Goal: Task Accomplishment & Management: Manage account settings

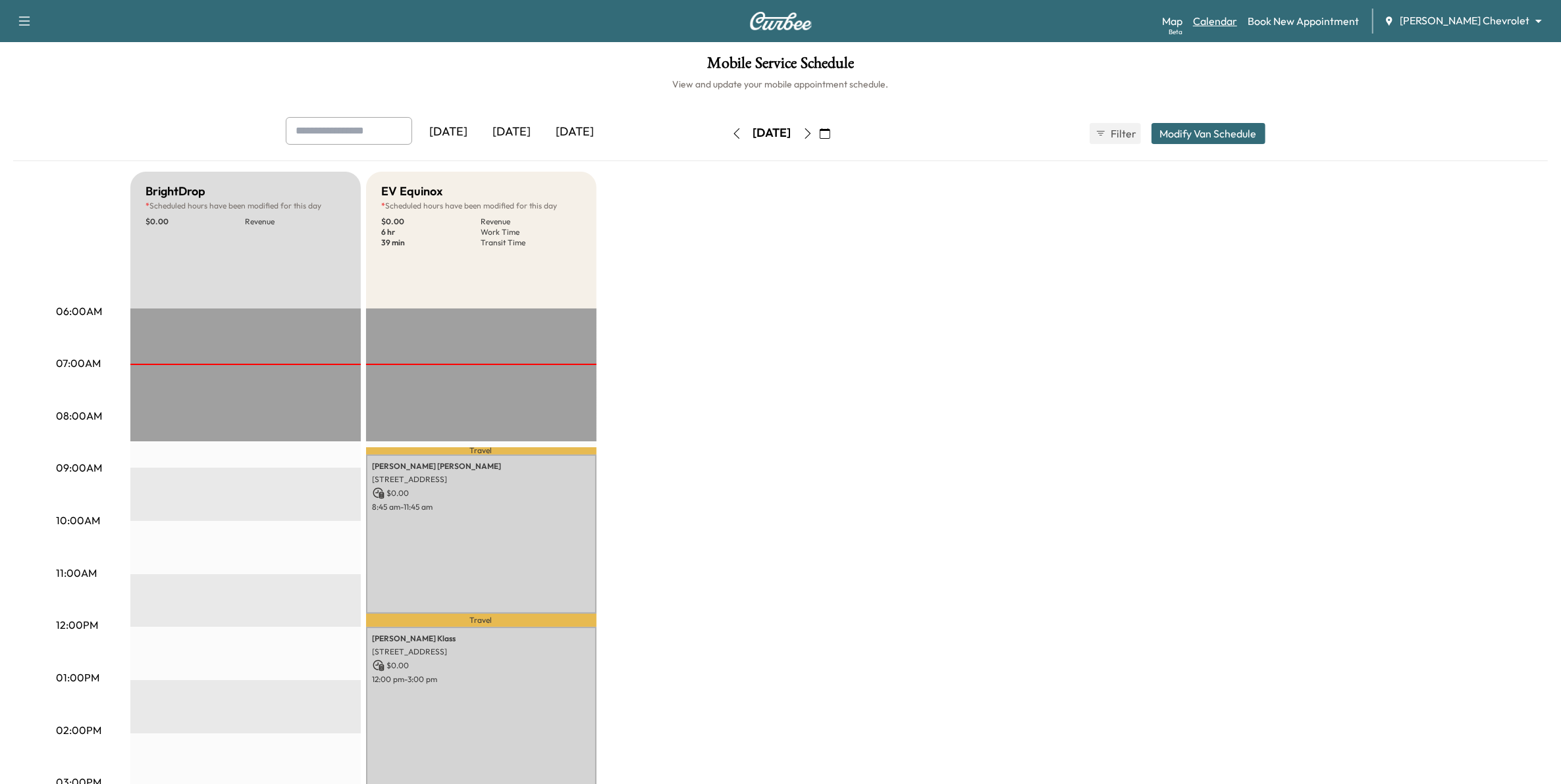
click at [1237, 20] on link "Calendar" at bounding box center [1215, 21] width 44 height 16
click at [1462, 17] on body "Support Log Out Map Beta Calendar Book New Appointment [PERSON_NAME] Chevrolet …" at bounding box center [786, 392] width 1573 height 784
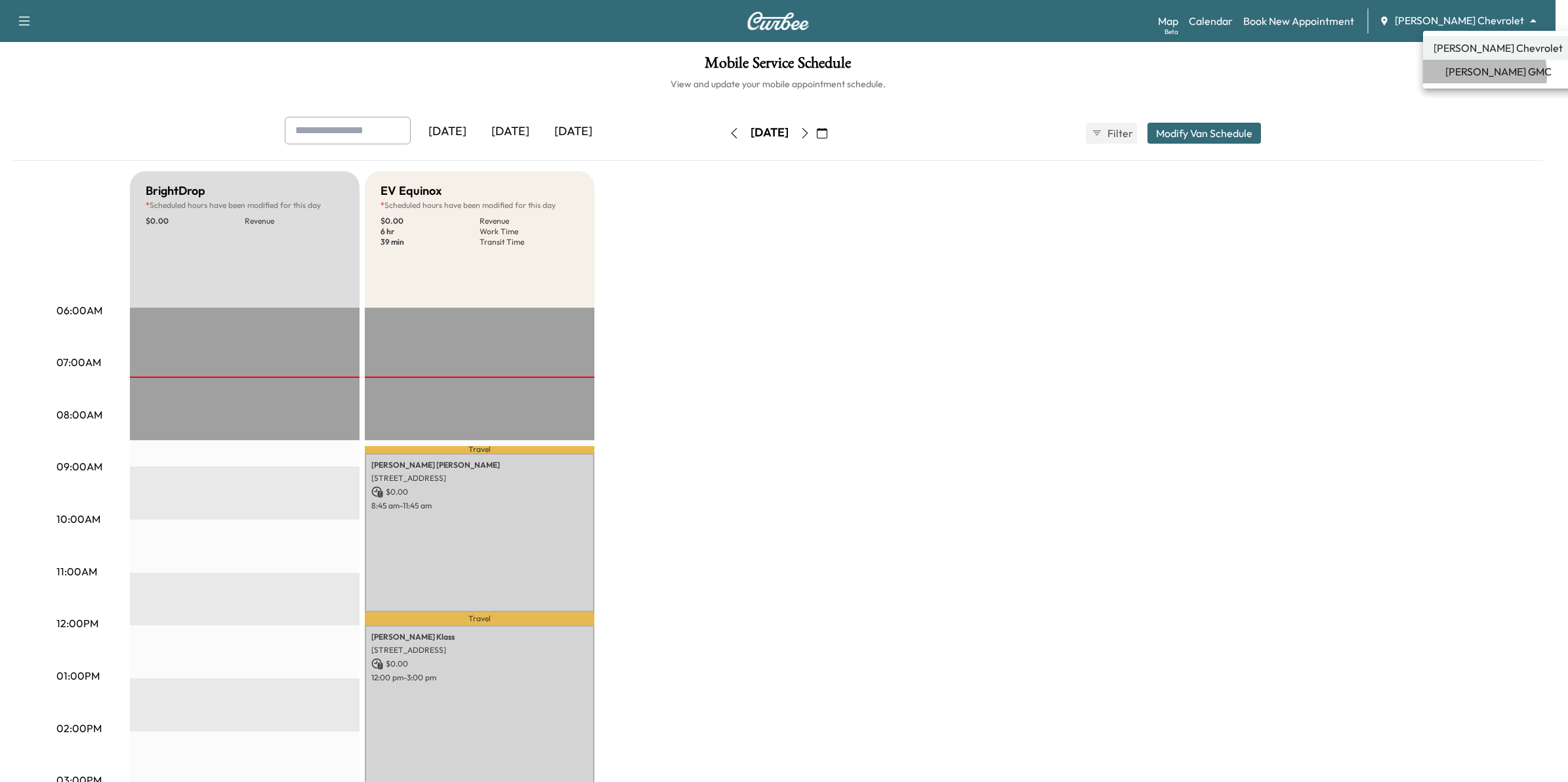
click at [1466, 74] on span "[PERSON_NAME] GMC" at bounding box center [1499, 71] width 107 height 16
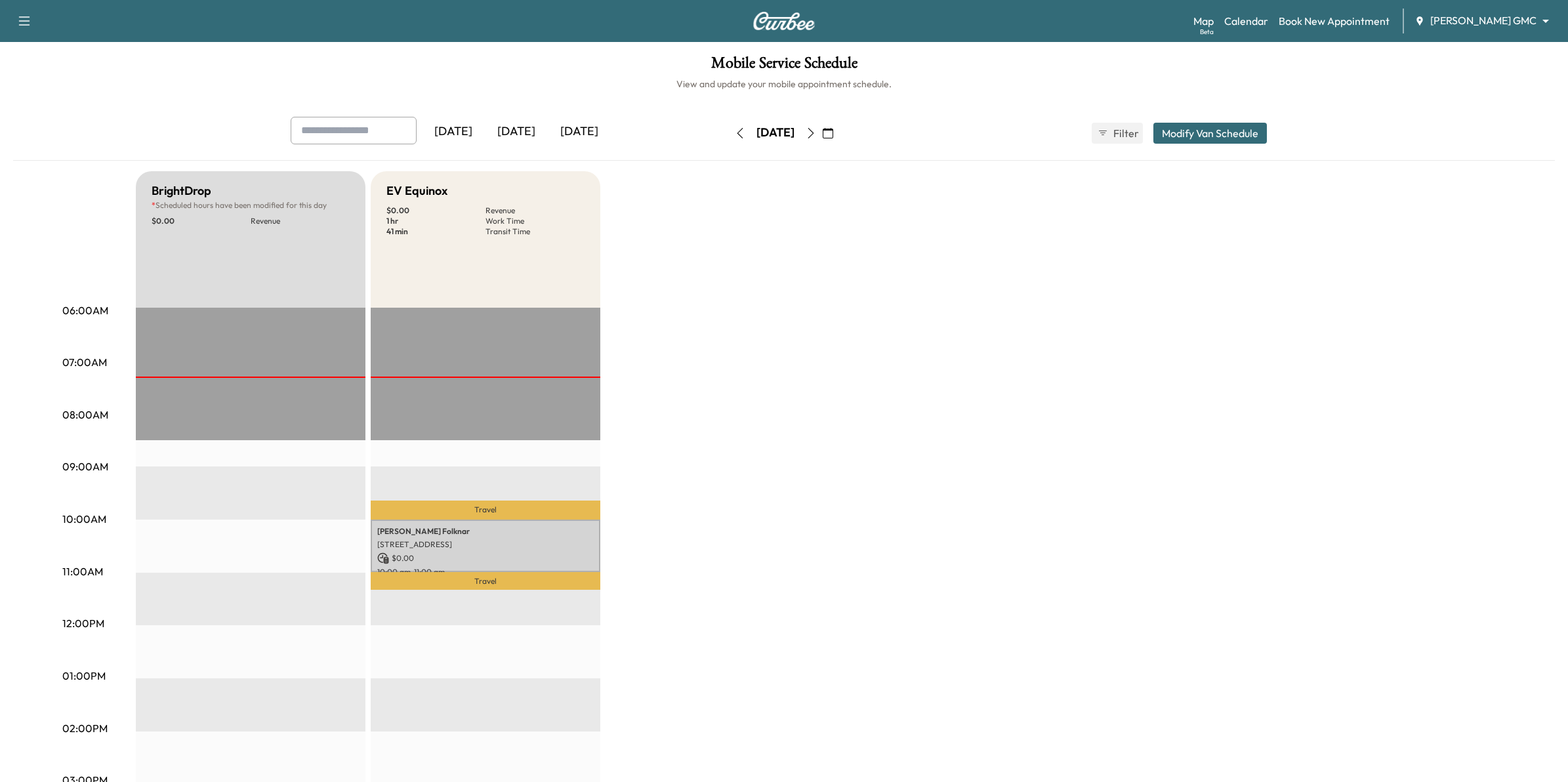
click at [1468, 25] on body "Support Log Out Map Beta Calendar Book New Appointment [PERSON_NAME] GMC ******…" at bounding box center [784, 391] width 1568 height 782
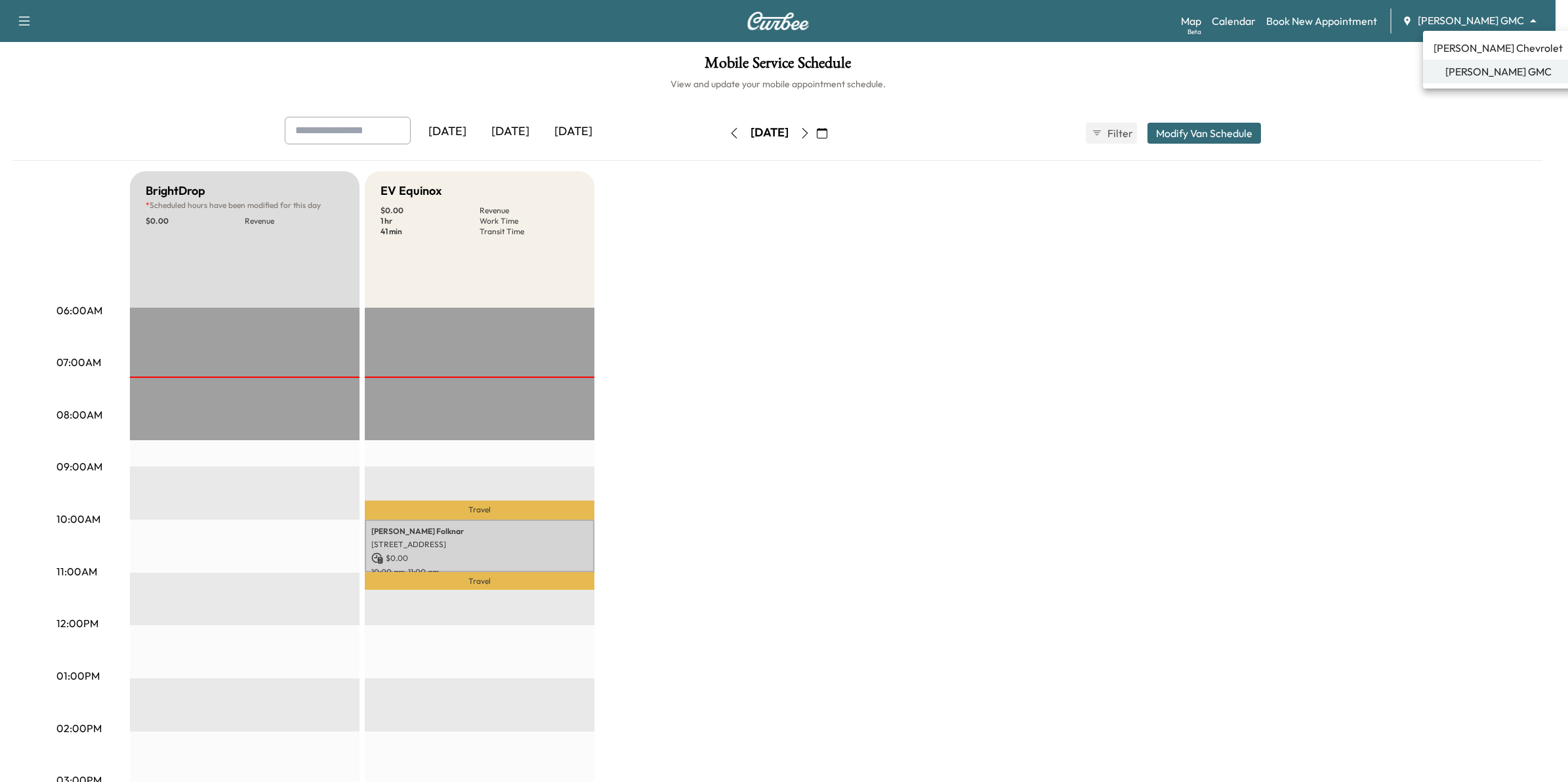
click at [1473, 48] on span "[PERSON_NAME] Chevrolet" at bounding box center [1498, 47] width 129 height 16
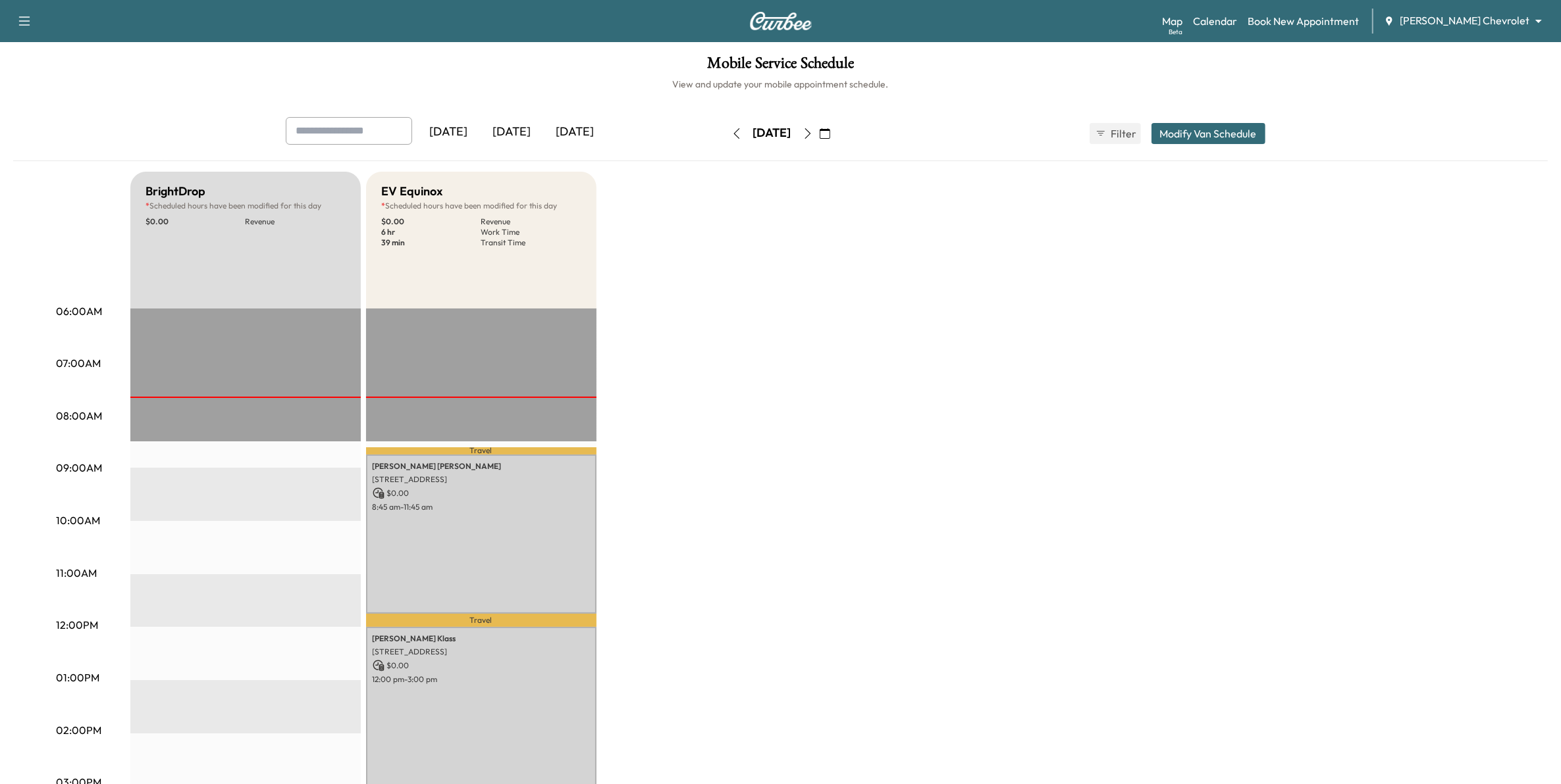
click at [813, 132] on icon "button" at bounding box center [807, 133] width 10 height 10
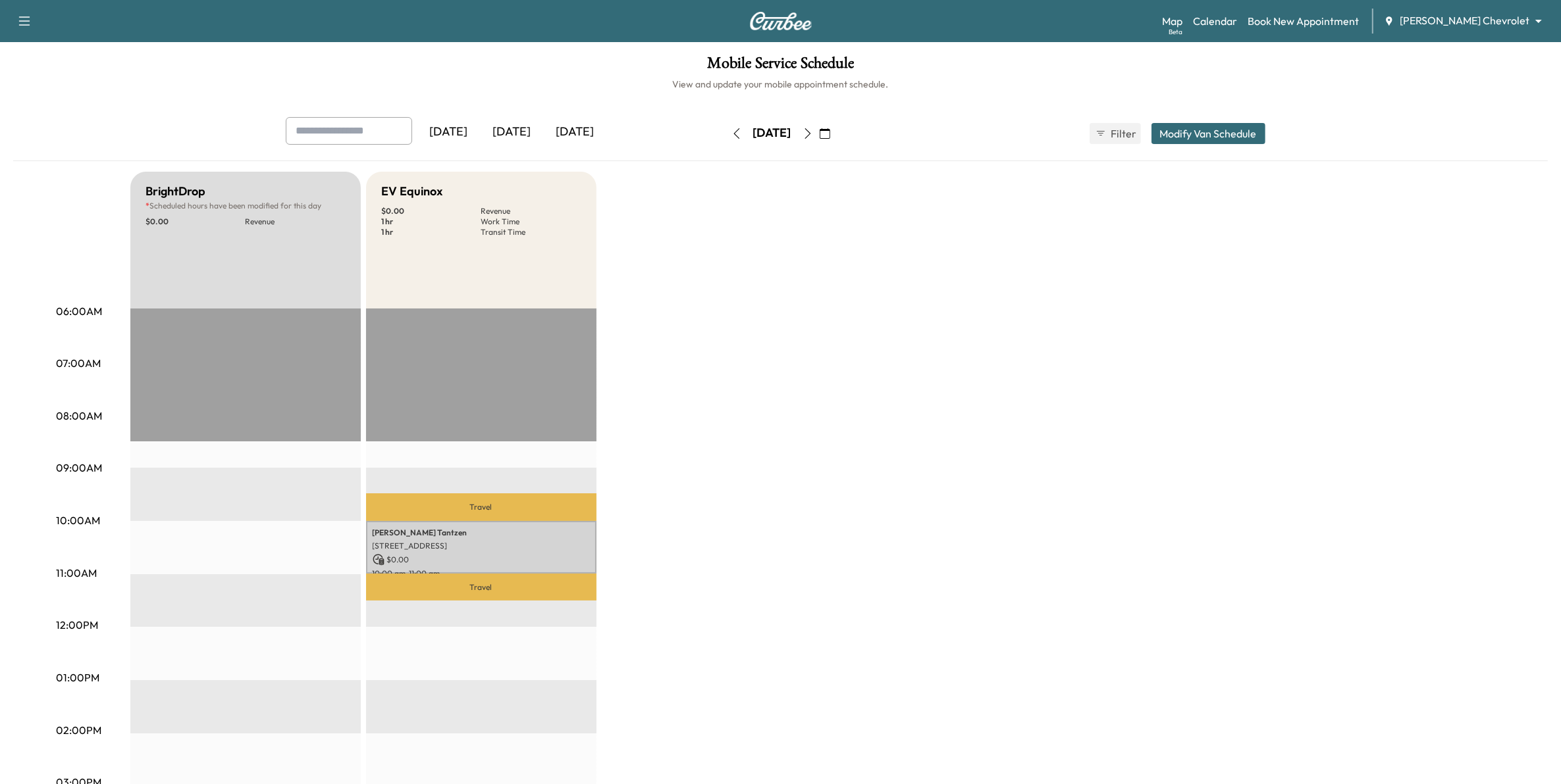
click at [813, 133] on icon "button" at bounding box center [807, 133] width 10 height 10
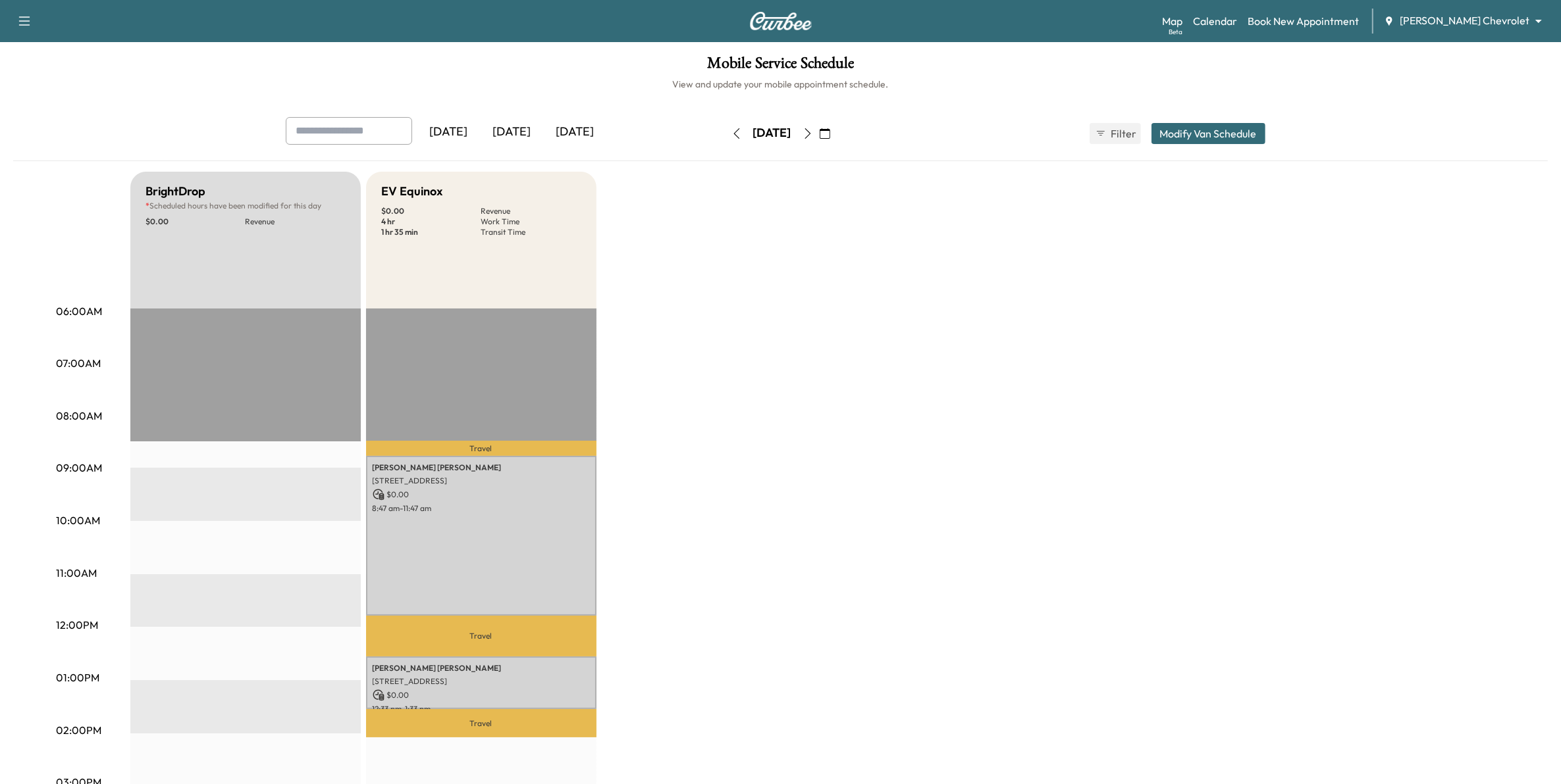
click at [813, 133] on icon "button" at bounding box center [807, 133] width 10 height 10
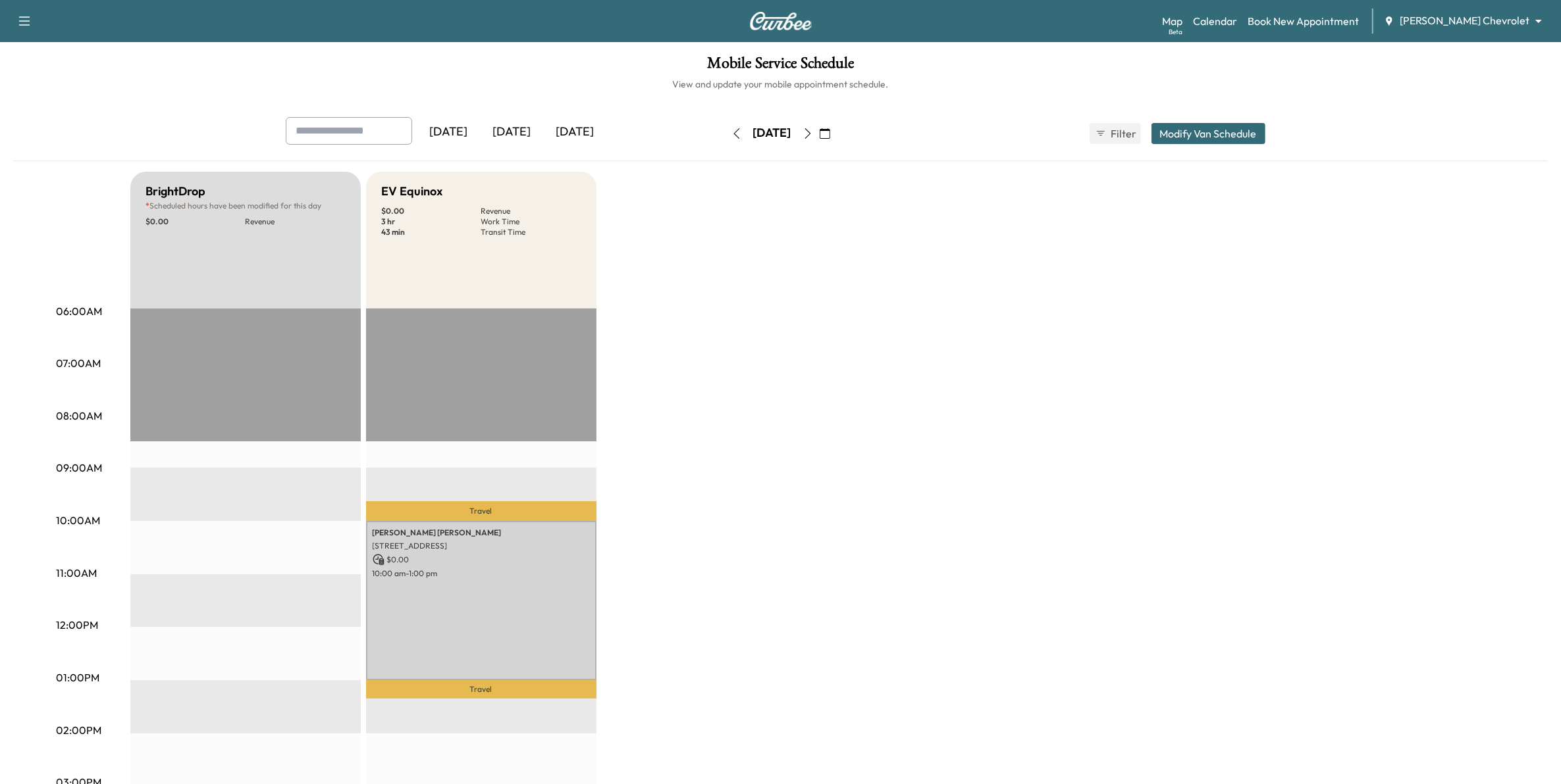
click at [830, 133] on icon "button" at bounding box center [825, 133] width 10 height 10
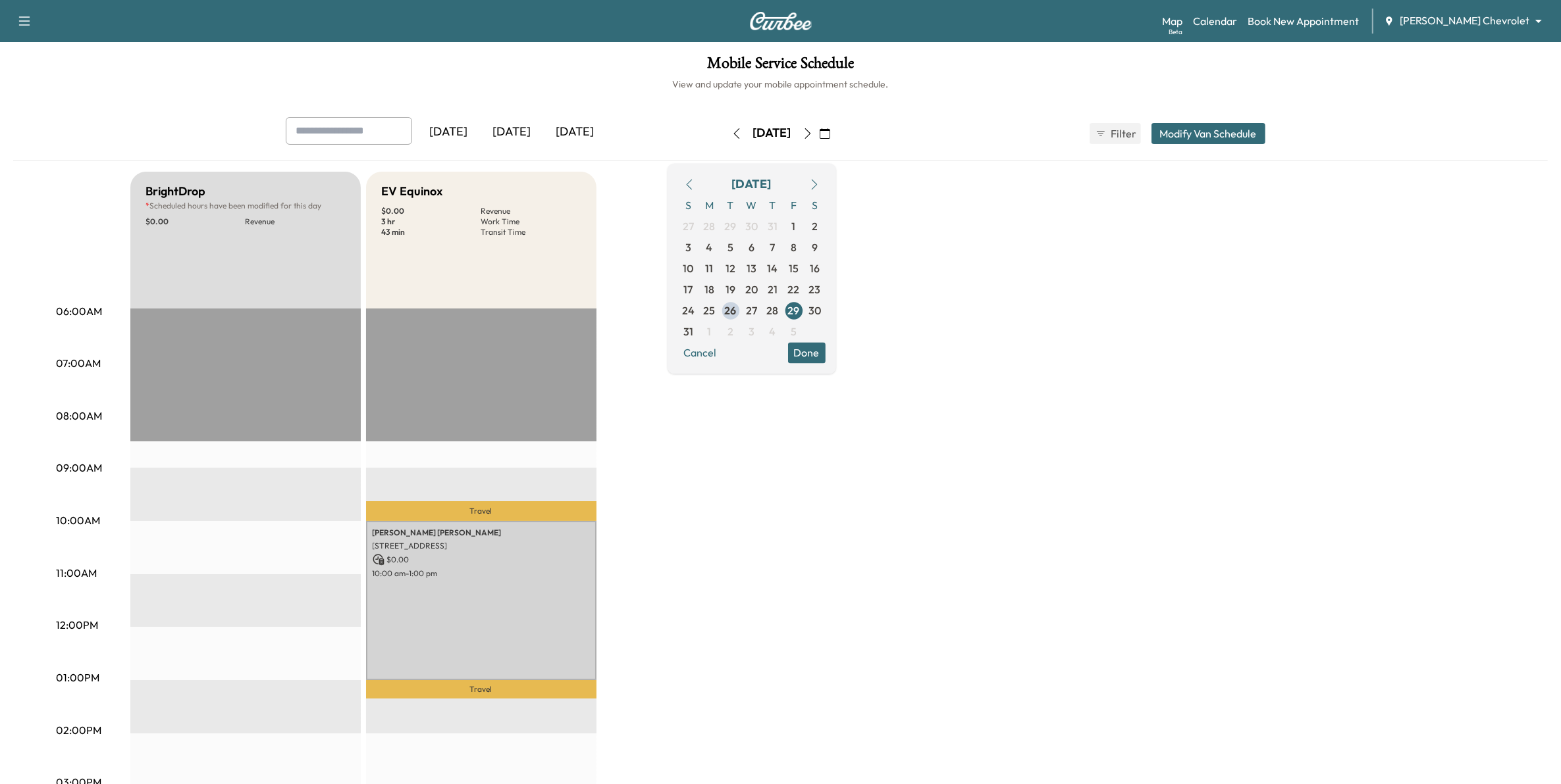
click at [813, 132] on icon "button" at bounding box center [807, 133] width 10 height 10
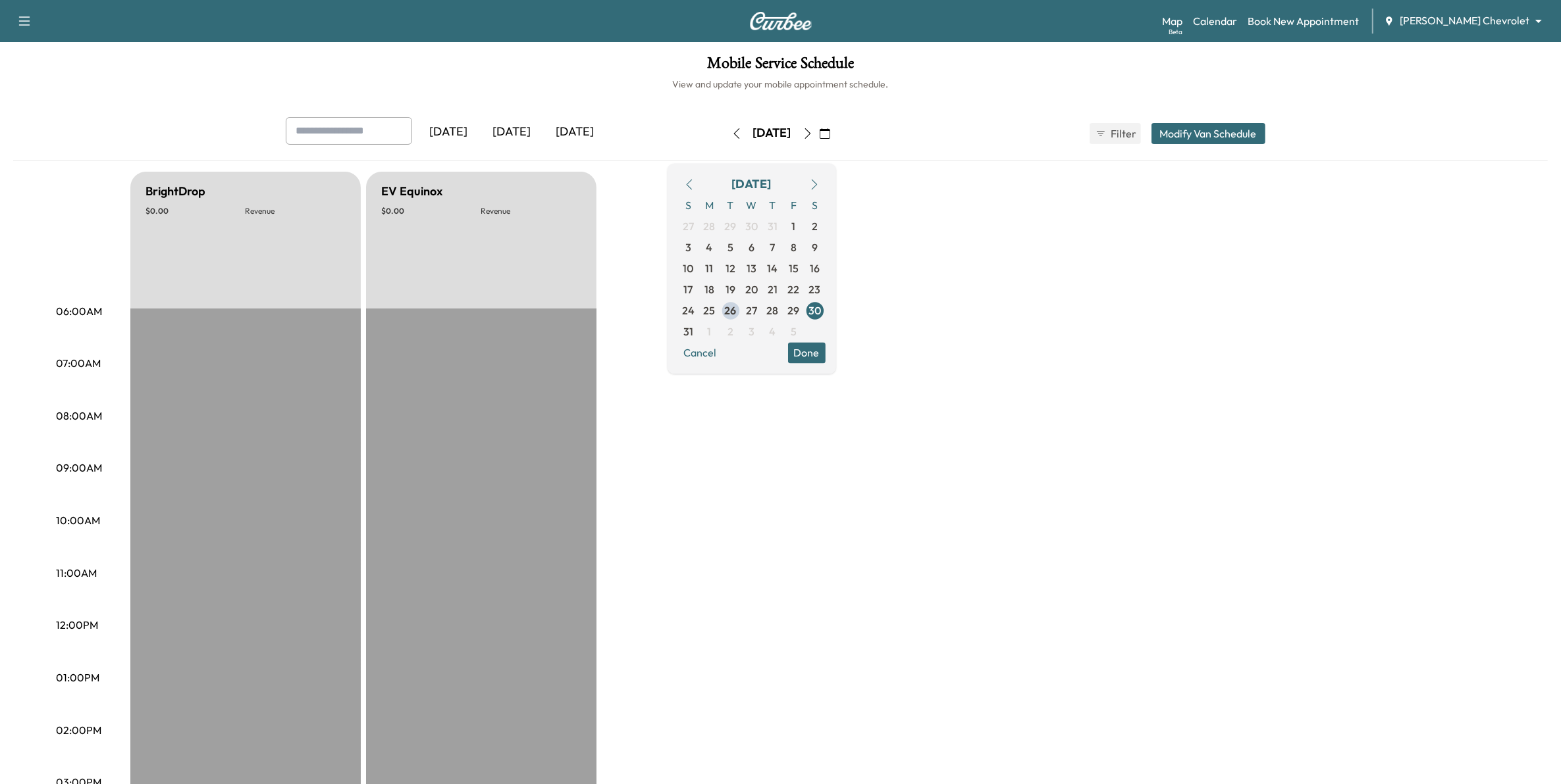
click at [811, 129] on icon "button" at bounding box center [807, 133] width 6 height 10
click at [813, 129] on icon "button" at bounding box center [807, 133] width 10 height 10
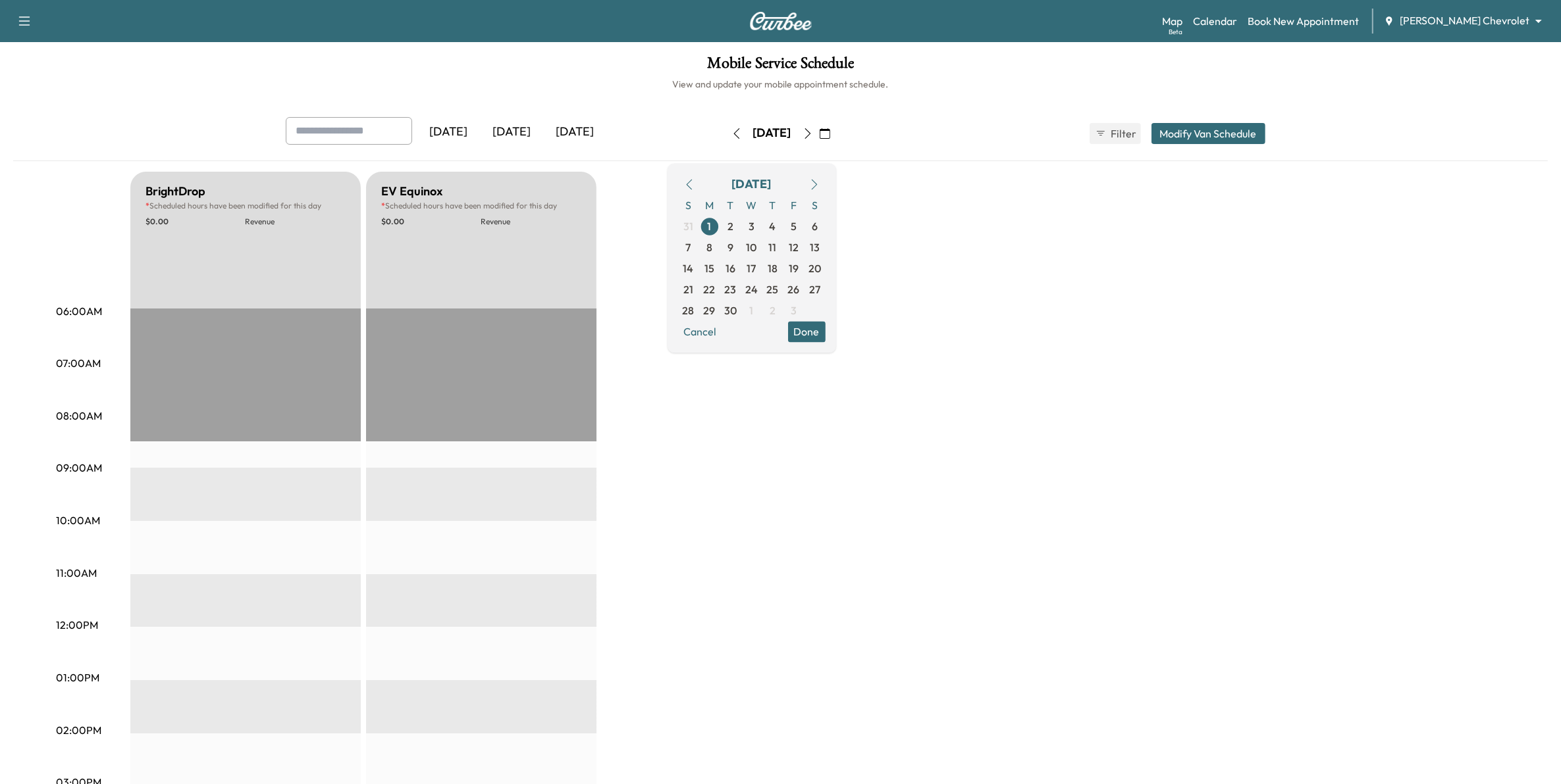
click at [813, 129] on icon "button" at bounding box center [807, 133] width 10 height 10
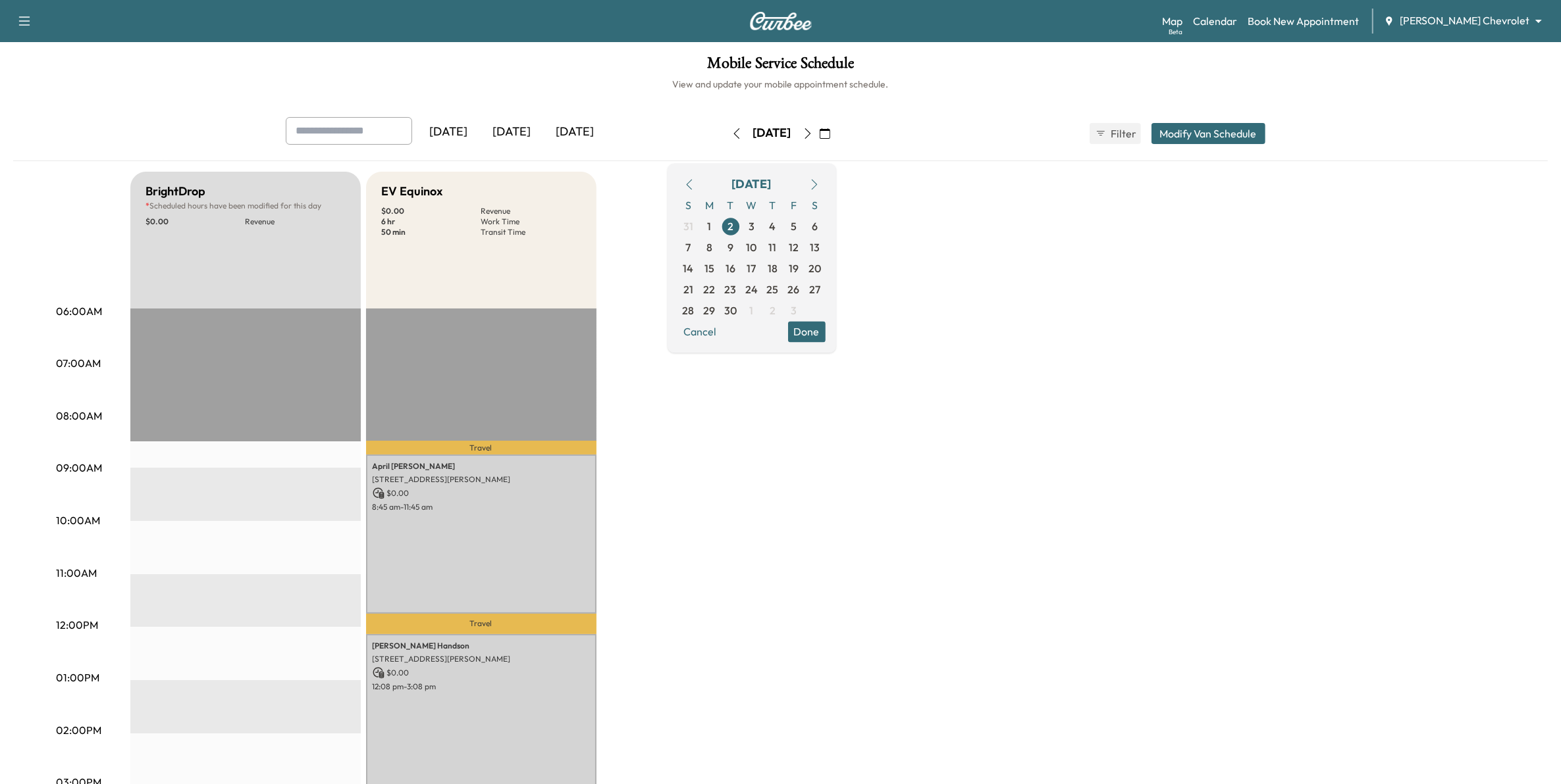
click at [819, 129] on button "button" at bounding box center [807, 133] width 22 height 21
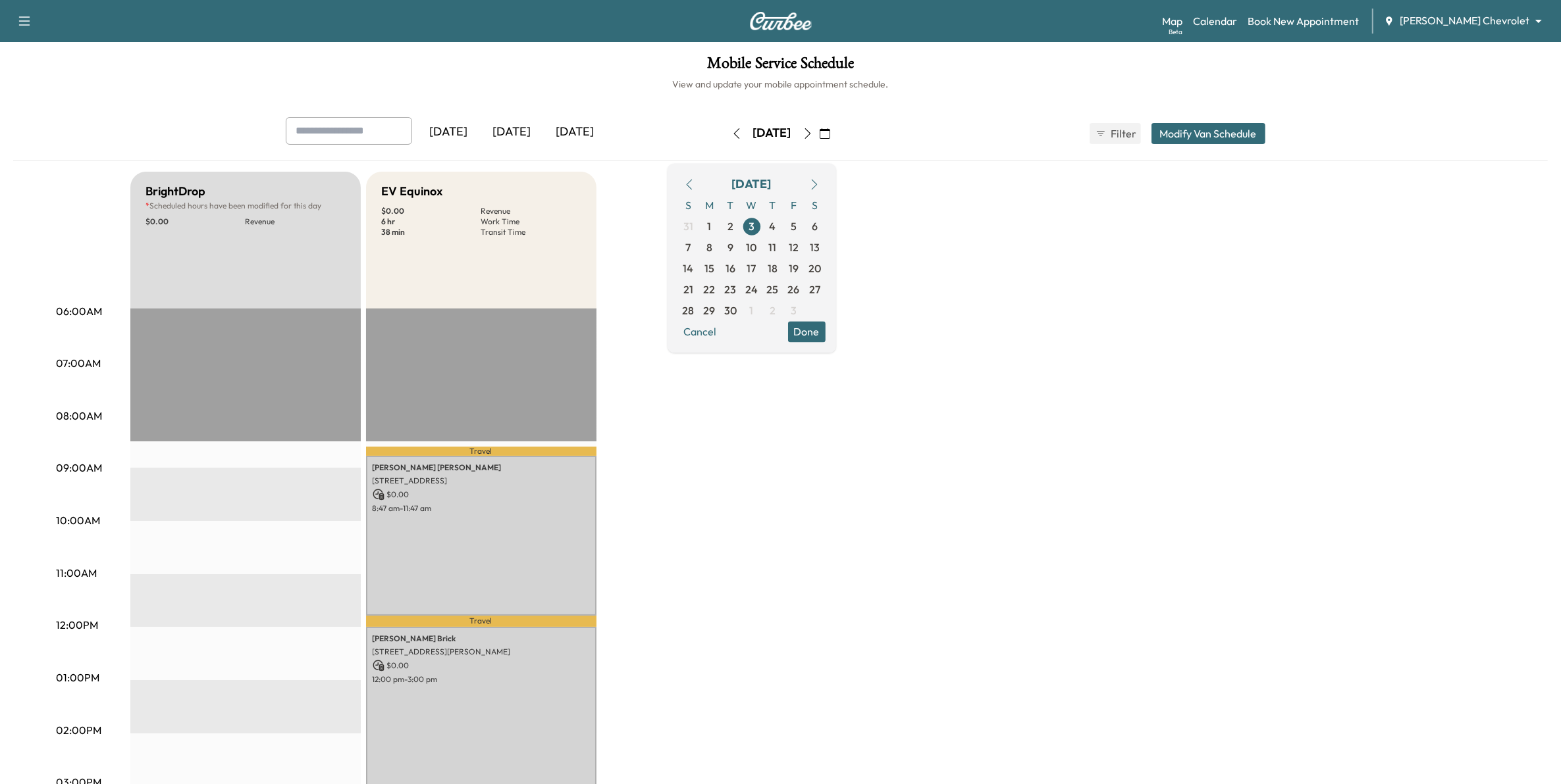
click at [819, 129] on div "[DATE]" at bounding box center [772, 133] width 93 height 21
click at [813, 132] on icon "button" at bounding box center [807, 133] width 10 height 10
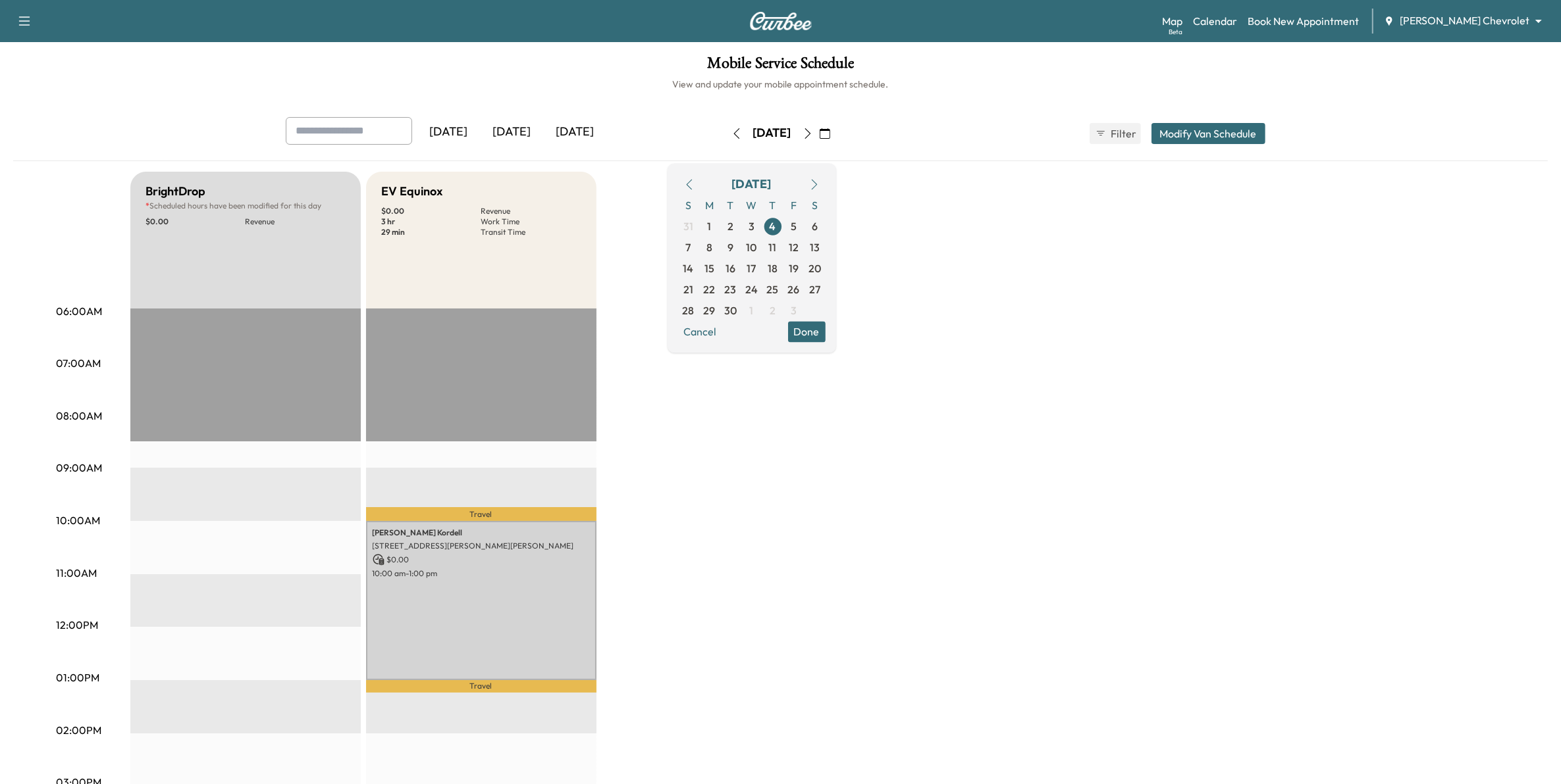
click at [811, 132] on icon "button" at bounding box center [807, 133] width 6 height 10
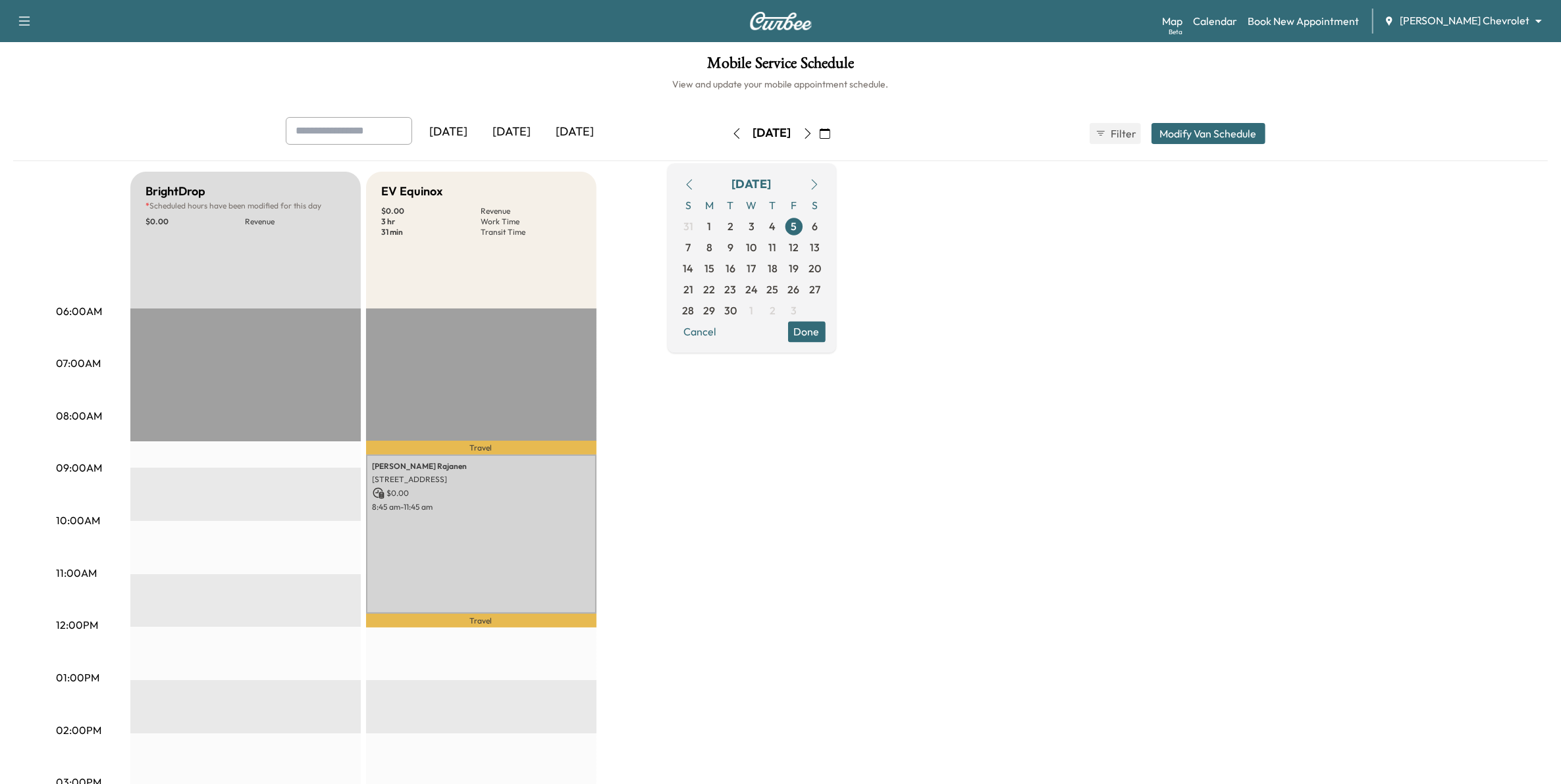
click at [836, 132] on button "button" at bounding box center [825, 133] width 22 height 21
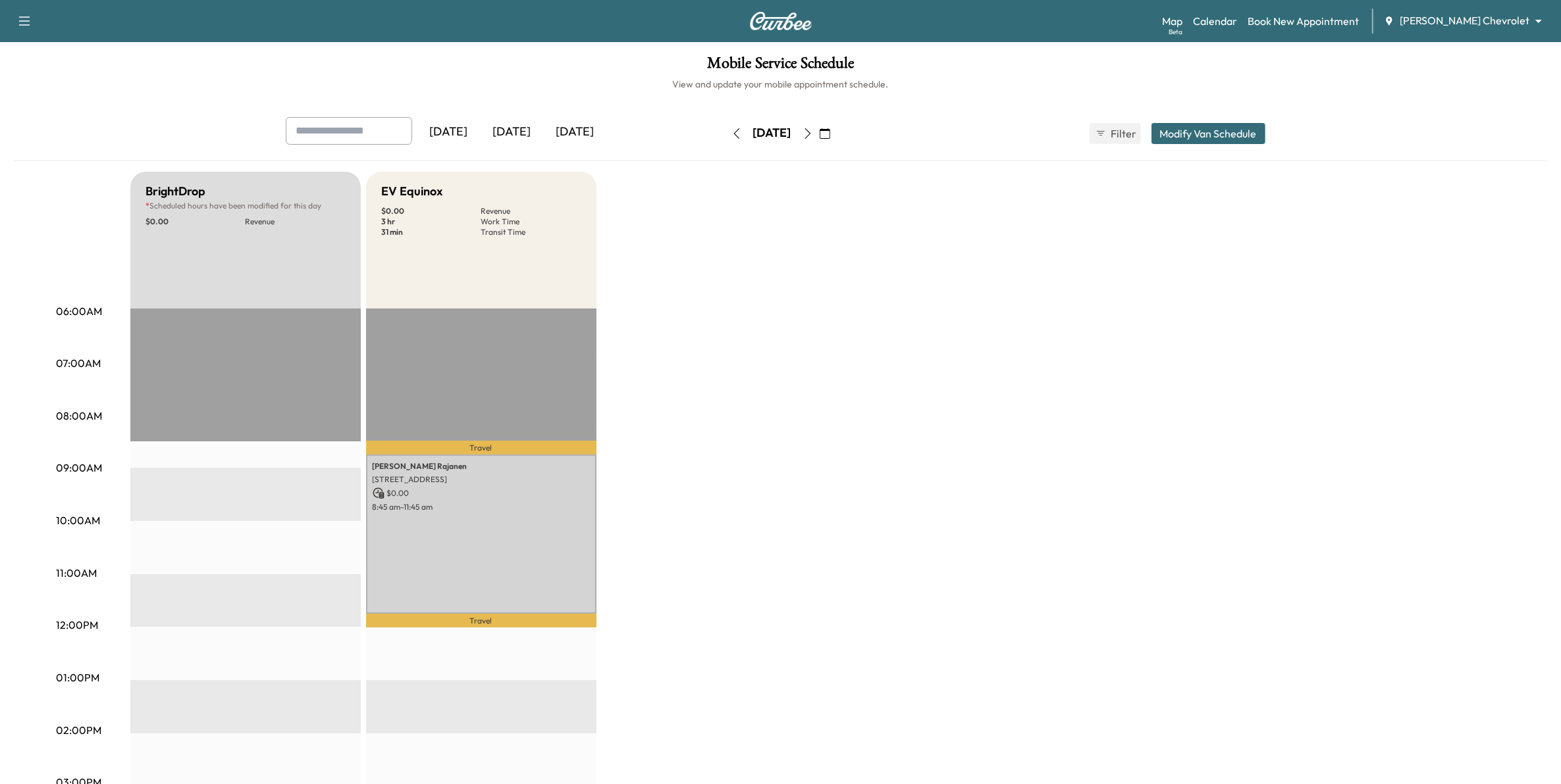
click at [811, 137] on icon "button" at bounding box center [807, 133] width 6 height 10
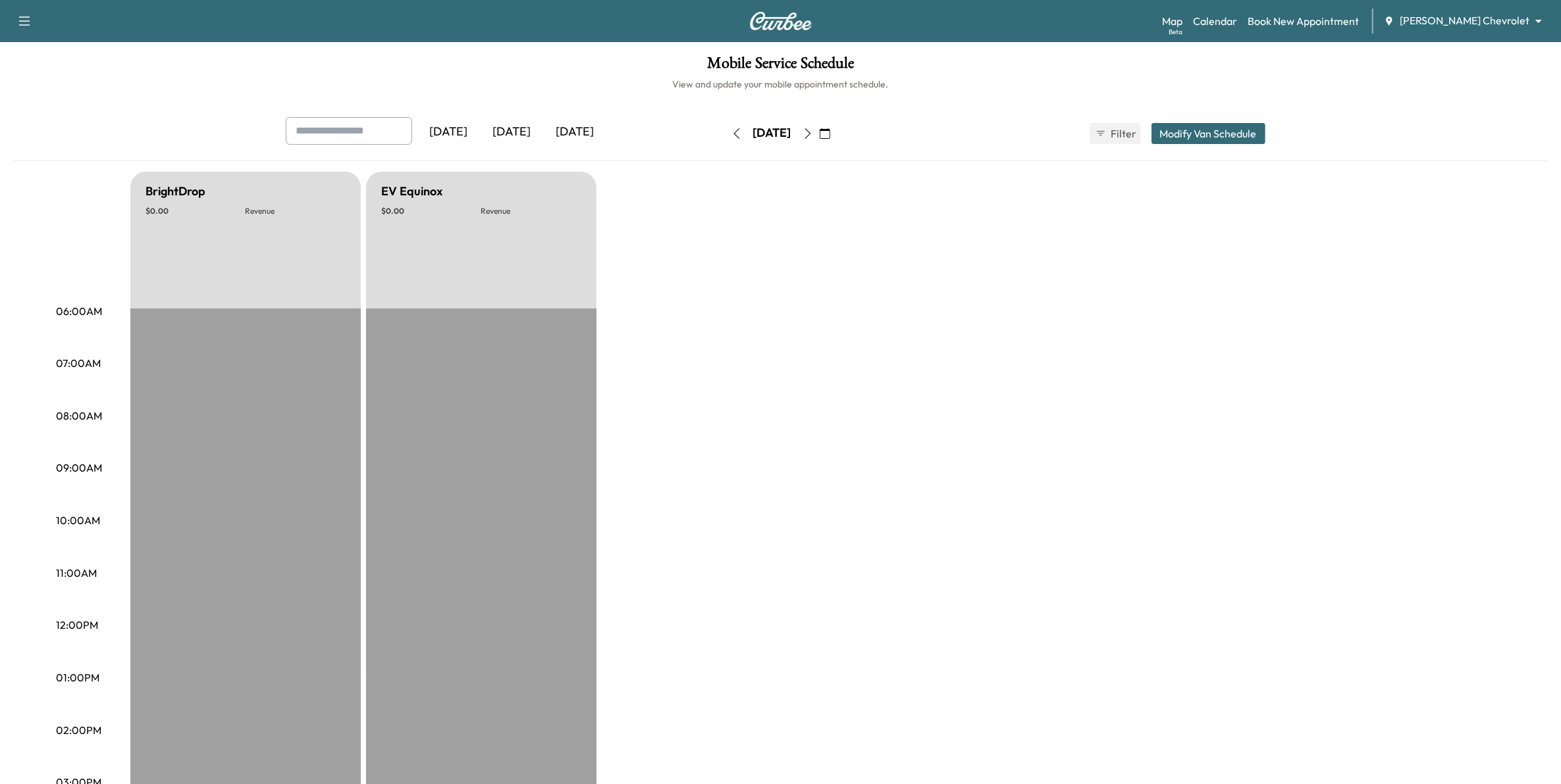
click at [813, 135] on icon "button" at bounding box center [807, 133] width 10 height 10
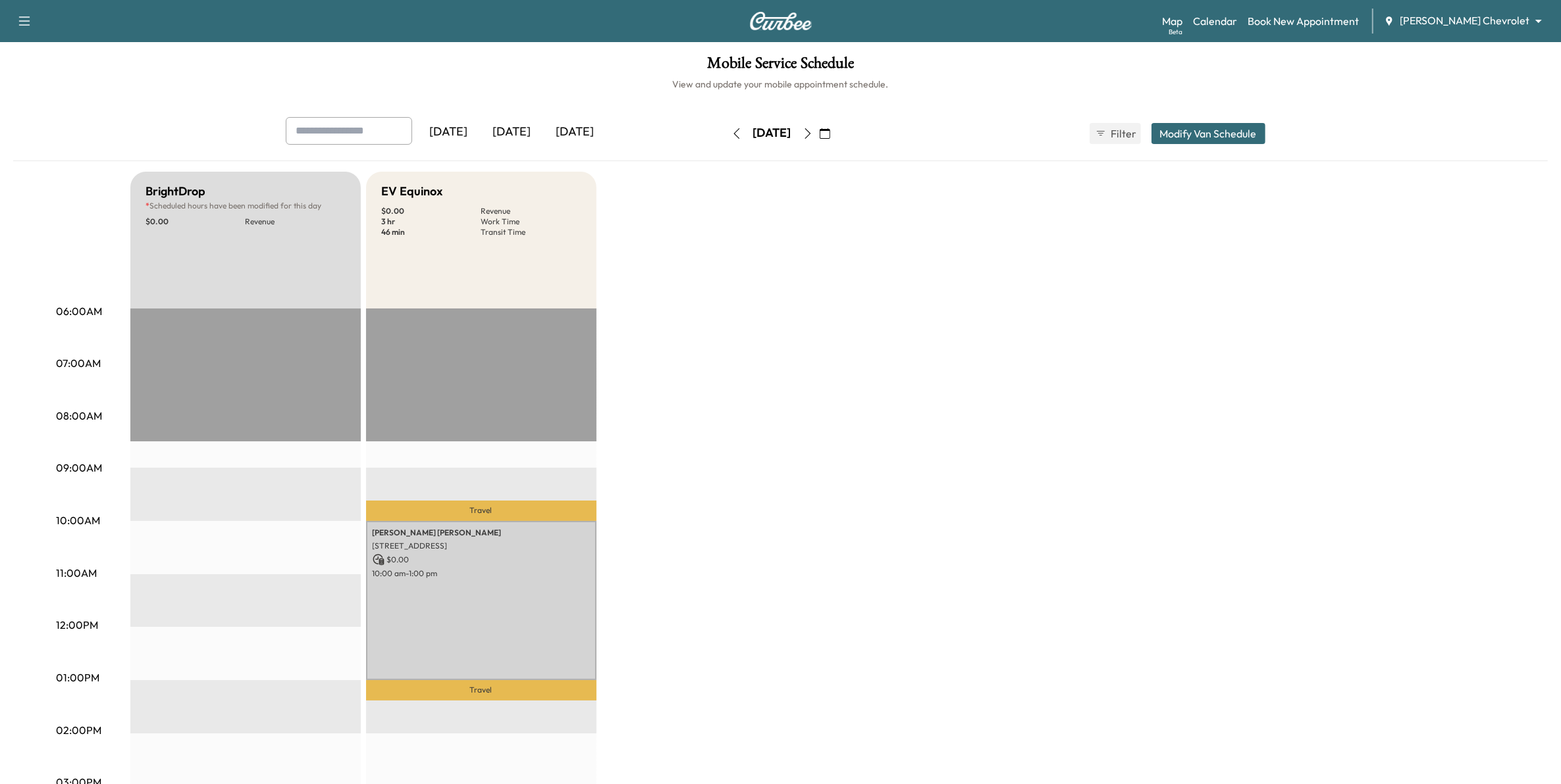
click at [813, 135] on icon "button" at bounding box center [807, 133] width 10 height 10
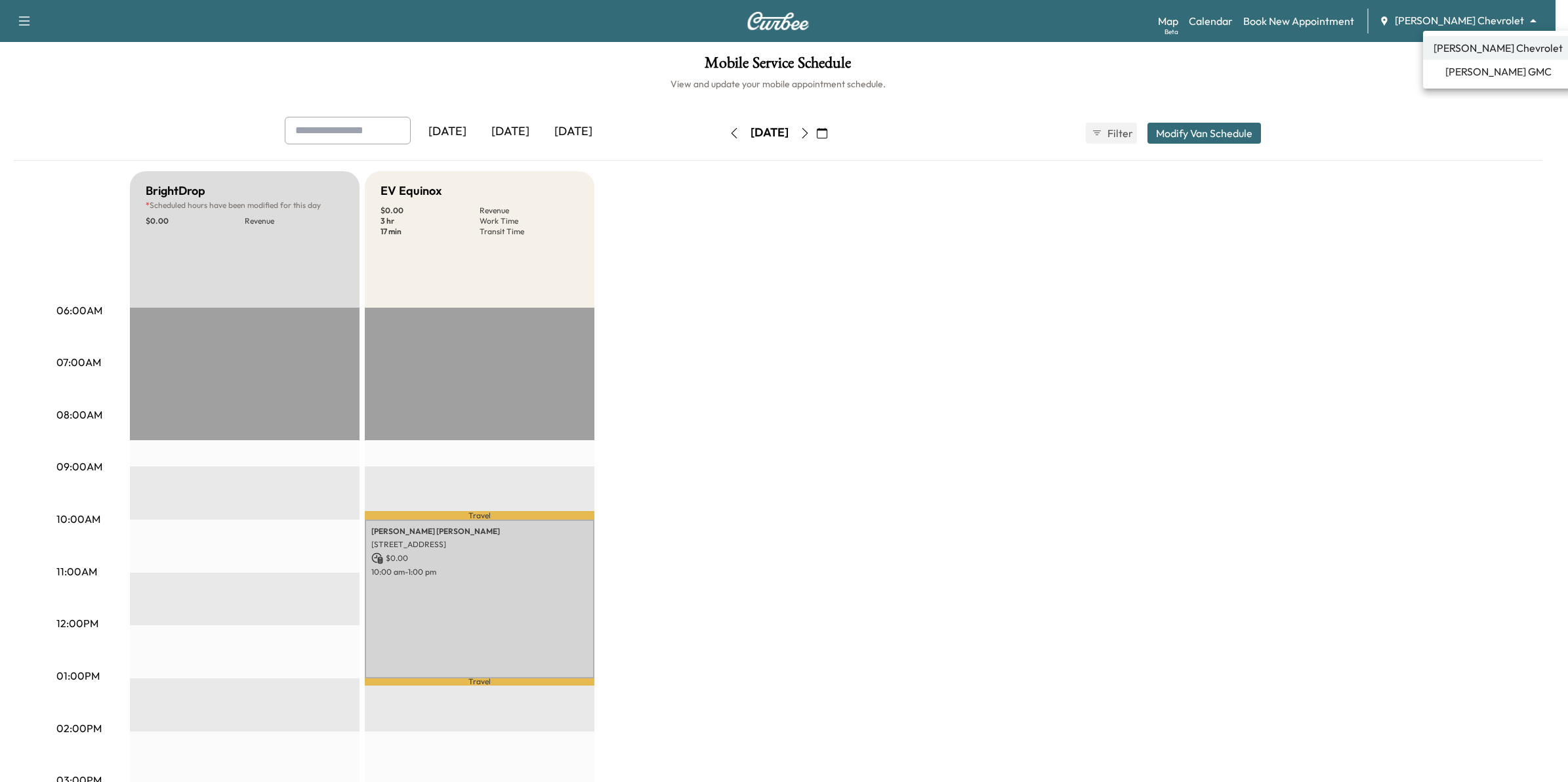
click at [1454, 19] on body "Support Log Out Map Beta Calendar Book New Appointment [PERSON_NAME] Chevrolet …" at bounding box center [784, 391] width 1568 height 782
click at [1466, 67] on span "[PERSON_NAME] GMC" at bounding box center [1499, 71] width 107 height 16
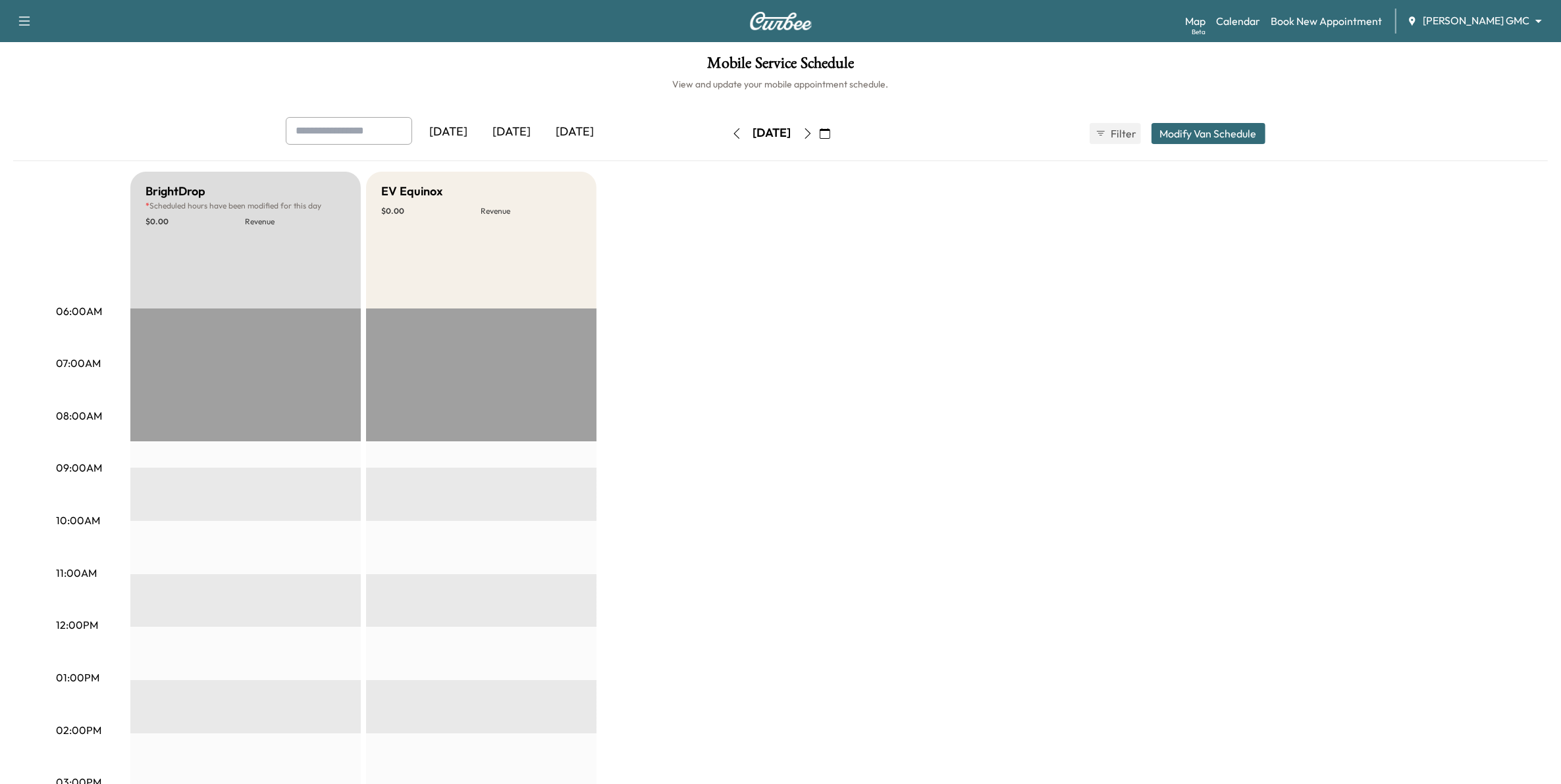
click at [472, 133] on div "[DATE]" at bounding box center [449, 132] width 63 height 31
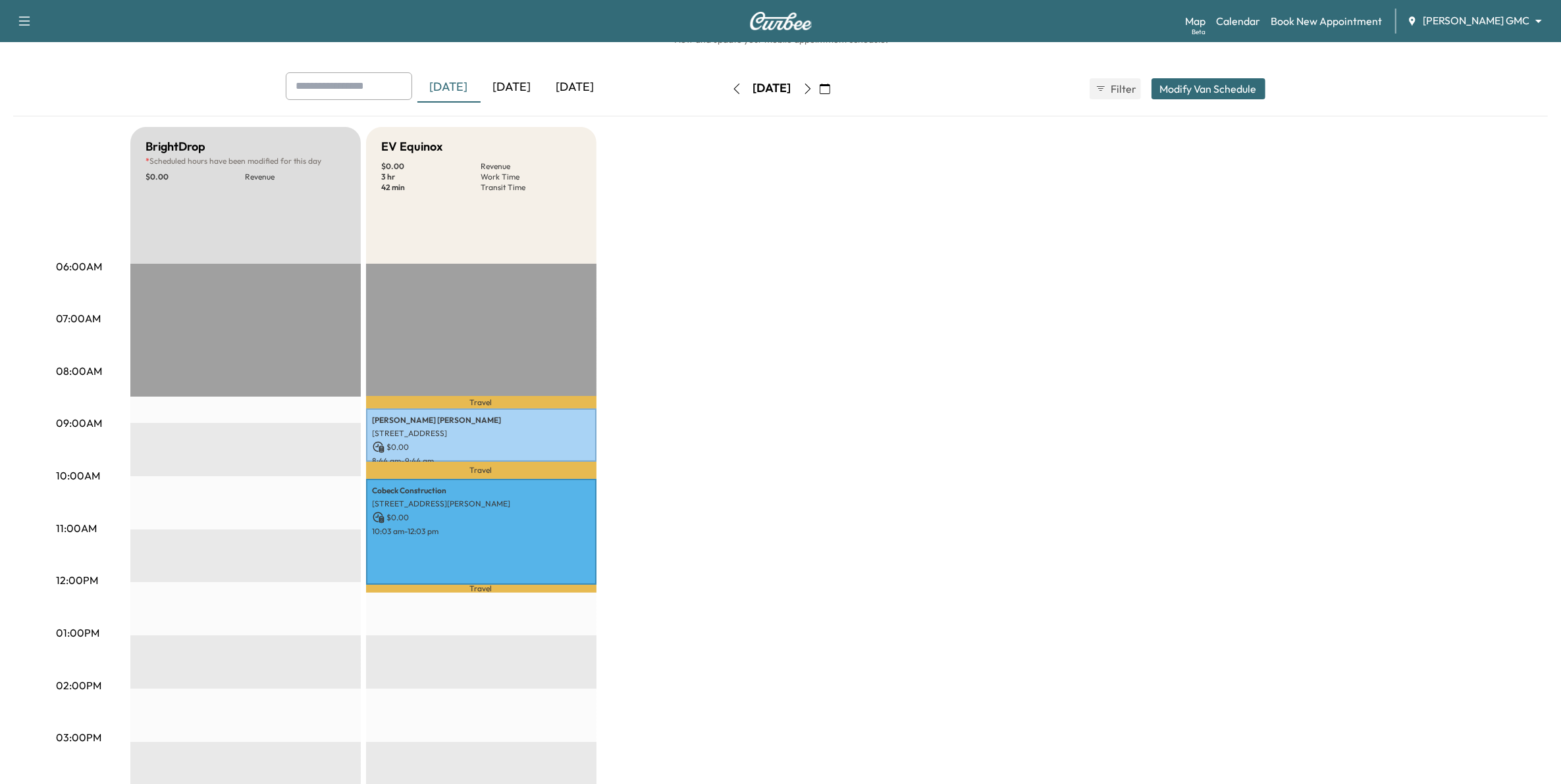
scroll to position [82, 0]
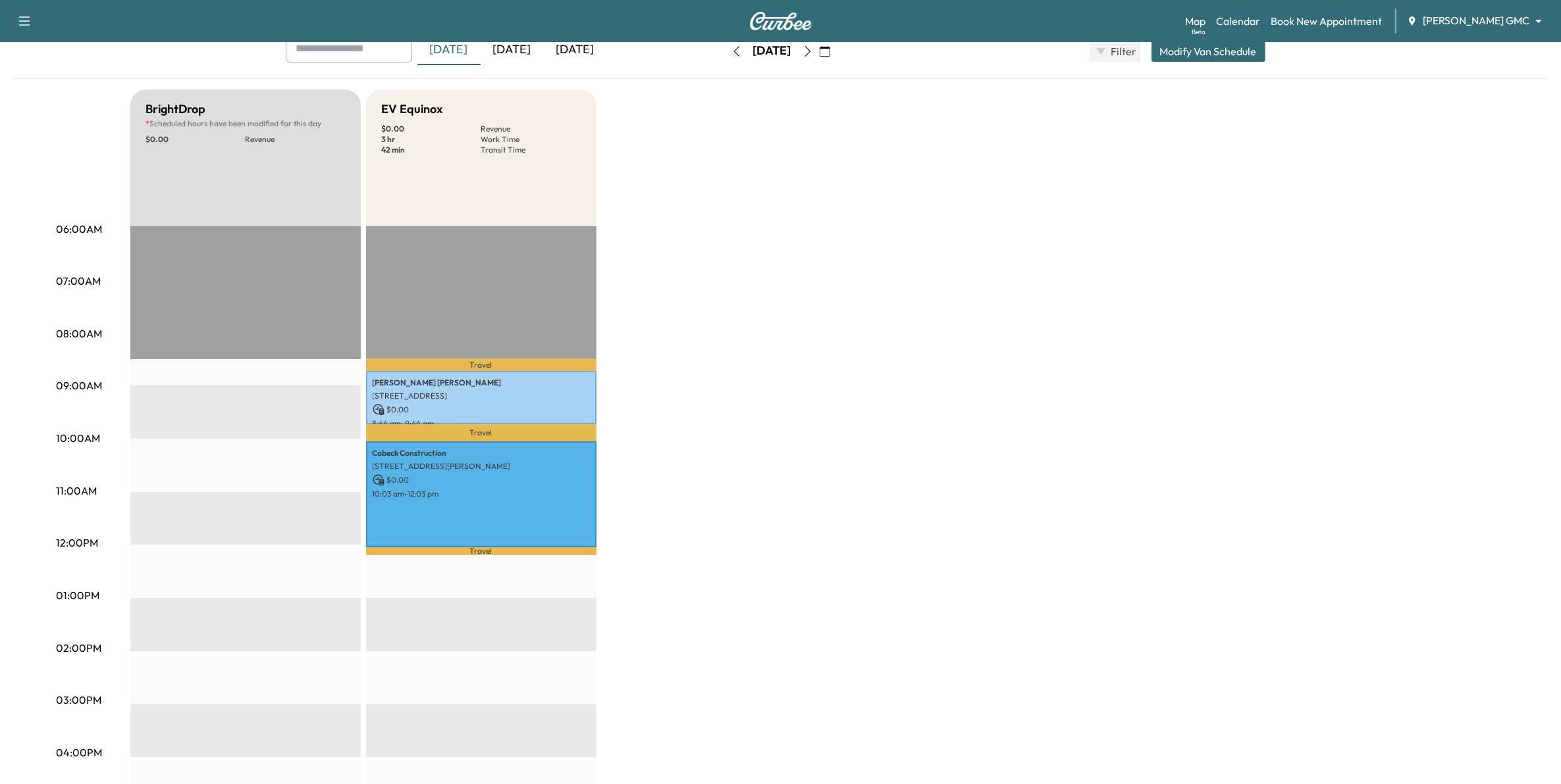
click at [507, 54] on div "[DATE]" at bounding box center [512, 50] width 63 height 31
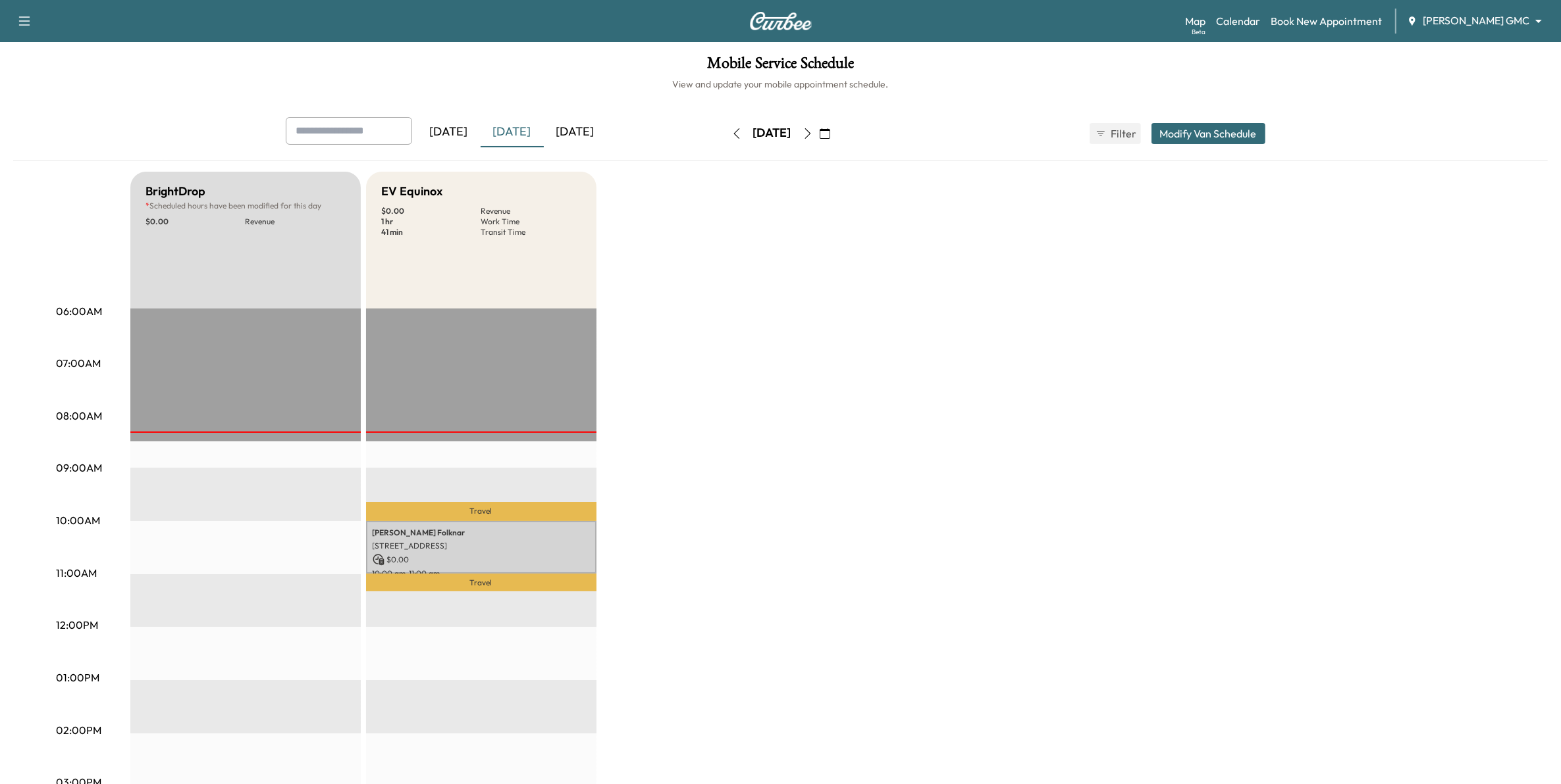
click at [1502, 10] on div "Map Beta Calendar Book New Appointment [PERSON_NAME] GMC ******** ​" at bounding box center [1367, 20] width 365 height 25
click at [1485, 16] on body "Support Log Out Map Beta Calendar Book New Appointment [PERSON_NAME] GMC ******…" at bounding box center [780, 392] width 1561 height 784
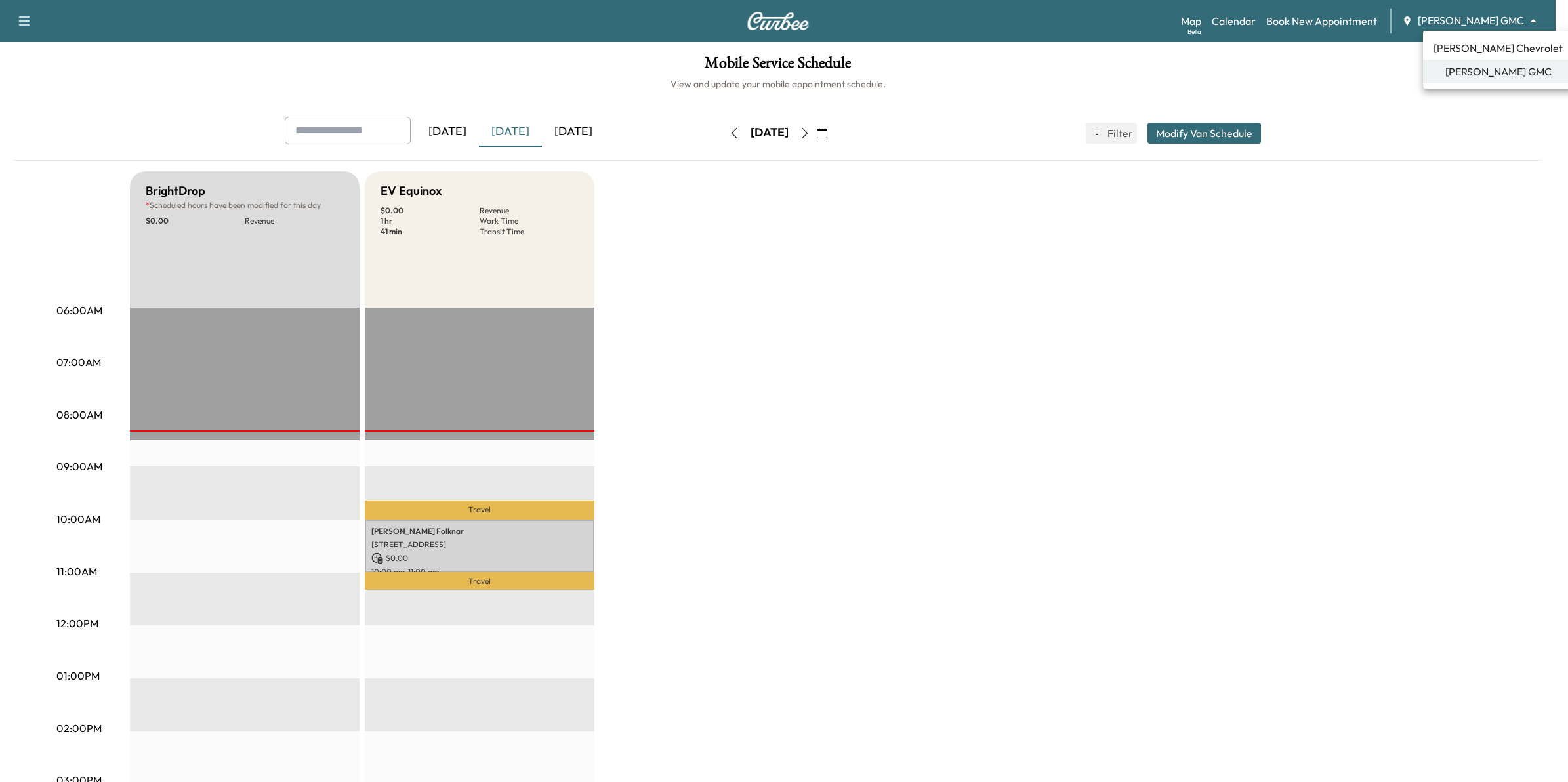
click at [1487, 45] on span "[PERSON_NAME] Chevrolet" at bounding box center [1498, 47] width 129 height 16
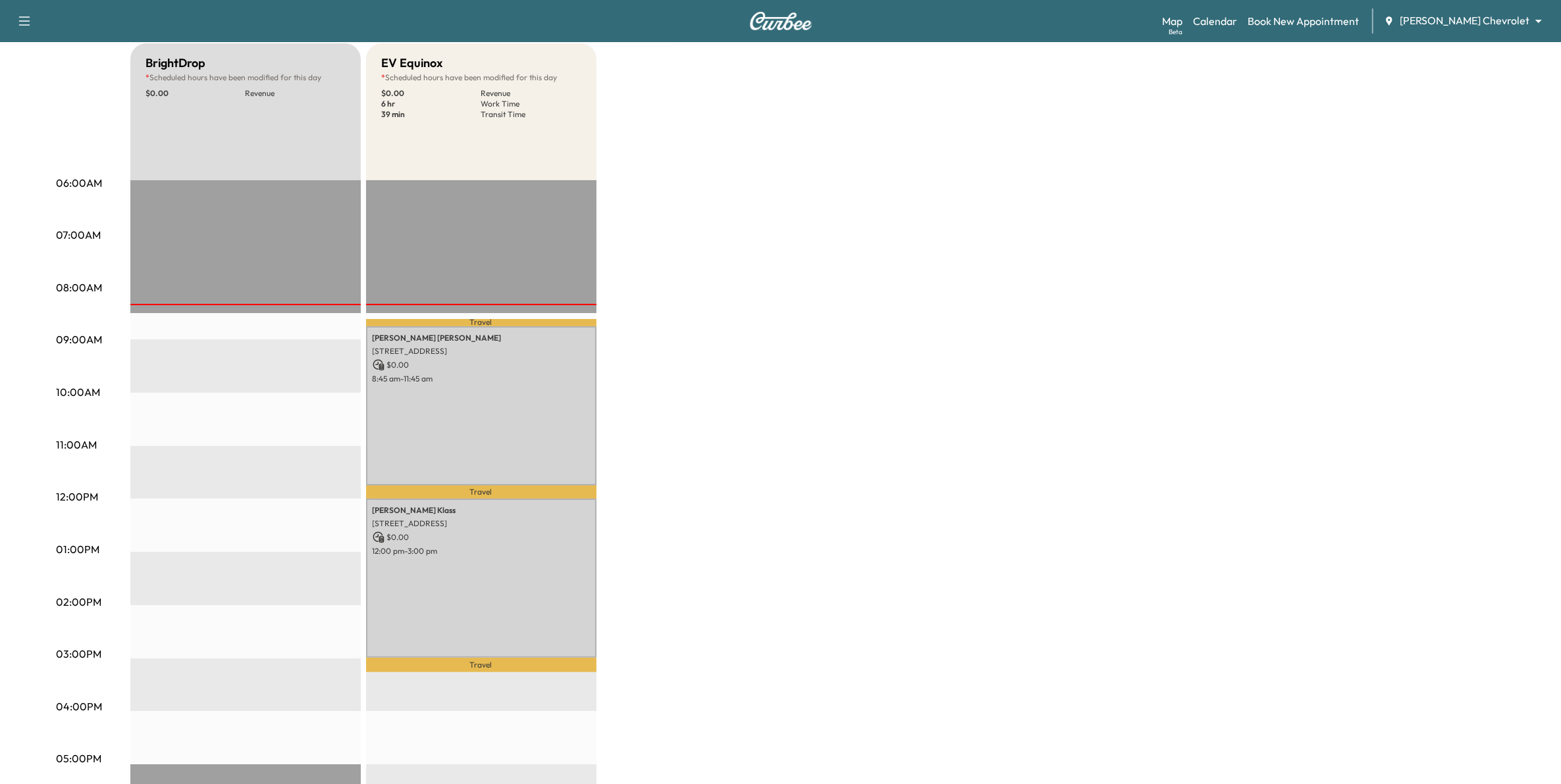
scroll to position [165, 0]
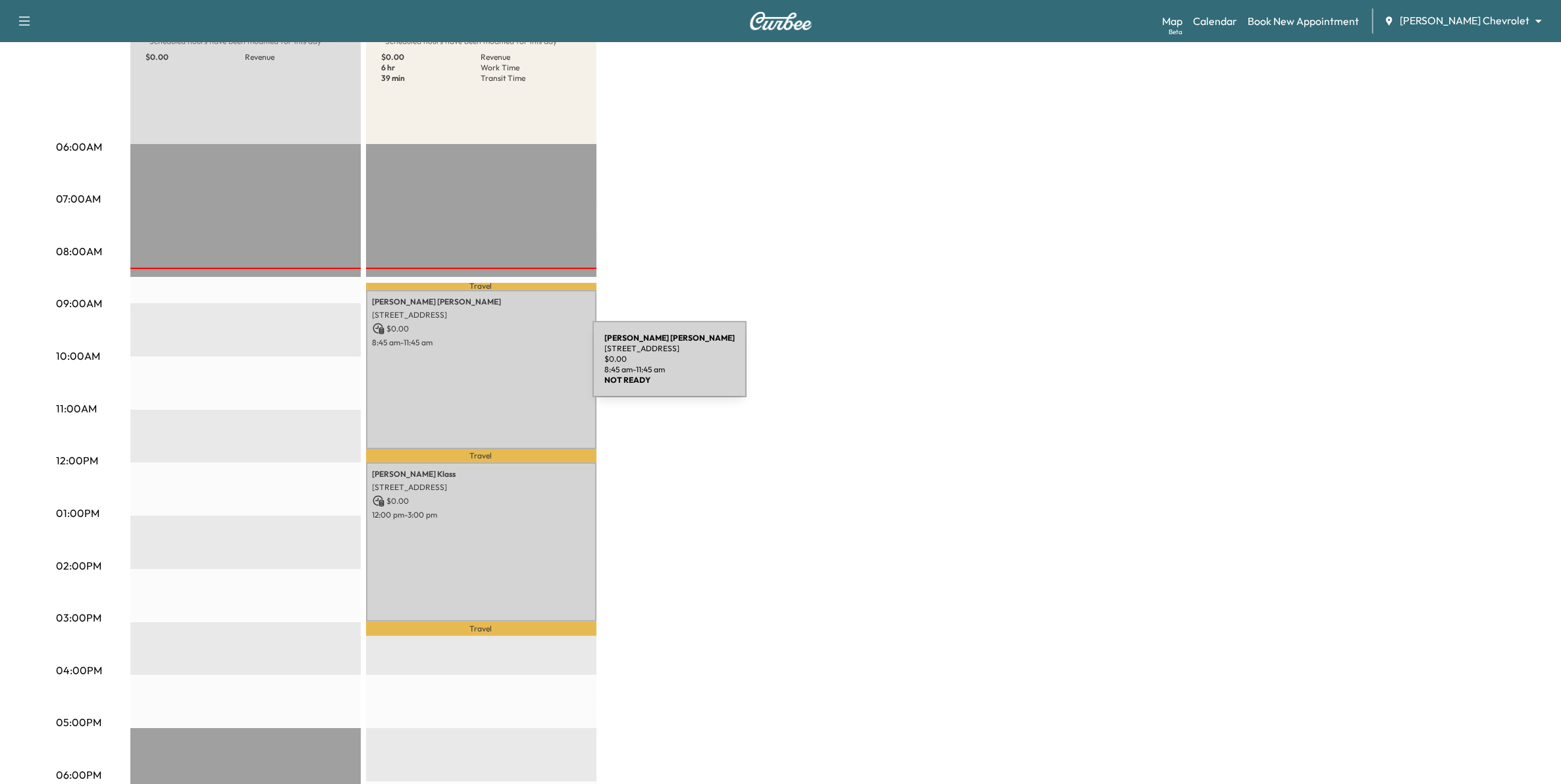
click at [494, 367] on div "[PERSON_NAME] [STREET_ADDRESS] $ 0.00 8:45 am - 11:45 am" at bounding box center [480, 370] width 230 height 160
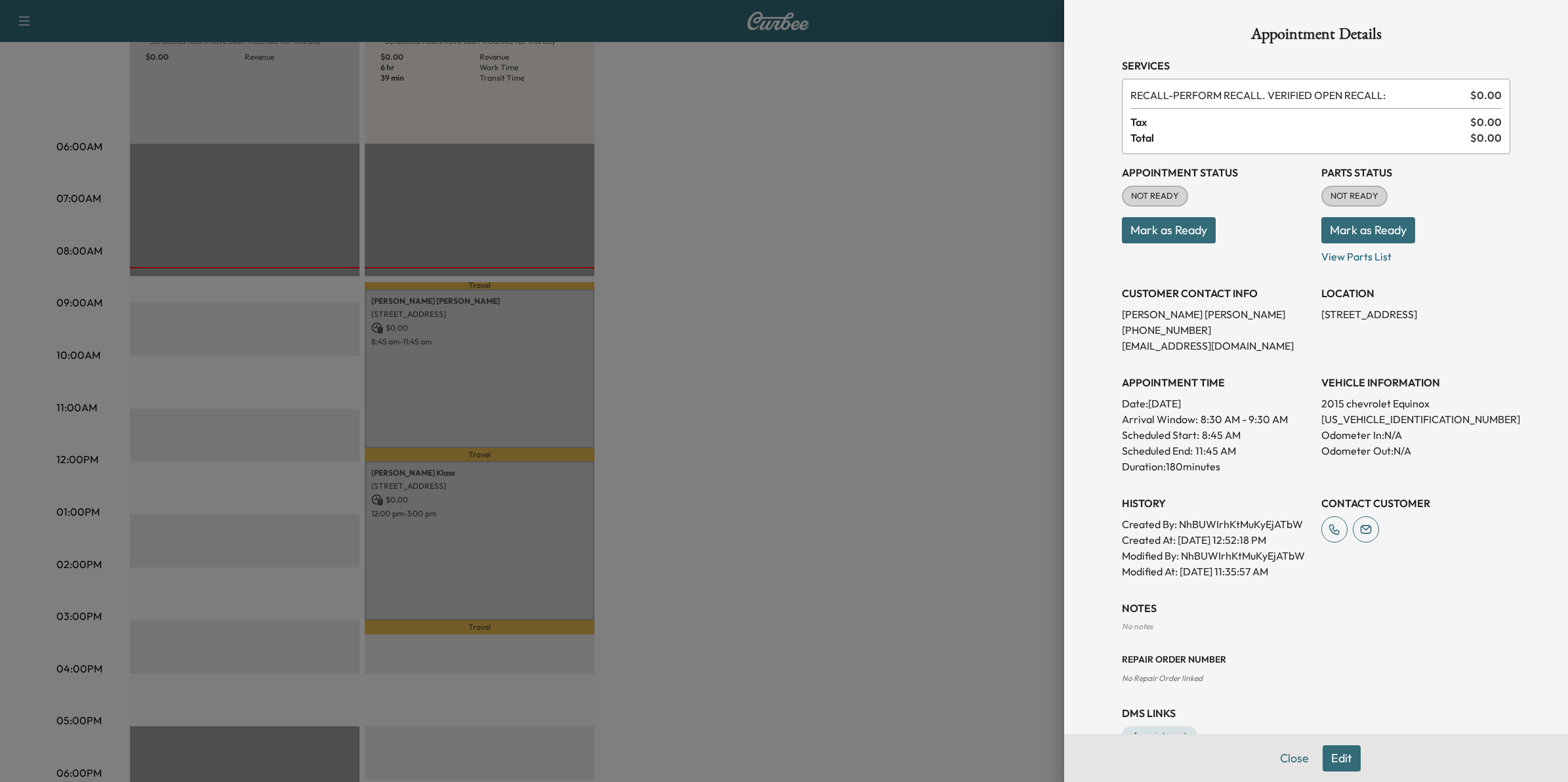
click at [1159, 234] on button "Mark as Ready" at bounding box center [1169, 230] width 94 height 26
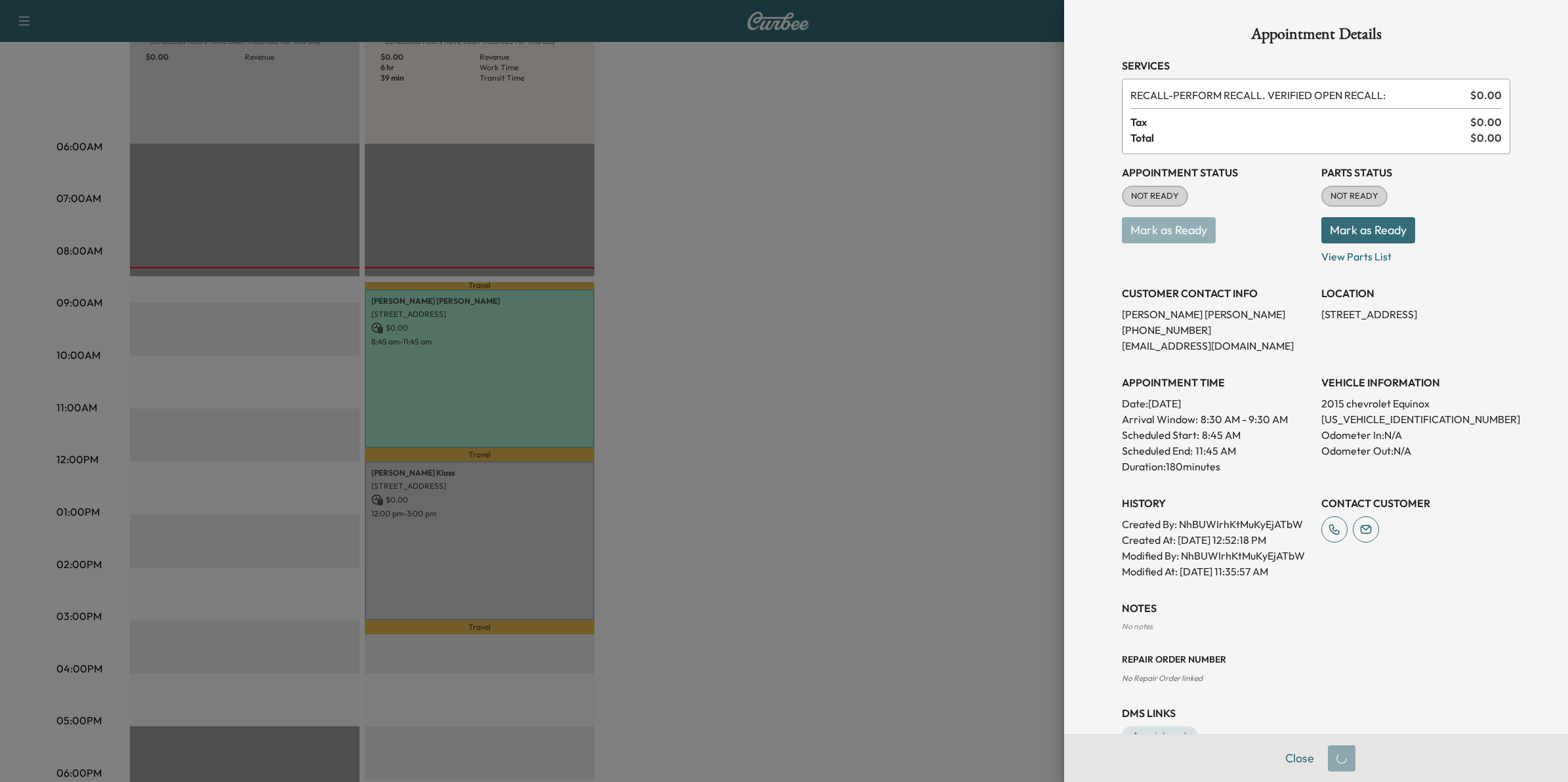
drag, startPoint x: 558, startPoint y: 516, endPoint x: 619, endPoint y: 516, distance: 61.0
click at [558, 517] on div at bounding box center [784, 391] width 1568 height 782
click at [1285, 758] on button "Close" at bounding box center [1295, 758] width 46 height 26
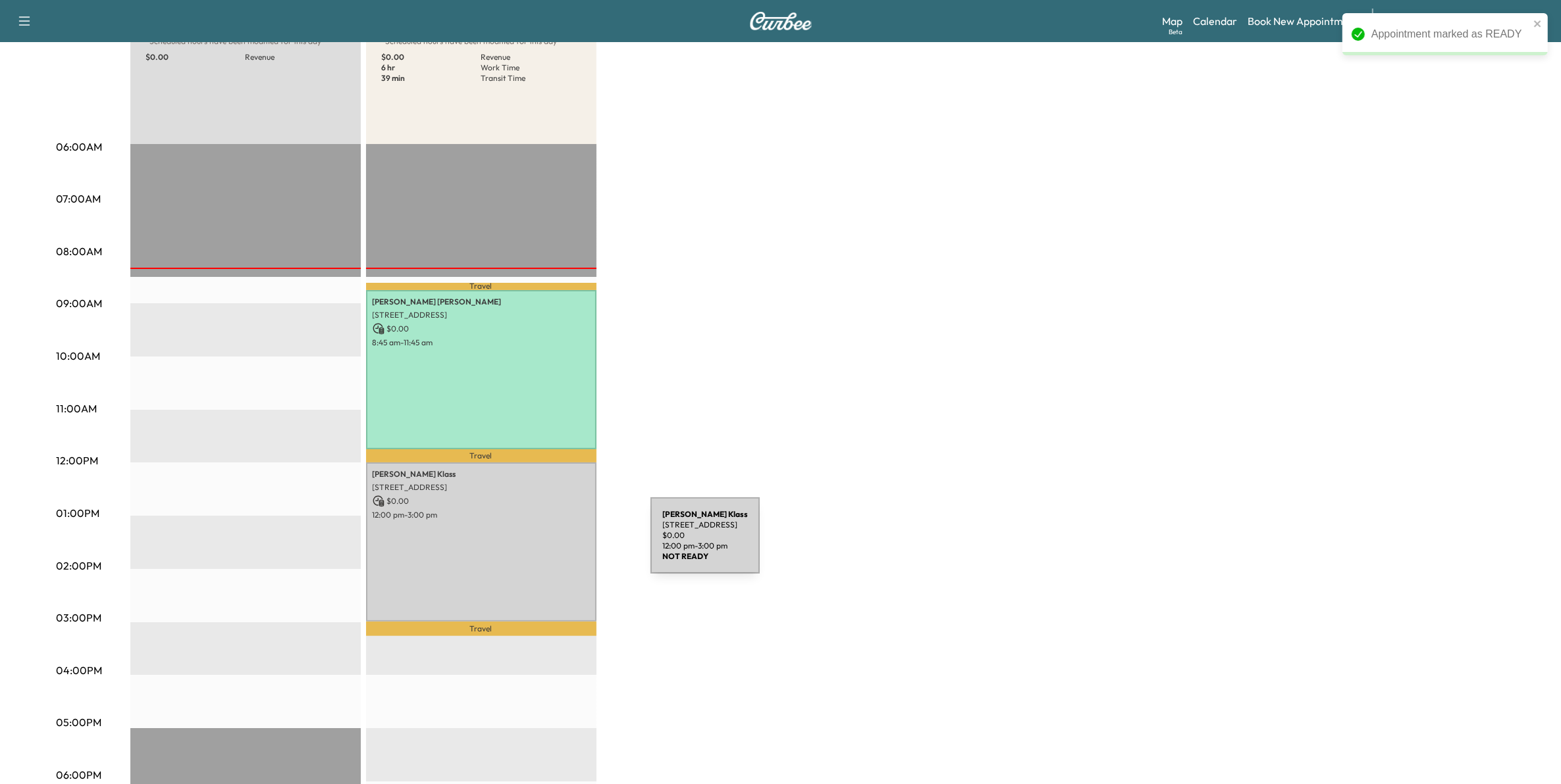
click at [552, 544] on div "[PERSON_NAME] [STREET_ADDRESS] $ 0.00 12:00 pm - 3:00 pm" at bounding box center [480, 542] width 230 height 160
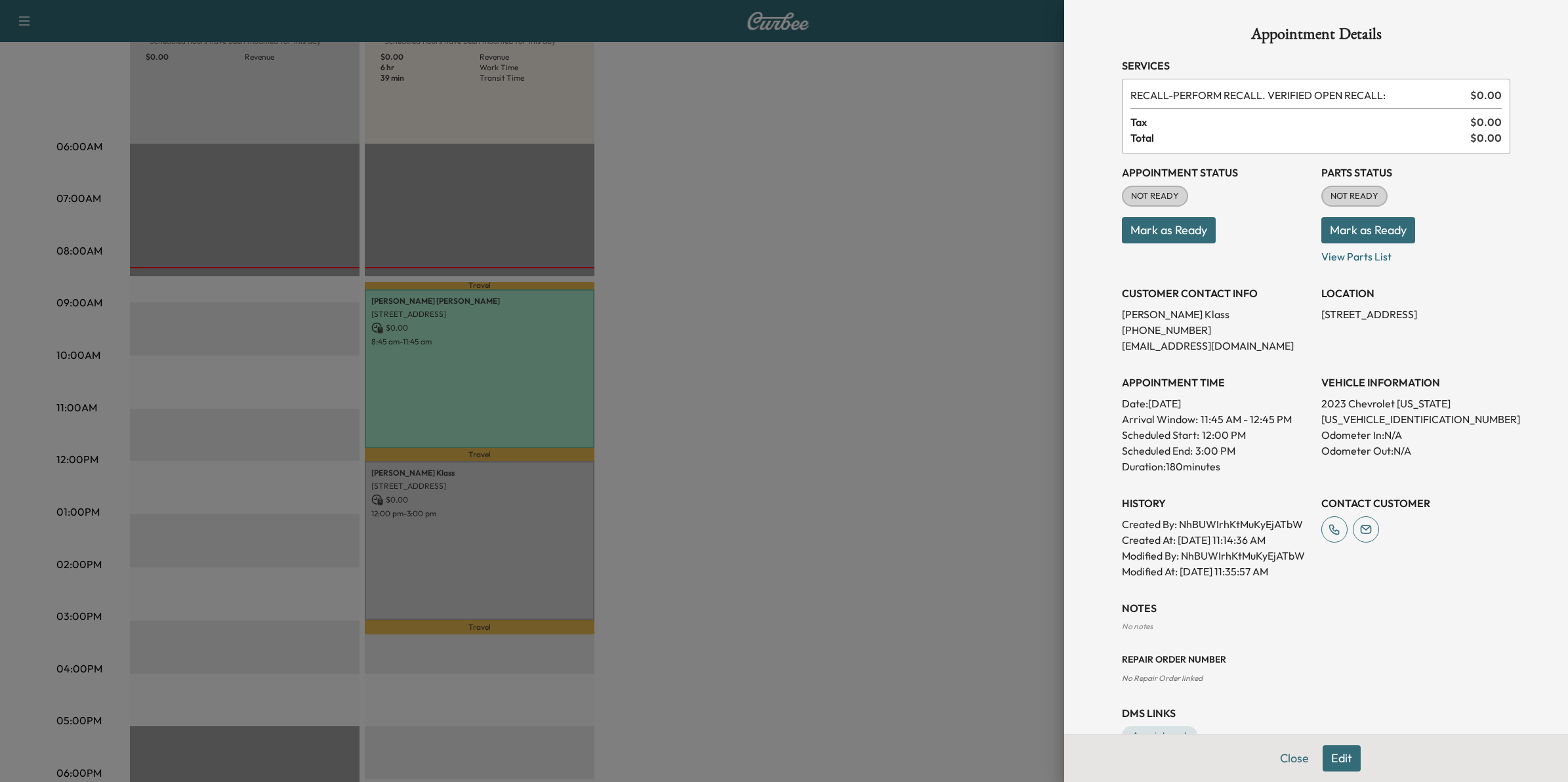
click at [1148, 239] on button "Mark as Ready" at bounding box center [1169, 230] width 94 height 26
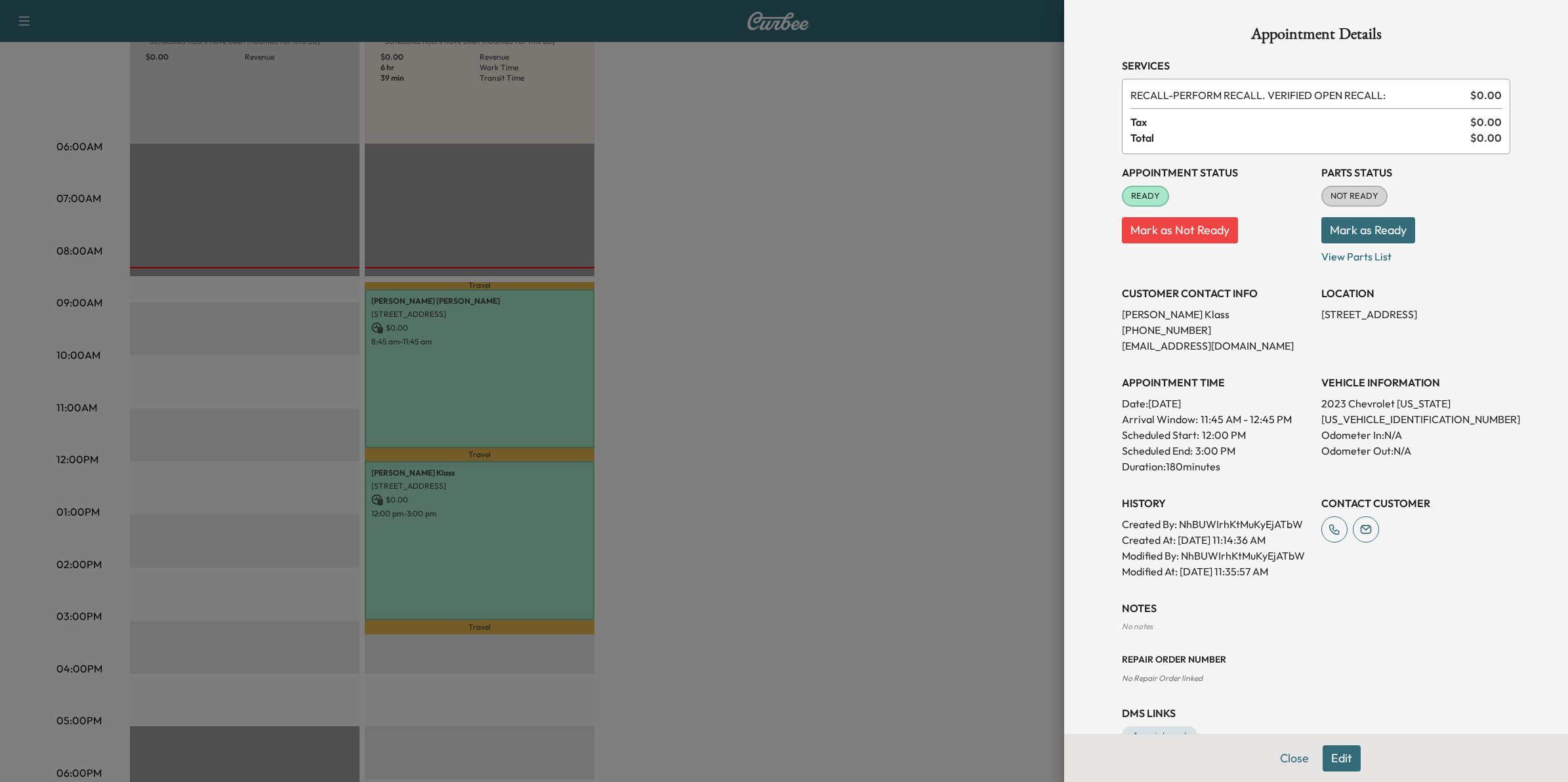
click at [741, 360] on div at bounding box center [784, 391] width 1568 height 782
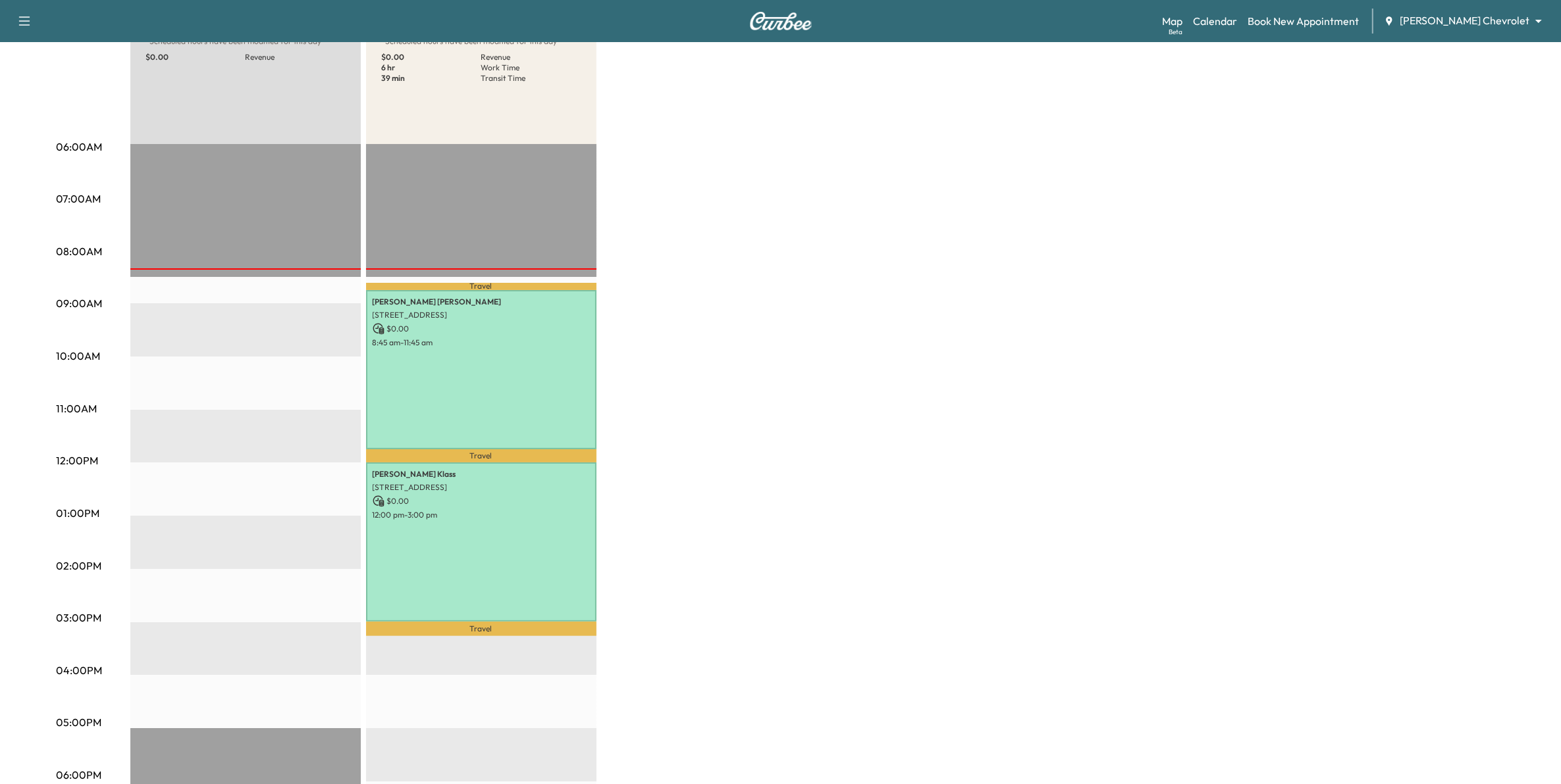
click at [1440, 10] on div "Map Beta Calendar Book New Appointment [PERSON_NAME] Chevrolet ******** ​" at bounding box center [1356, 20] width 389 height 25
click at [1457, 27] on body "Support Log Out Map Beta Calendar Book New Appointment [PERSON_NAME] Chevrolet …" at bounding box center [780, 227] width 1561 height 784
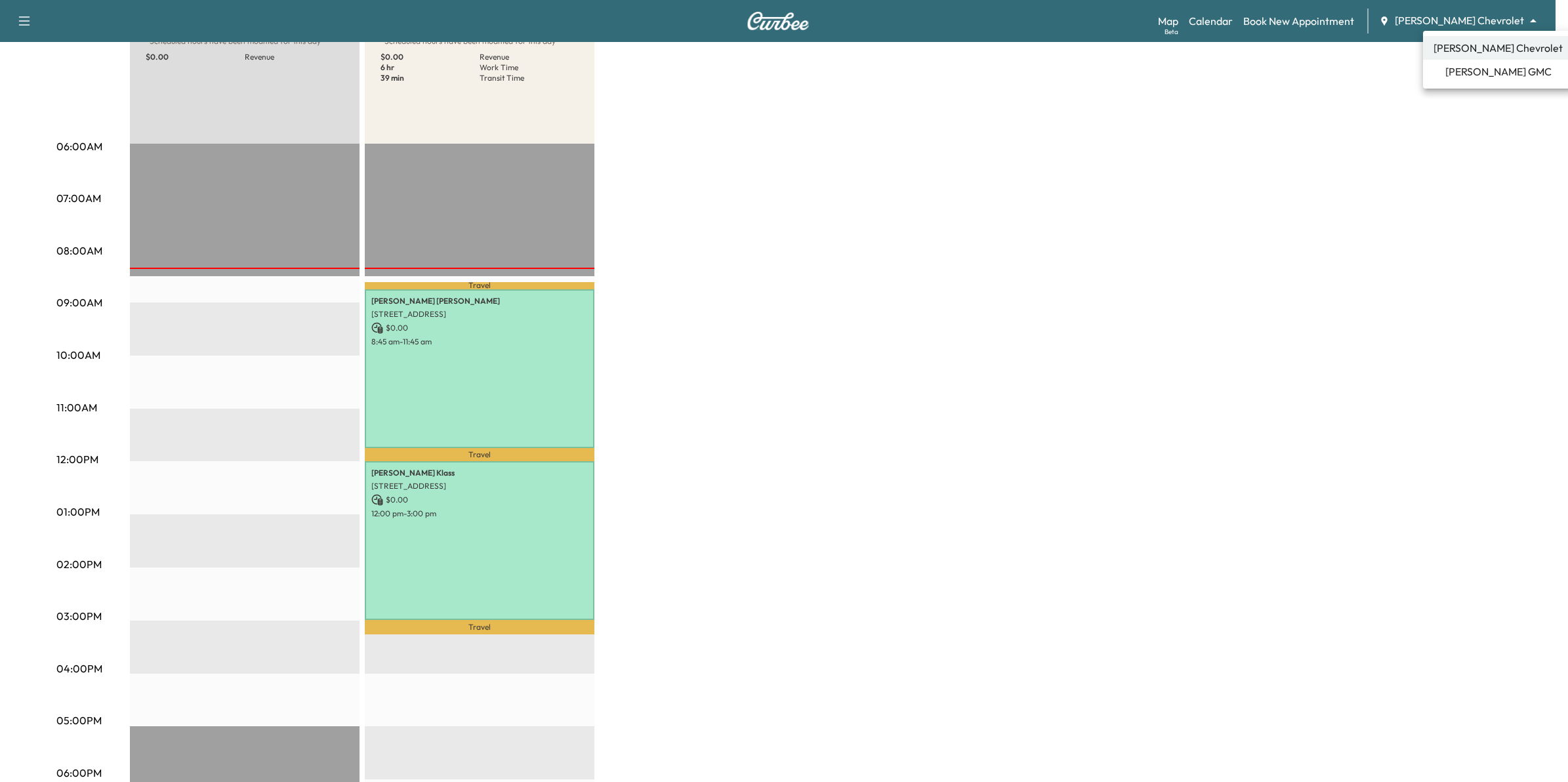
click at [1475, 80] on li "[PERSON_NAME] GMC" at bounding box center [1499, 72] width 151 height 24
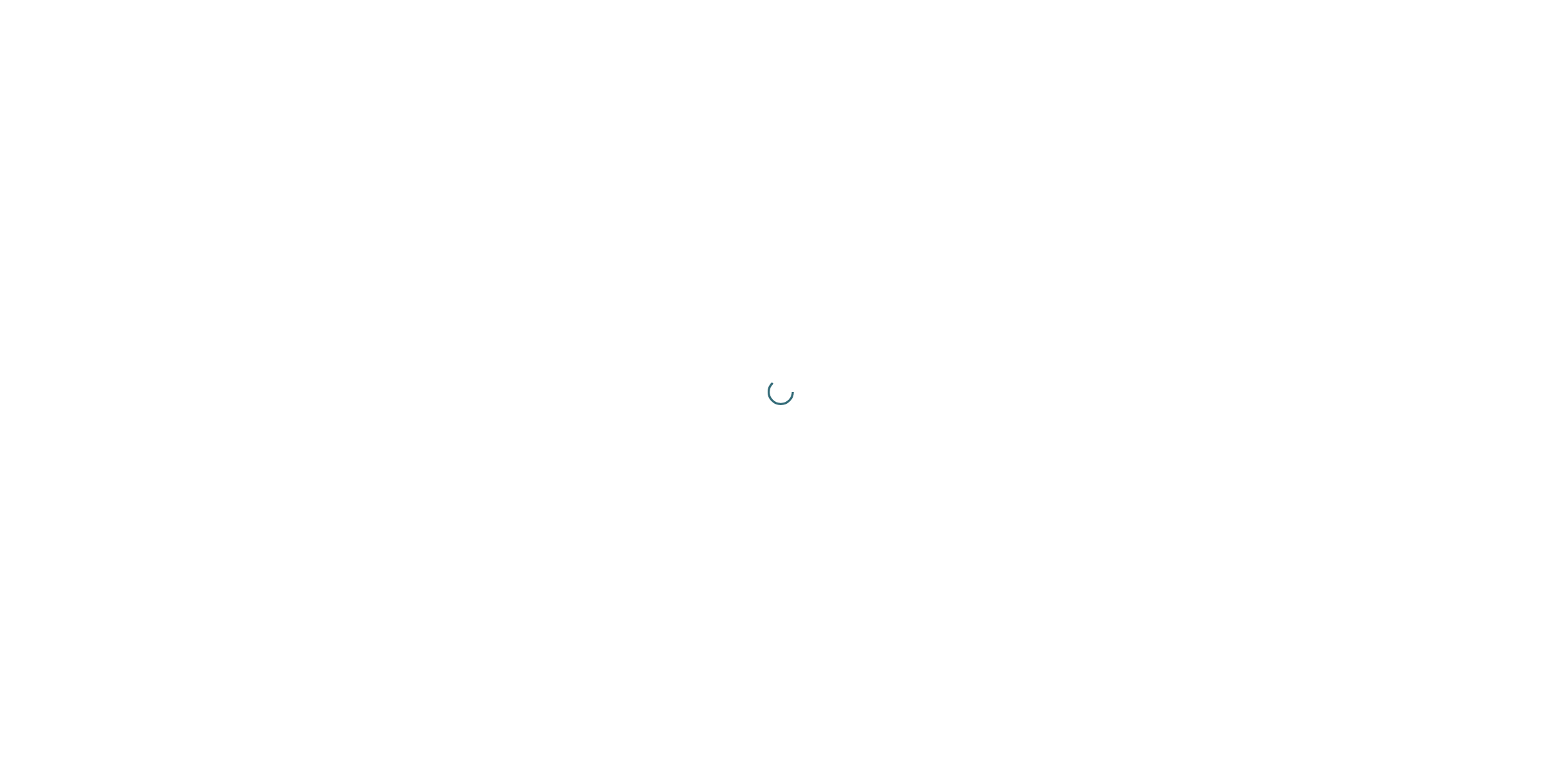
scroll to position [0, 0]
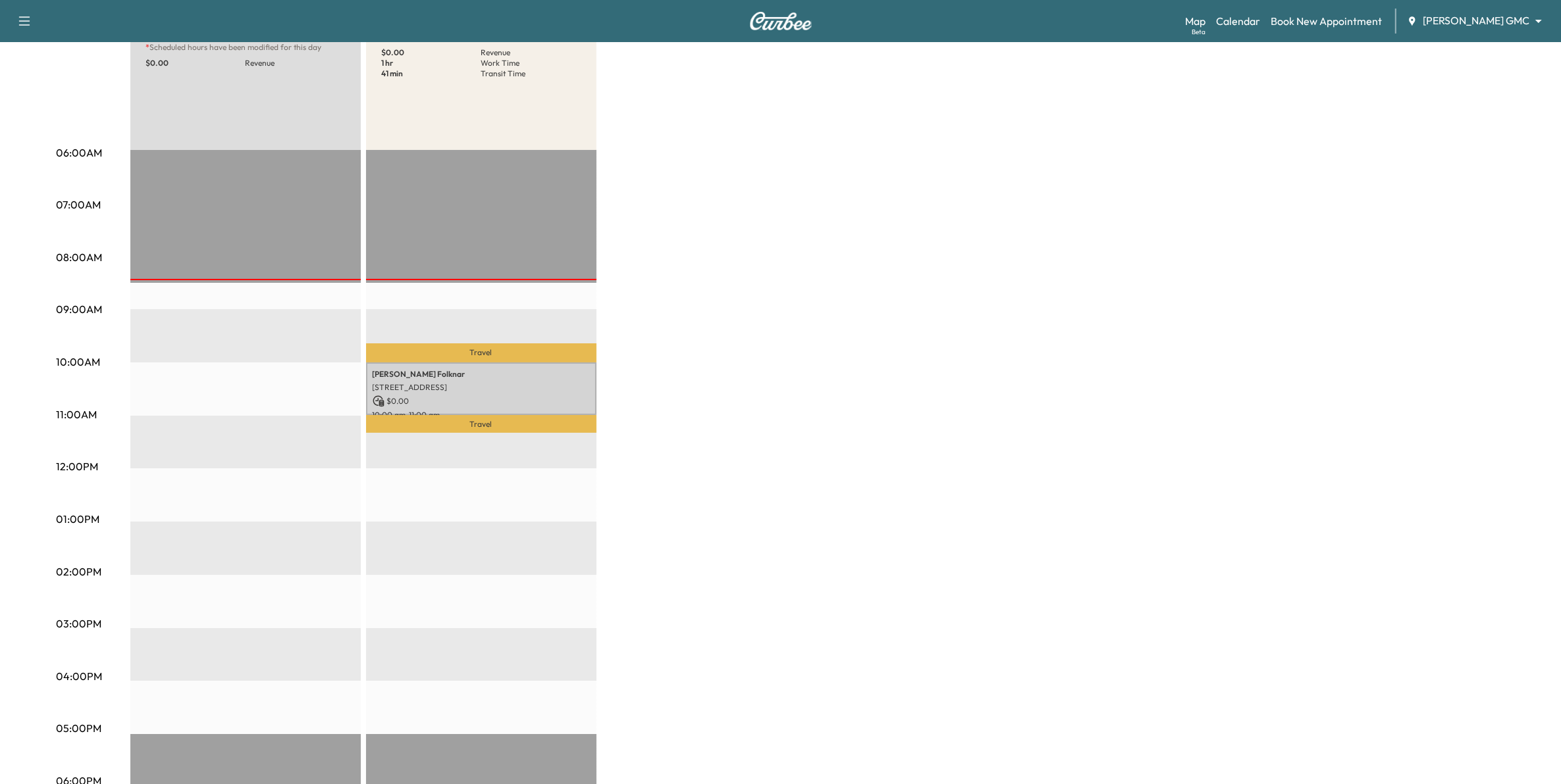
scroll to position [165, 0]
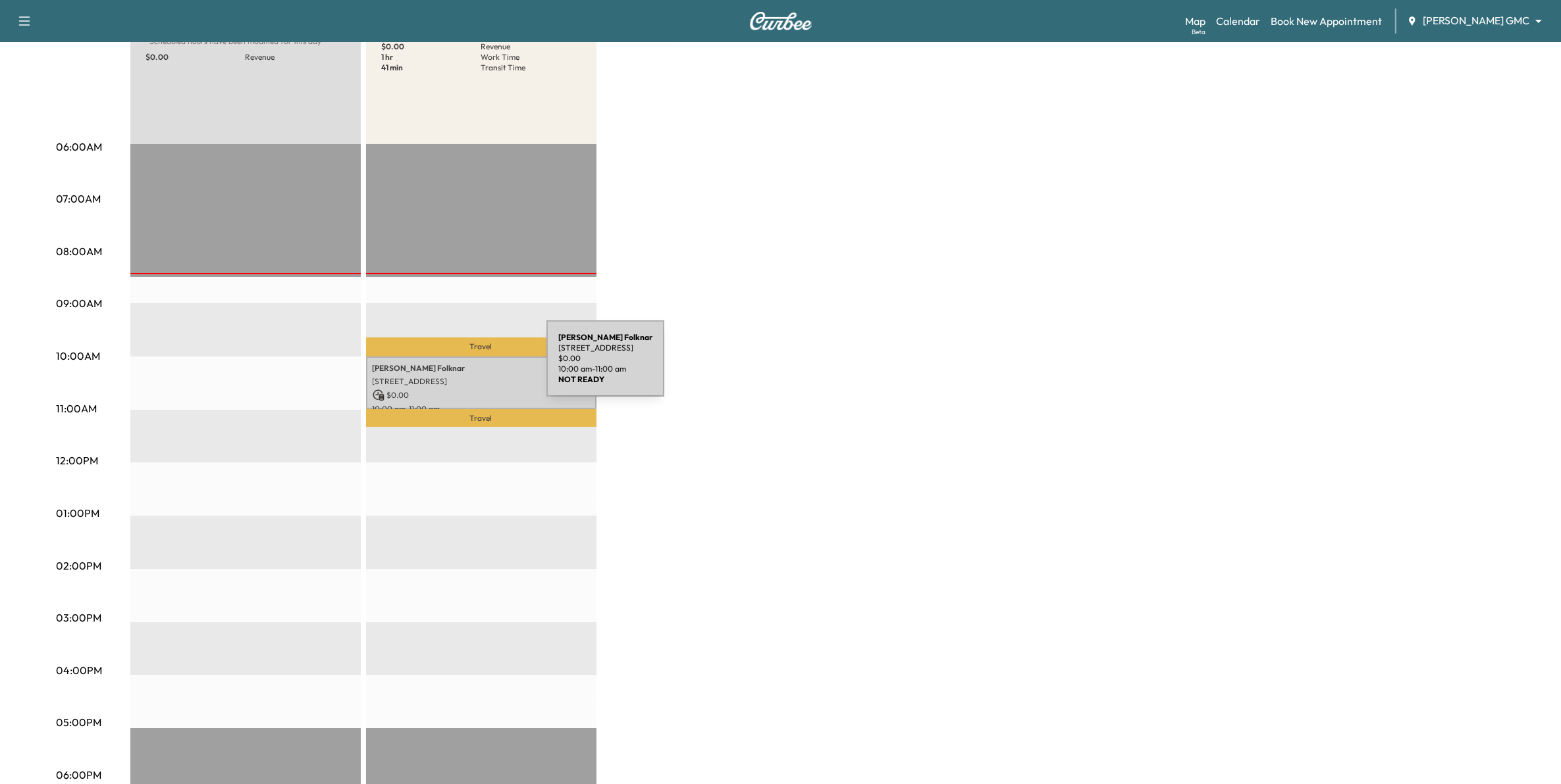
click at [447, 367] on p "[PERSON_NAME]" at bounding box center [481, 368] width 217 height 10
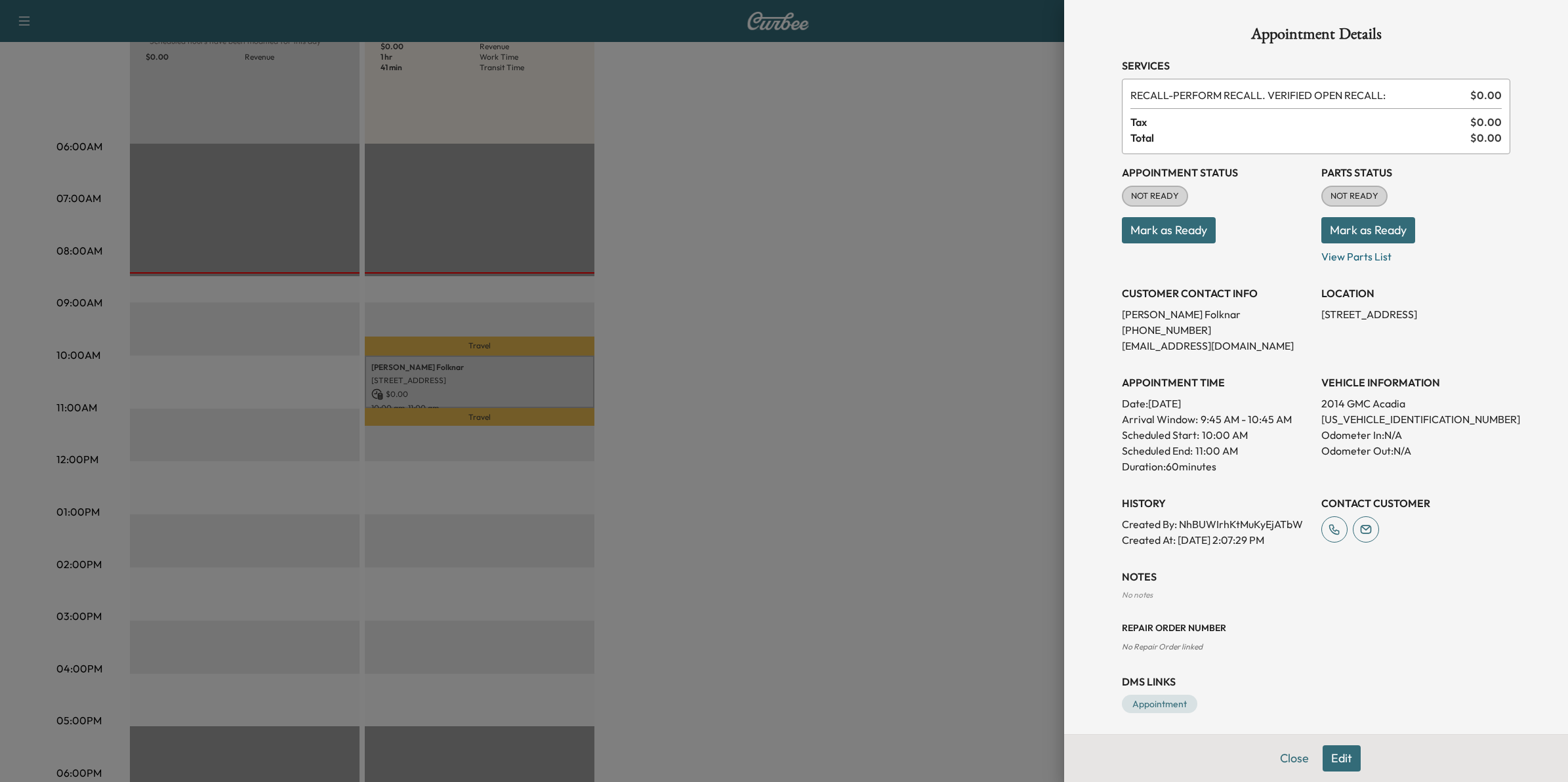
click at [1290, 756] on button "Close" at bounding box center [1295, 758] width 46 height 26
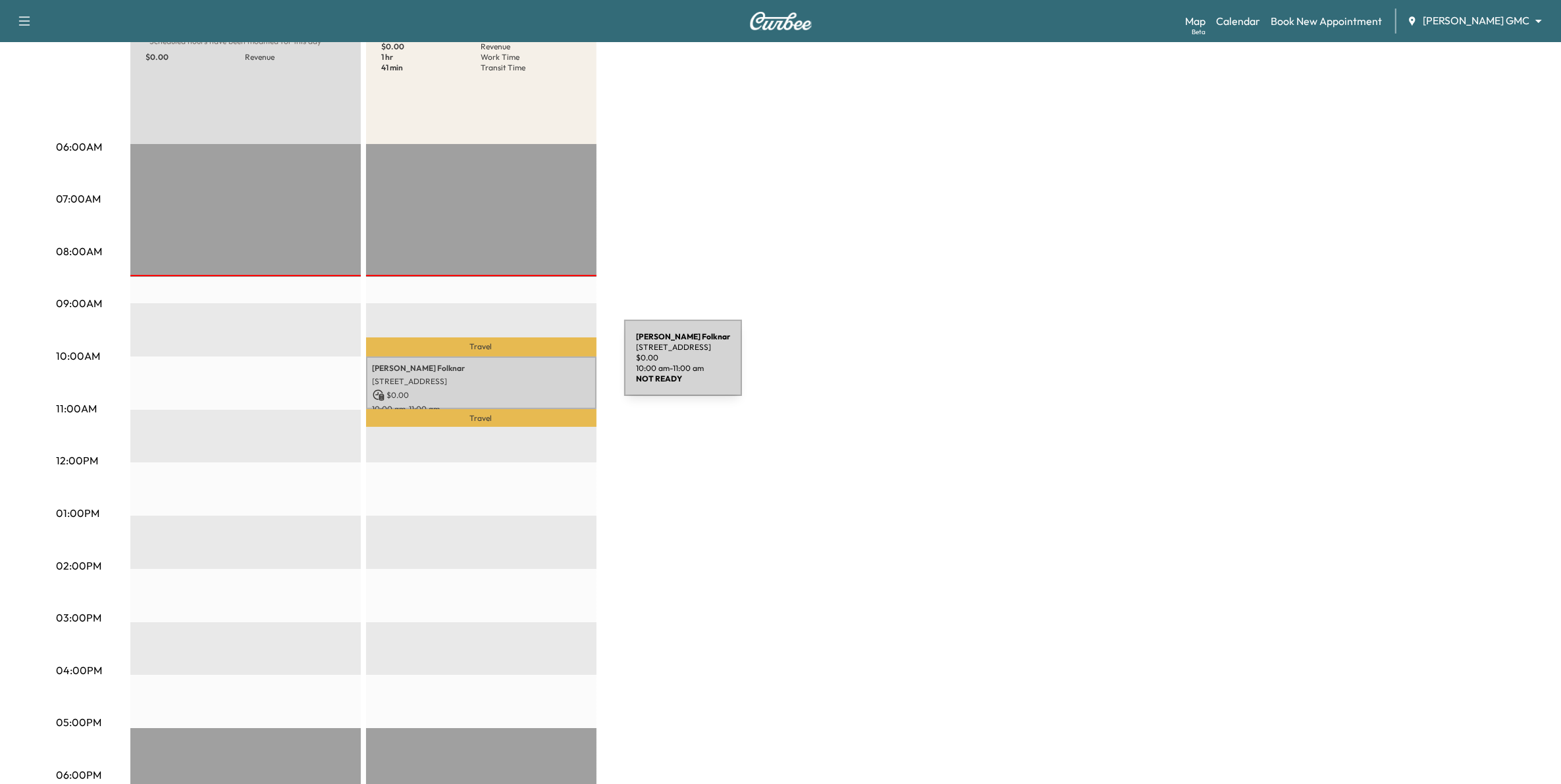
click at [525, 366] on p "[PERSON_NAME]" at bounding box center [481, 368] width 217 height 10
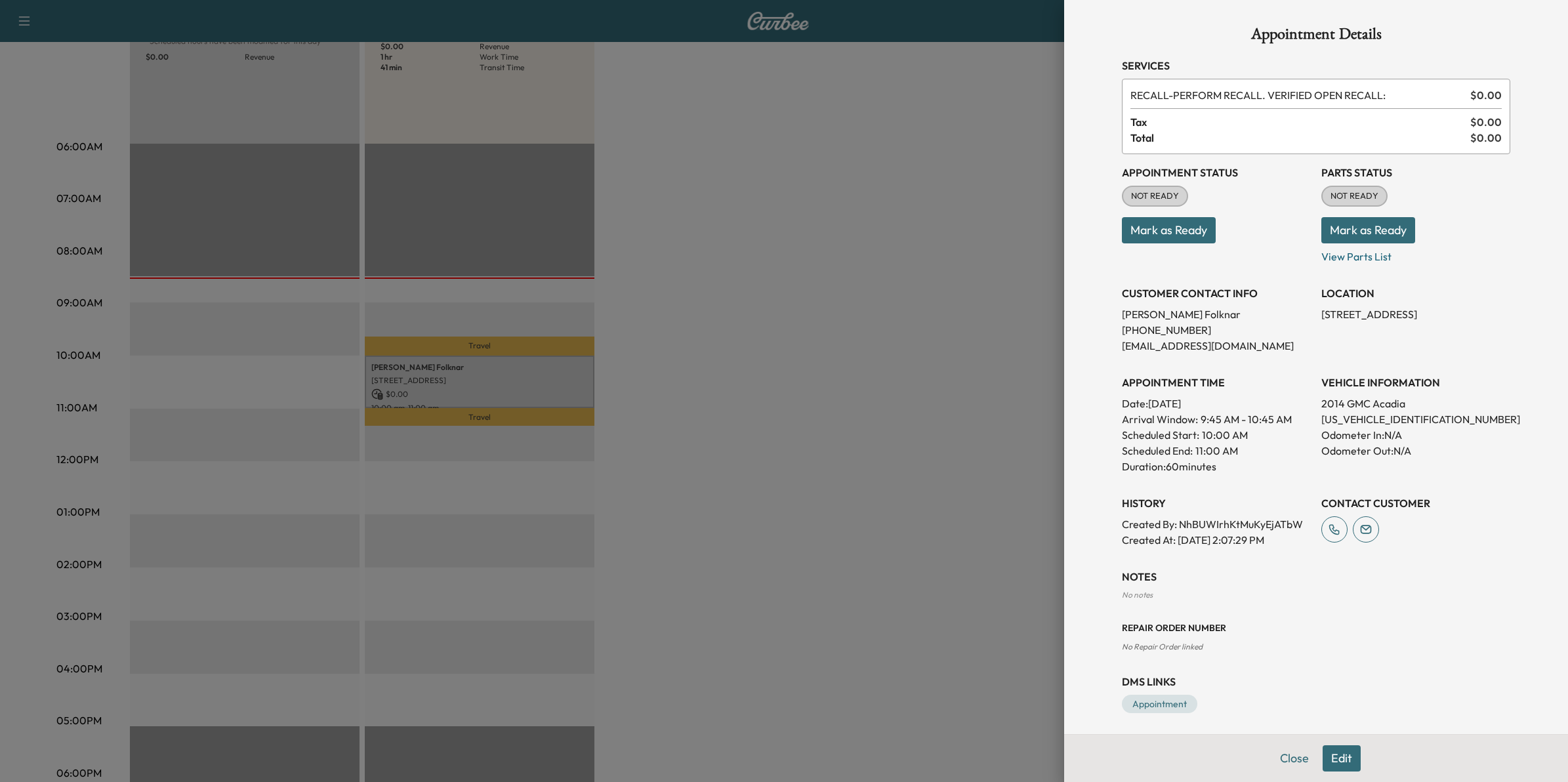
click at [1323, 756] on button "Edit" at bounding box center [1341, 758] width 38 height 26
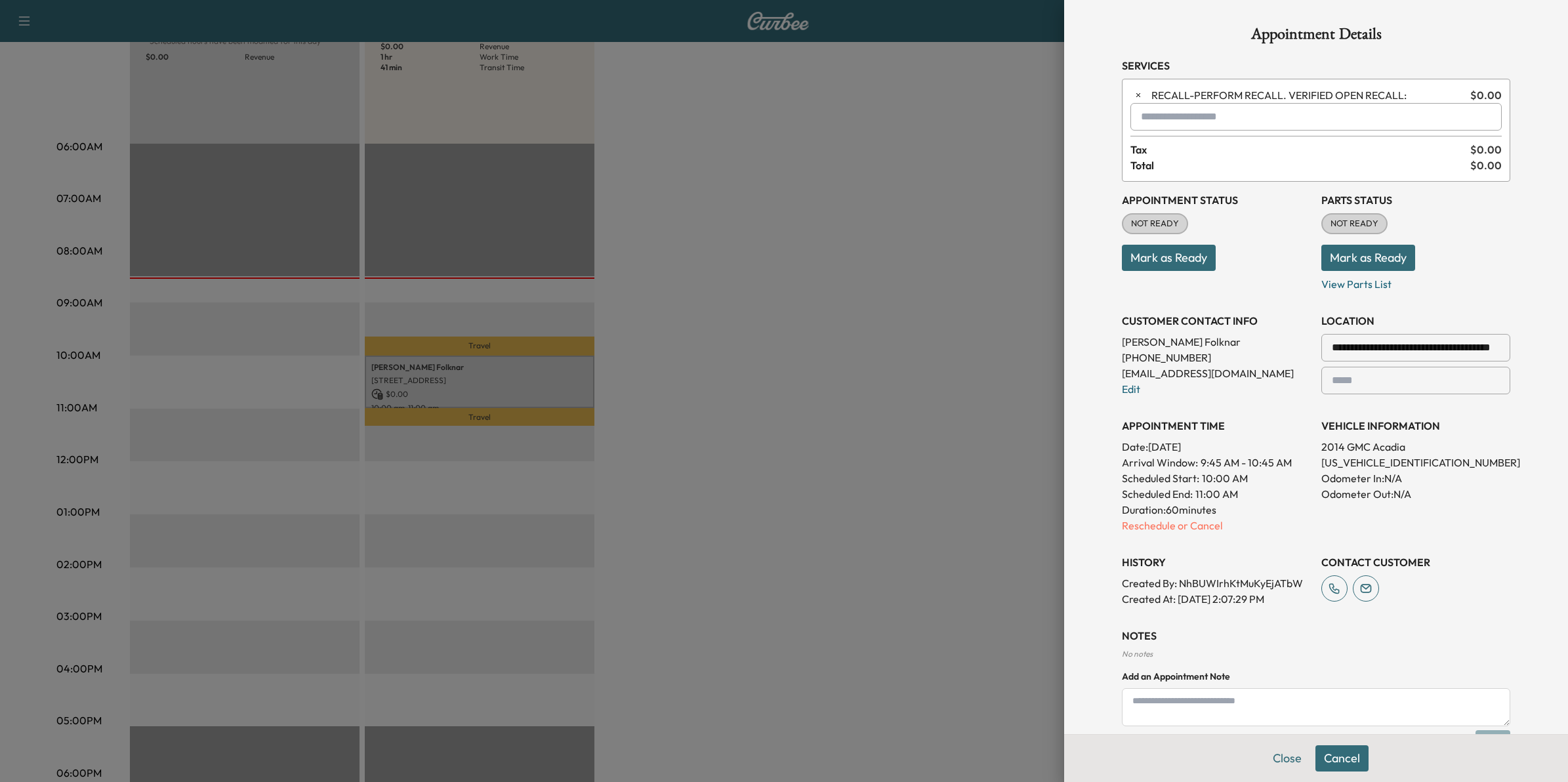
click at [1332, 757] on button "Cancel" at bounding box center [1342, 758] width 53 height 26
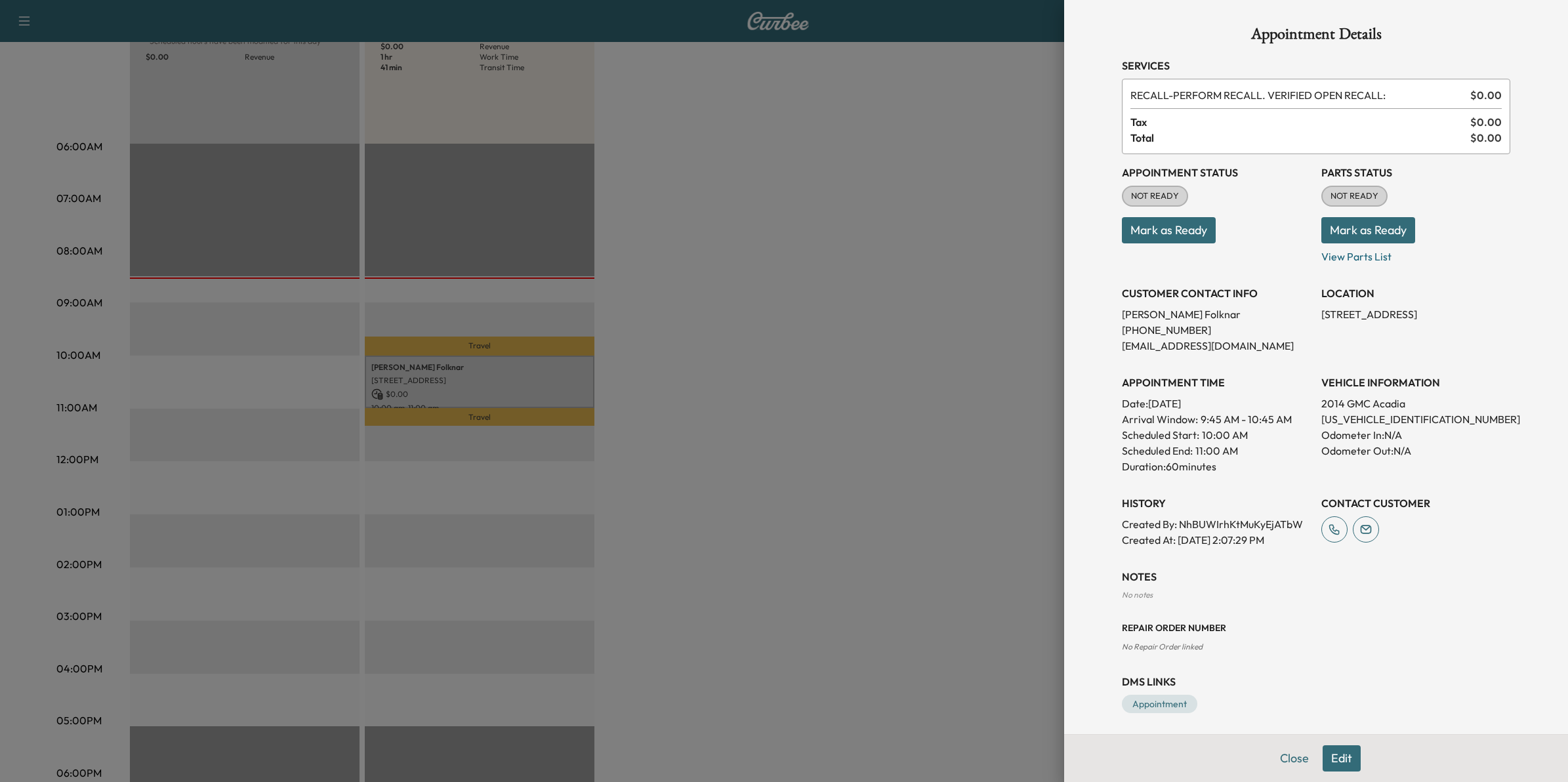
click at [1340, 759] on button "Edit" at bounding box center [1341, 758] width 38 height 26
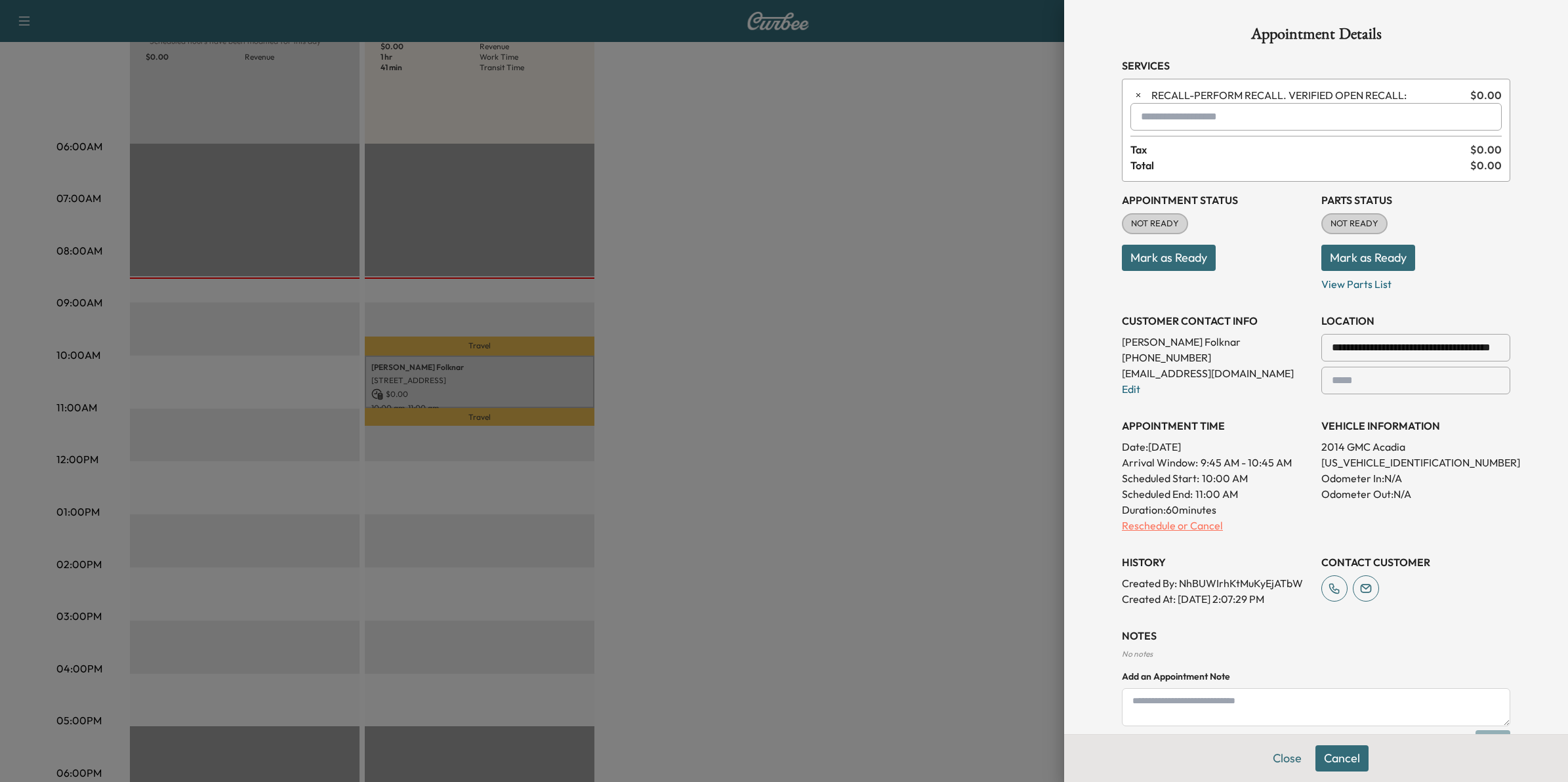
click at [1171, 532] on p "Reschedule or Cancel" at bounding box center [1216, 526] width 189 height 16
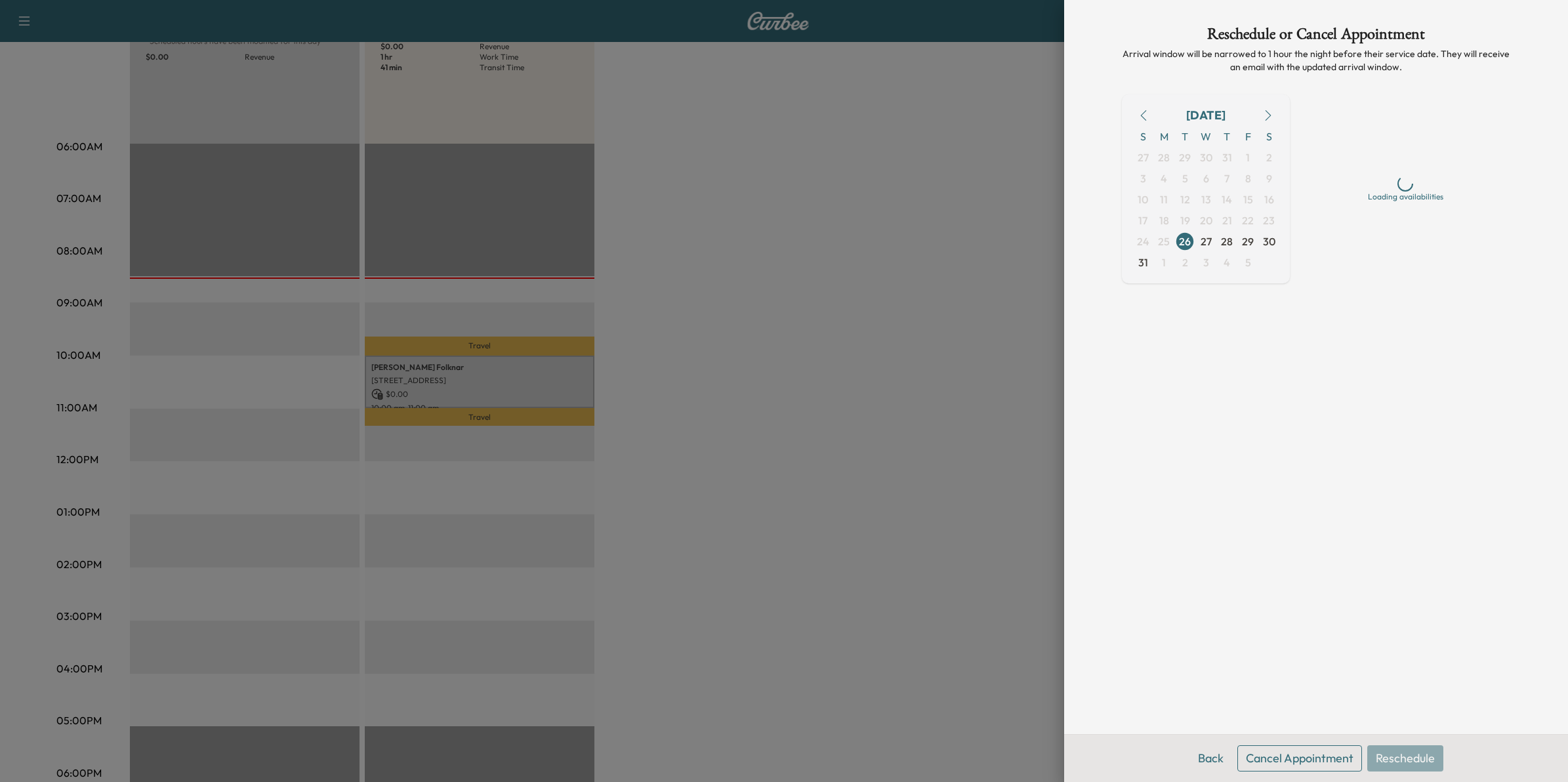
click at [1313, 758] on button "Cancel Appointment" at bounding box center [1300, 758] width 124 height 26
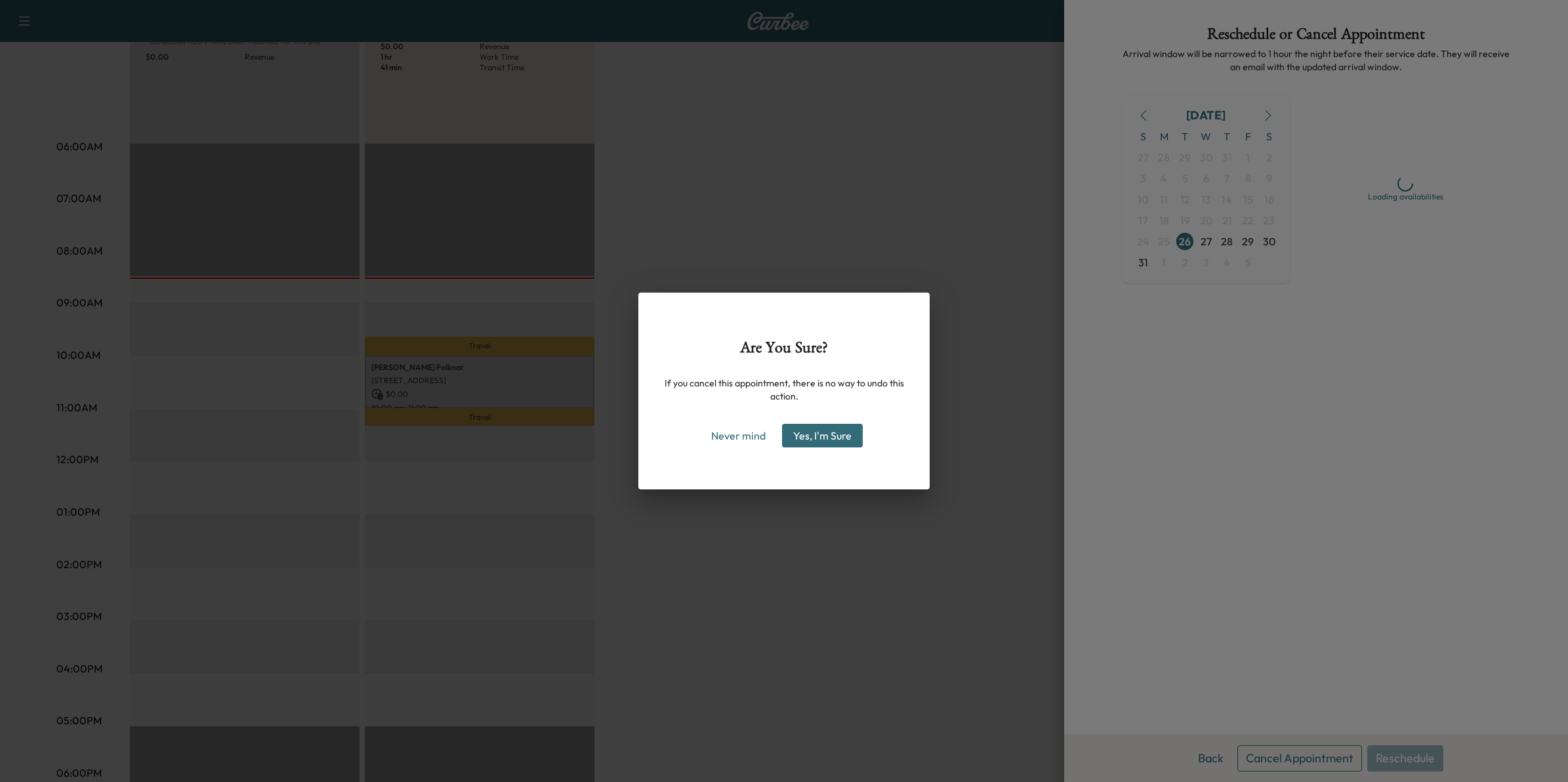
click at [837, 443] on button "Yes, I'm Sure" at bounding box center [822, 436] width 80 height 24
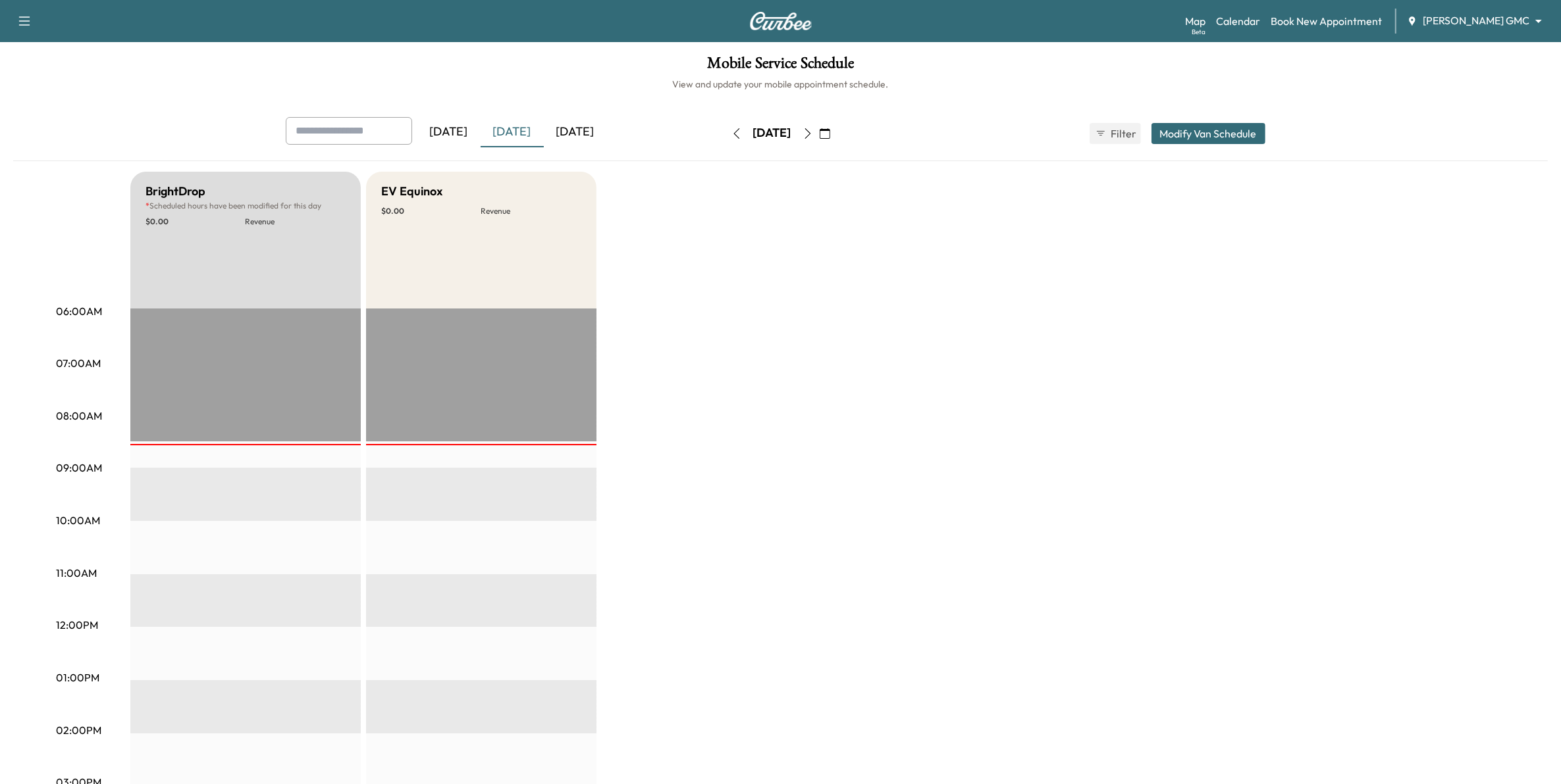
scroll to position [82, 0]
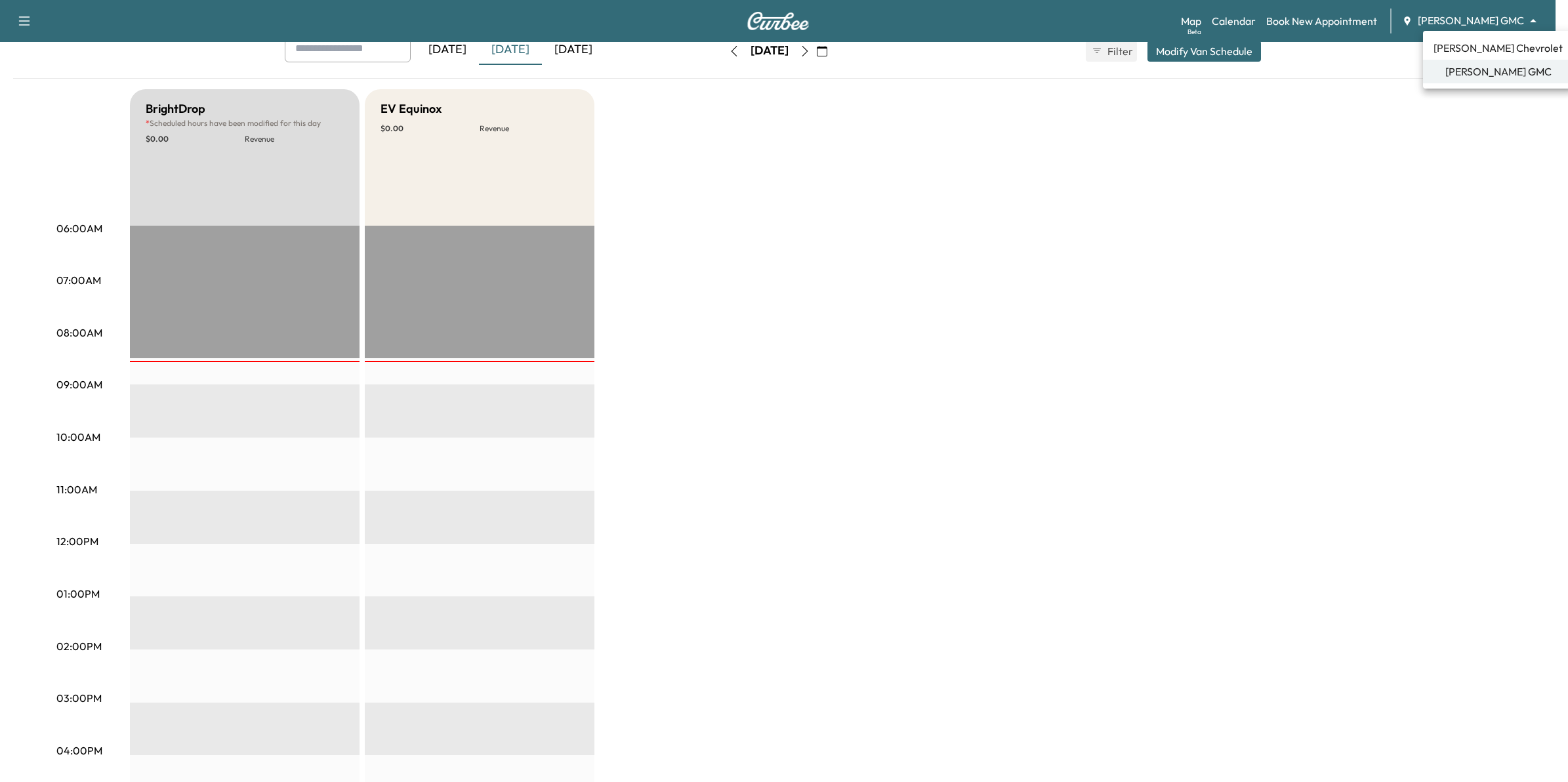
click at [1444, 19] on body "Support Log Out Map Beta Calendar Book New Appointment [PERSON_NAME] GMC ******…" at bounding box center [784, 309] width 1568 height 782
click at [1461, 47] on span "[PERSON_NAME] Chevrolet" at bounding box center [1498, 47] width 129 height 16
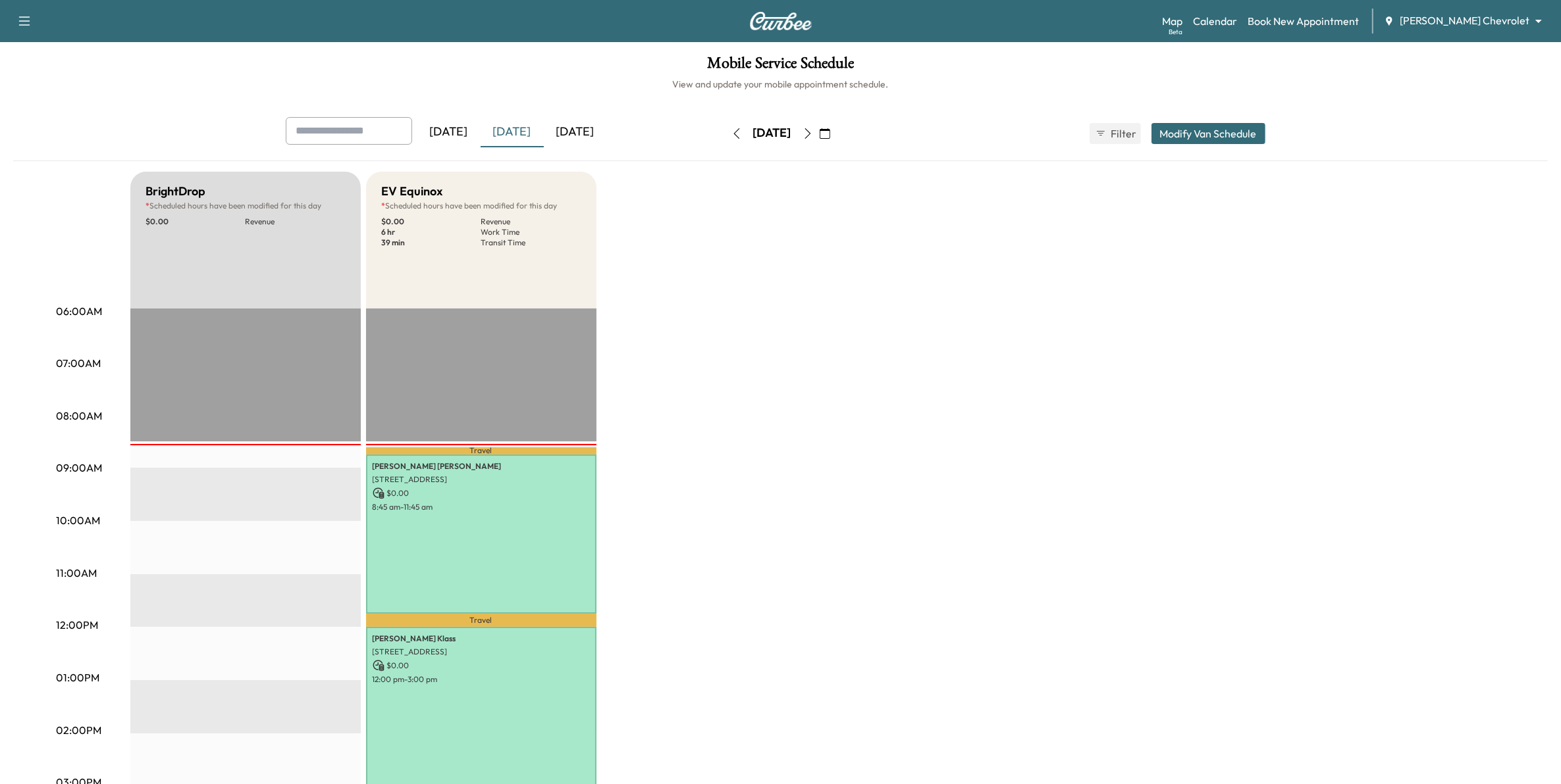
click at [1204, 137] on button "Modify Van Schedule" at bounding box center [1208, 133] width 114 height 21
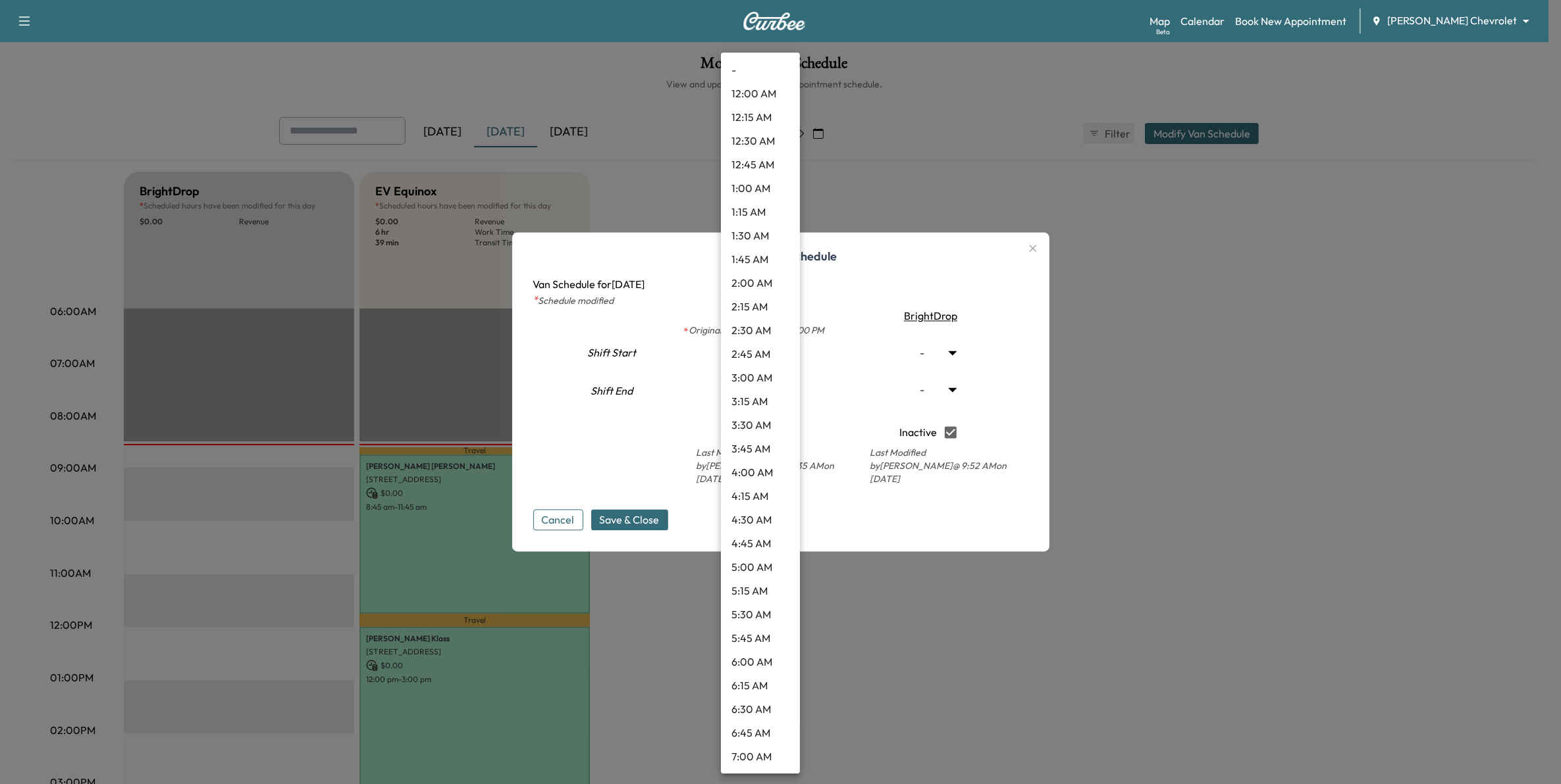
click at [782, 400] on body "Support Log Out Map Beta Calendar Book New Appointment [PERSON_NAME] Chevrolet …" at bounding box center [780, 392] width 1561 height 784
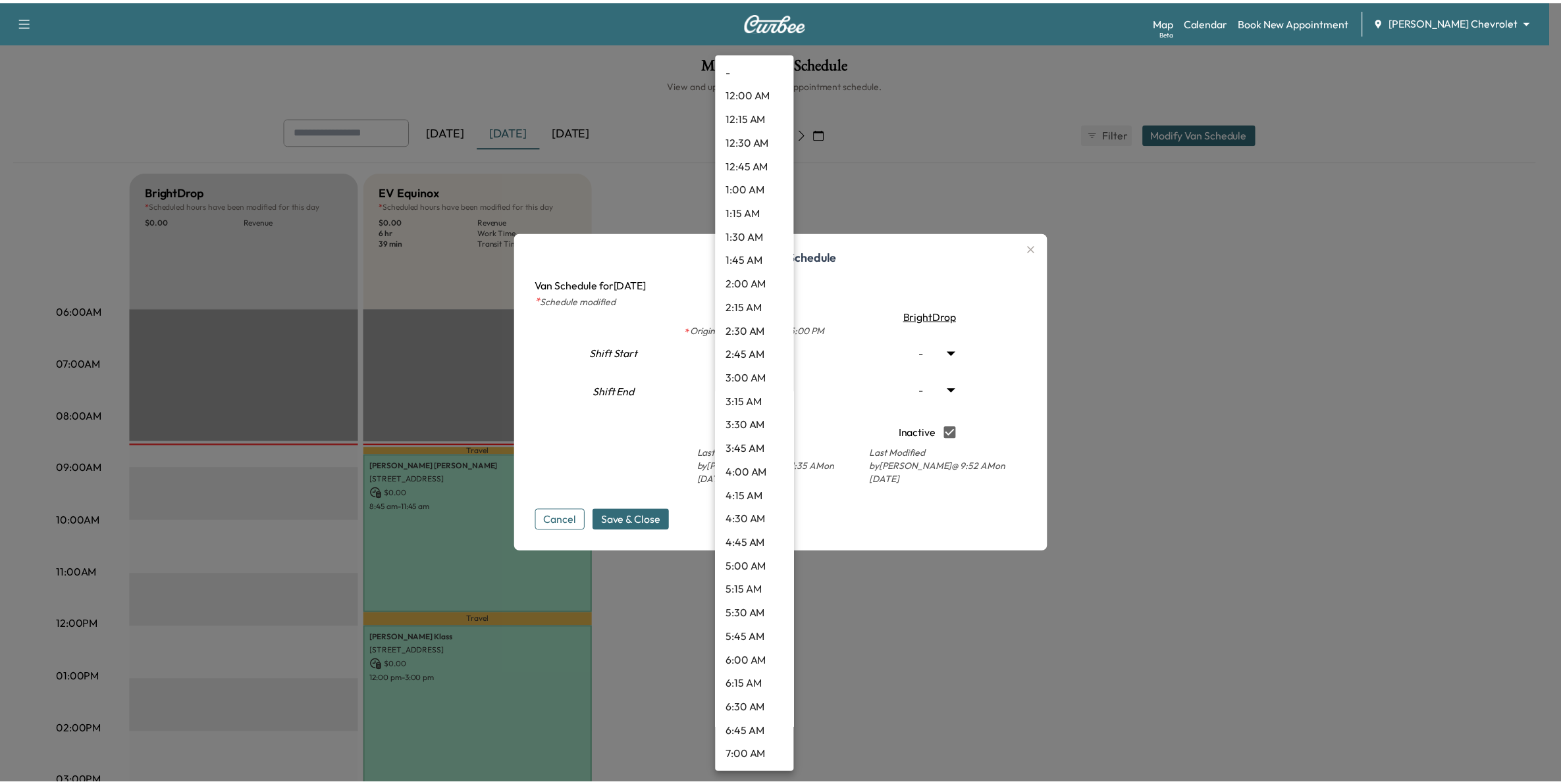
scroll to position [1526, 0]
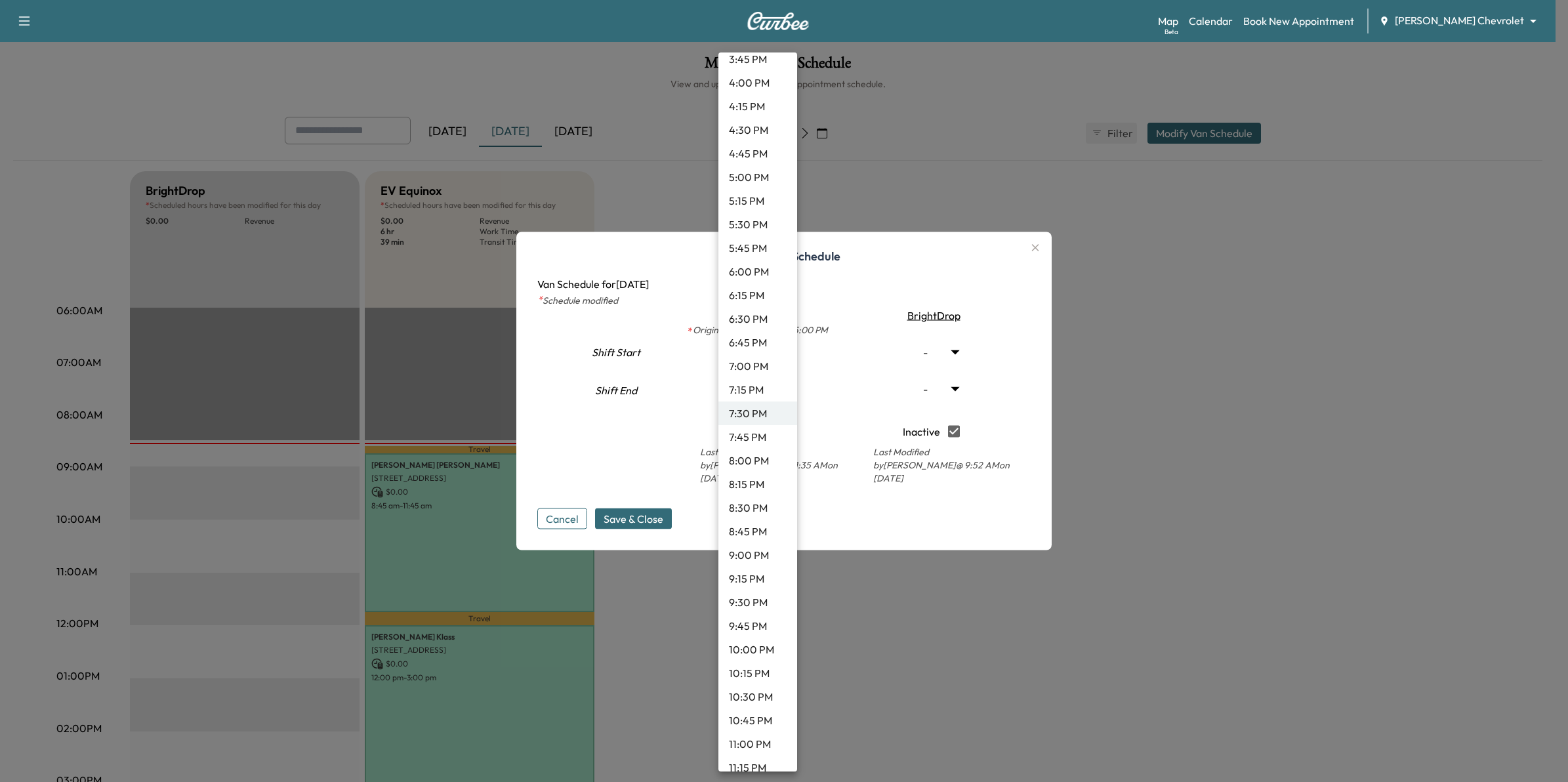
drag, startPoint x: 1131, startPoint y: 576, endPoint x: 1089, endPoint y: 573, distance: 42.1
click at [1130, 576] on div at bounding box center [784, 391] width 1568 height 782
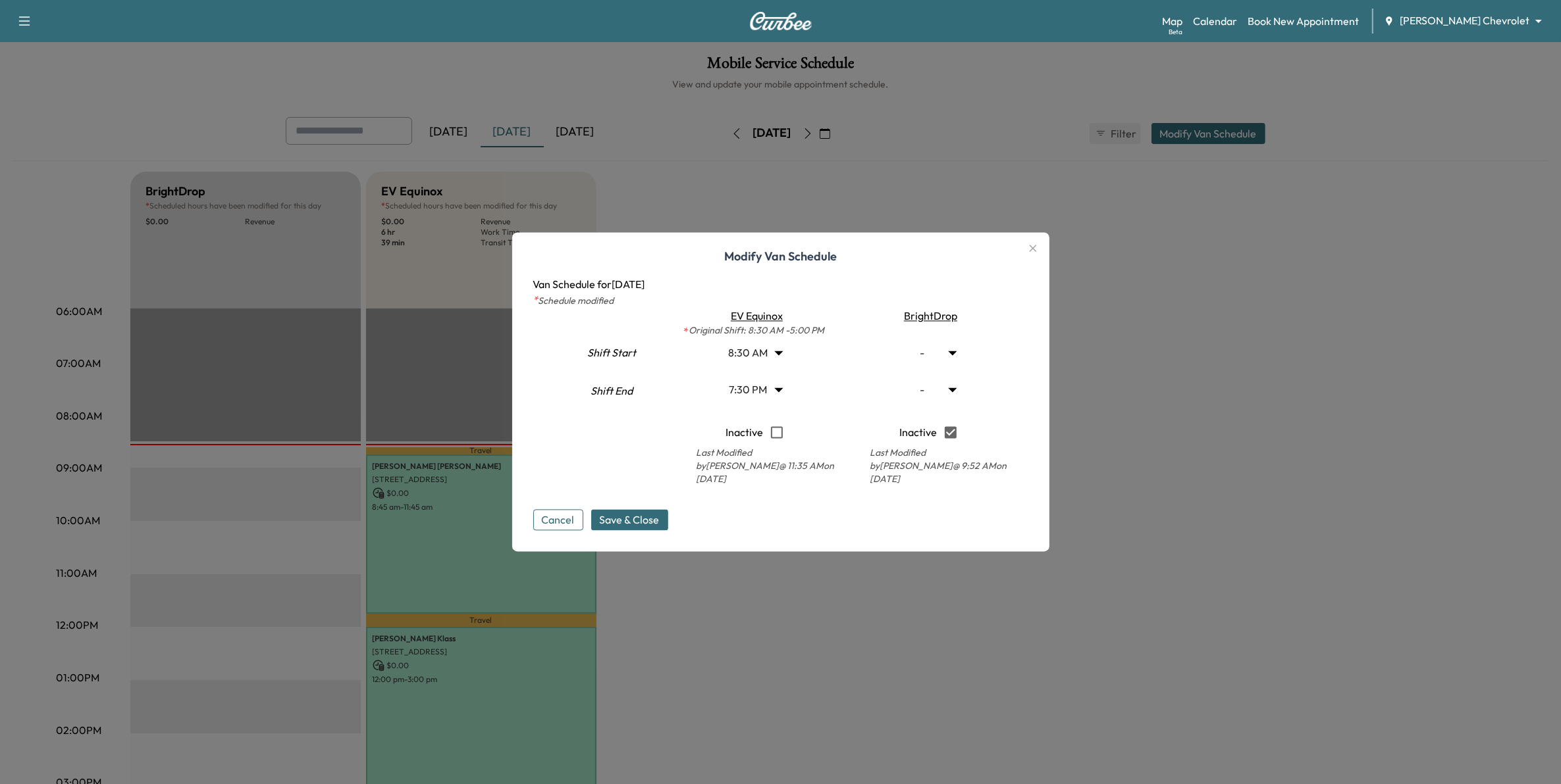
click at [557, 511] on button "Cancel" at bounding box center [558, 520] width 50 height 21
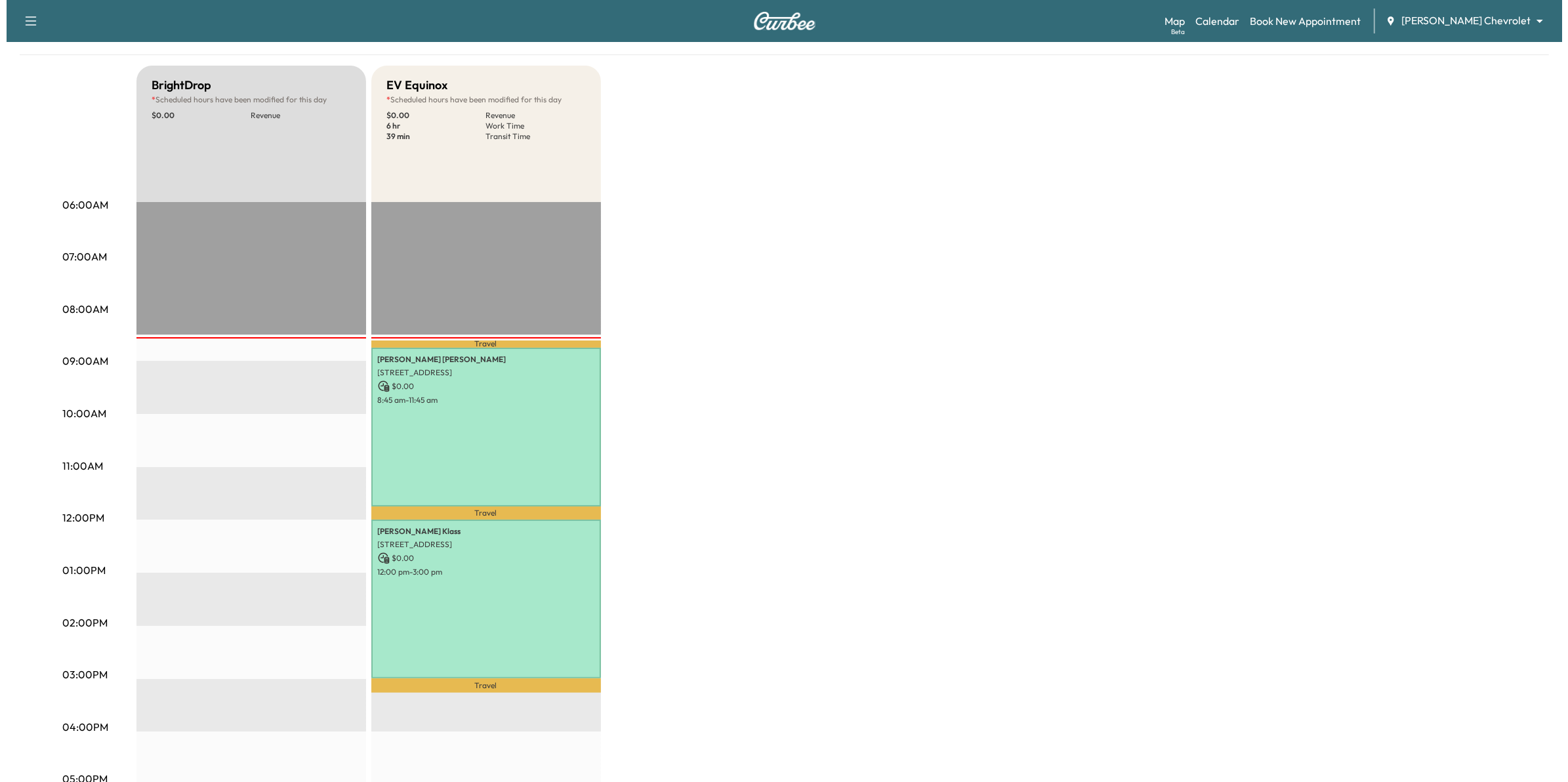
scroll to position [82, 0]
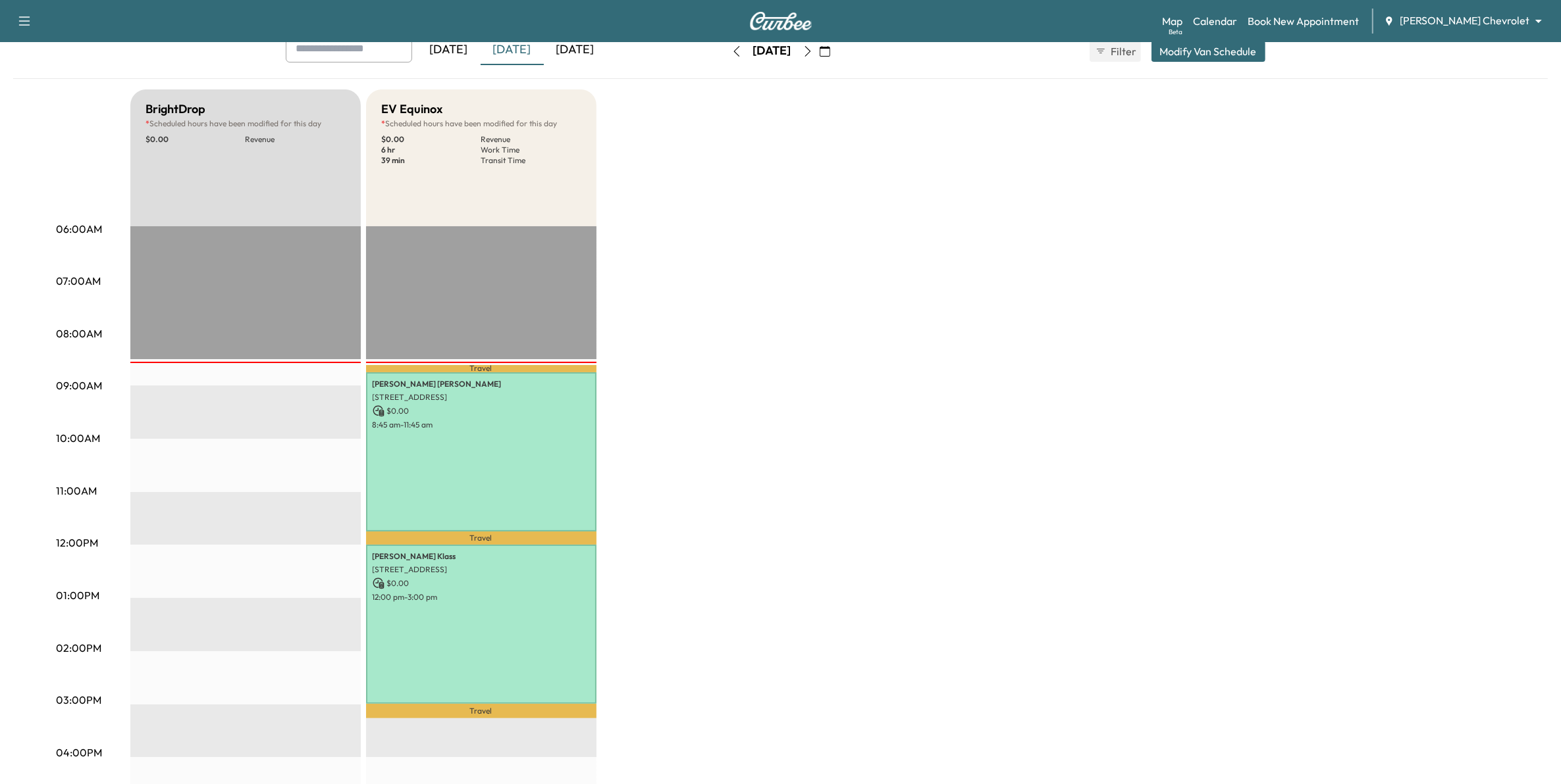
click at [1185, 53] on button "Modify Van Schedule" at bounding box center [1208, 51] width 114 height 21
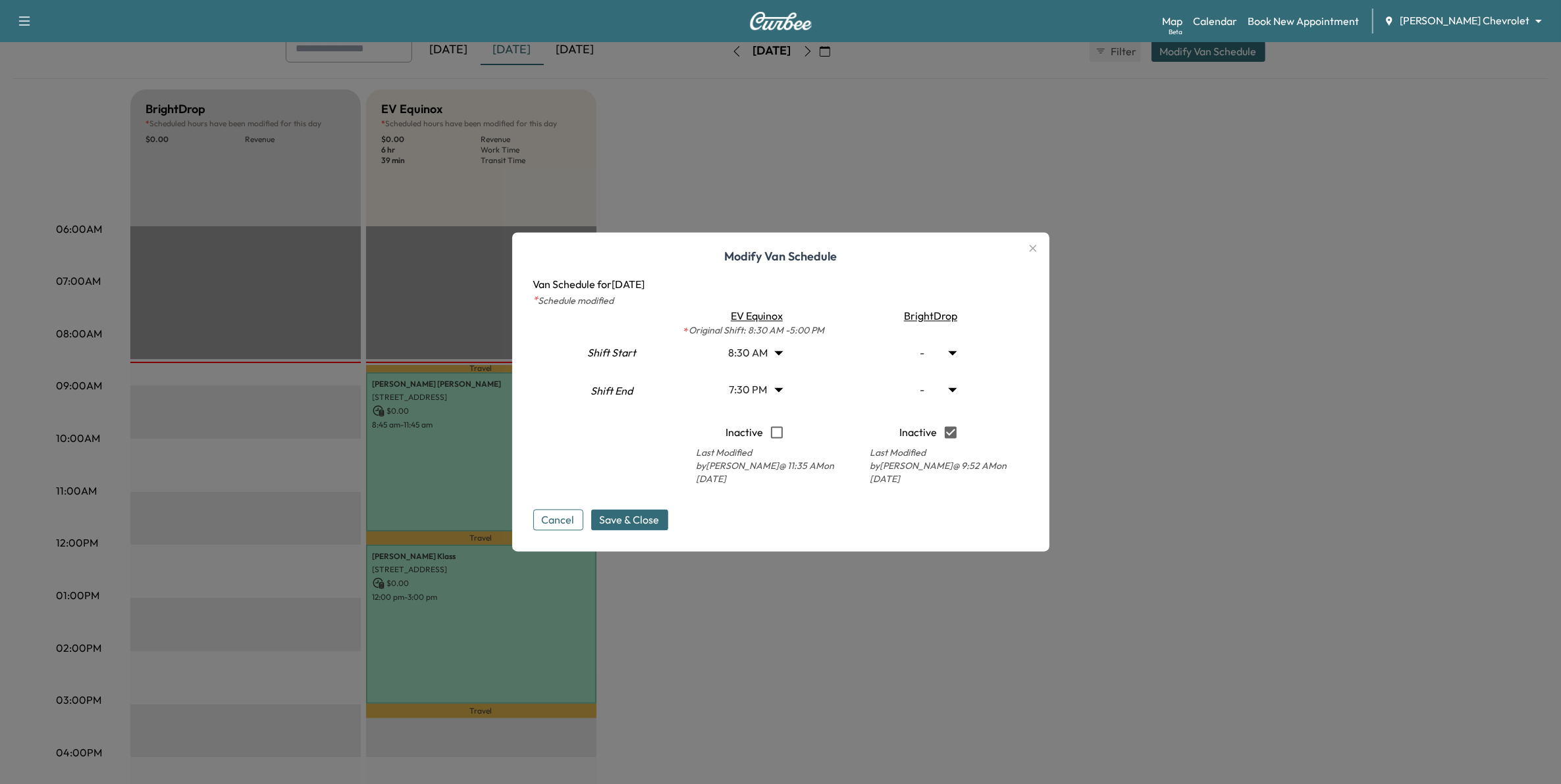
click at [782, 397] on body "Support Log Out Map Beta Calendar Book New Appointment [PERSON_NAME] Chevrolet …" at bounding box center [780, 310] width 1561 height 784
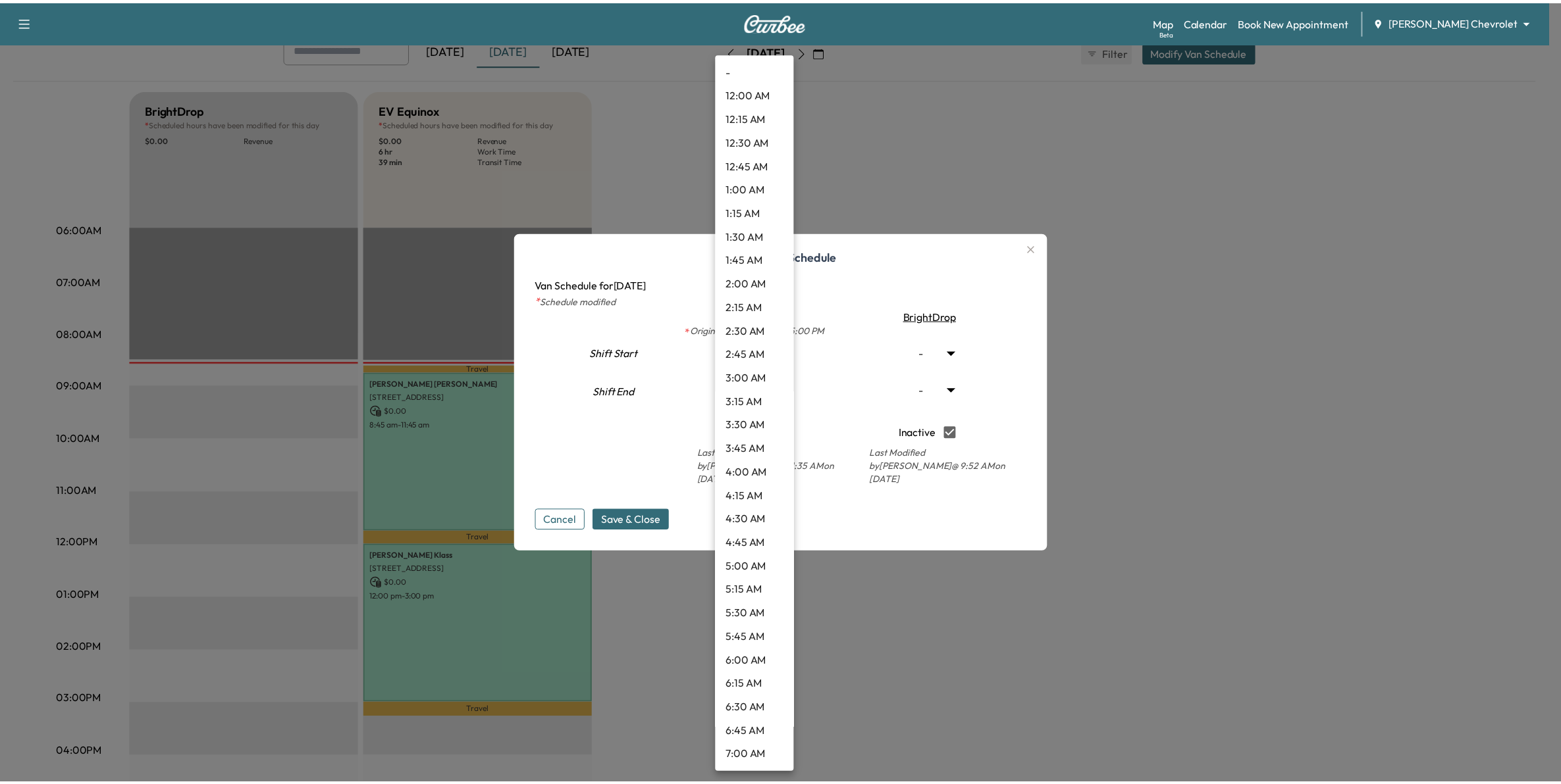
scroll to position [1526, 0]
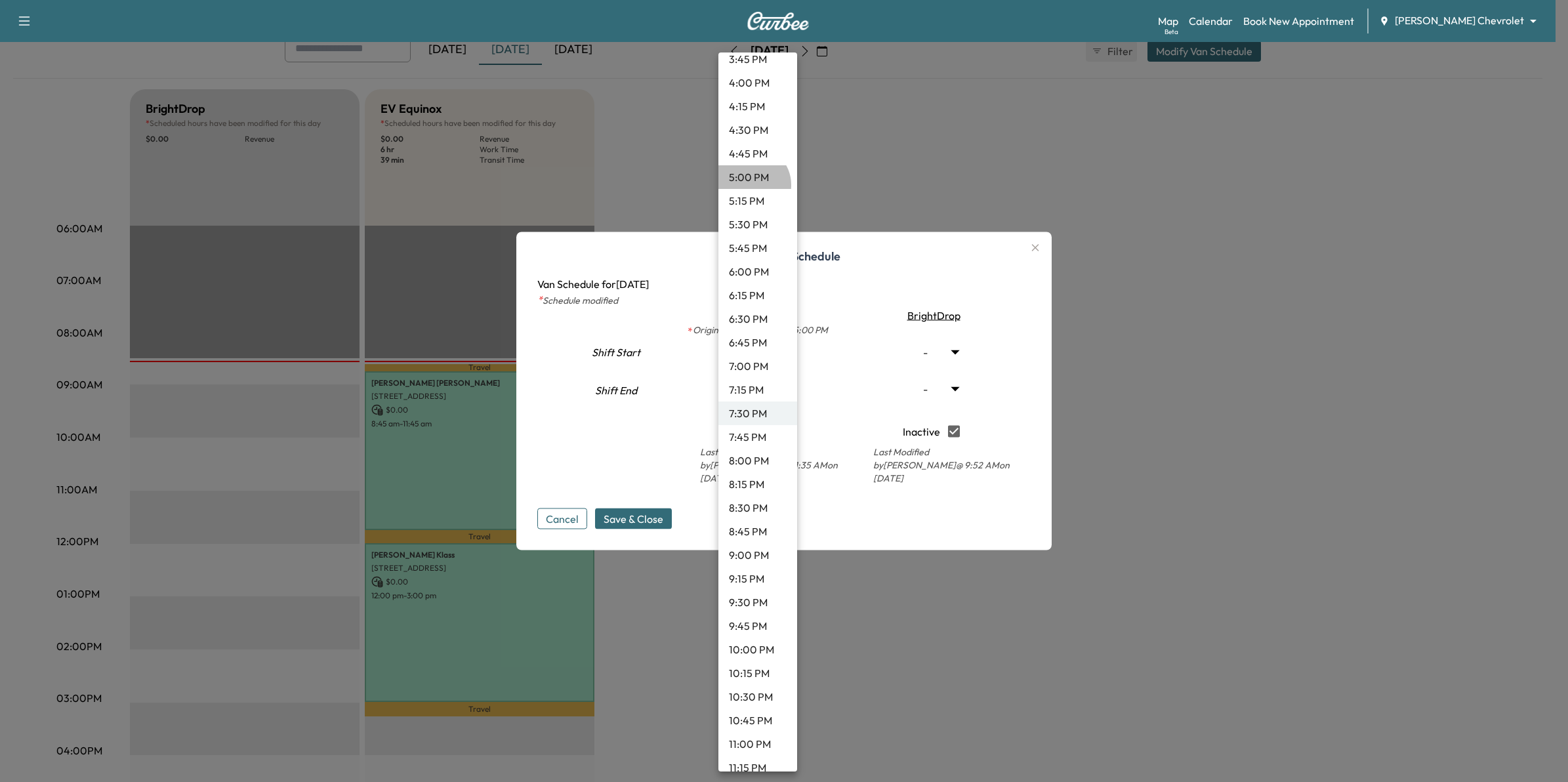
click at [751, 184] on li "5:00 PM" at bounding box center [757, 177] width 79 height 24
type input "**"
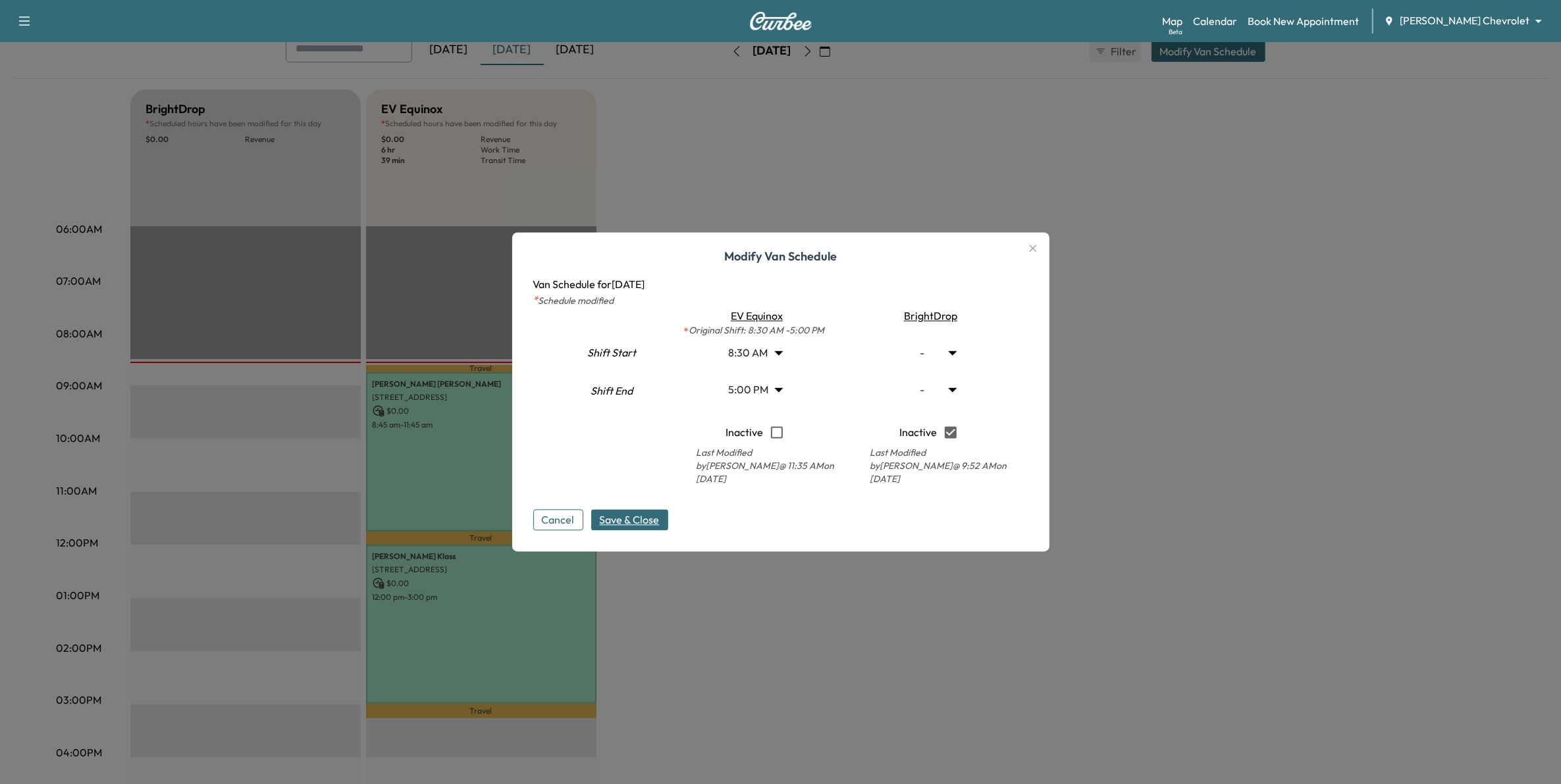
click at [649, 513] on span "Save & Close" at bounding box center [629, 520] width 60 height 16
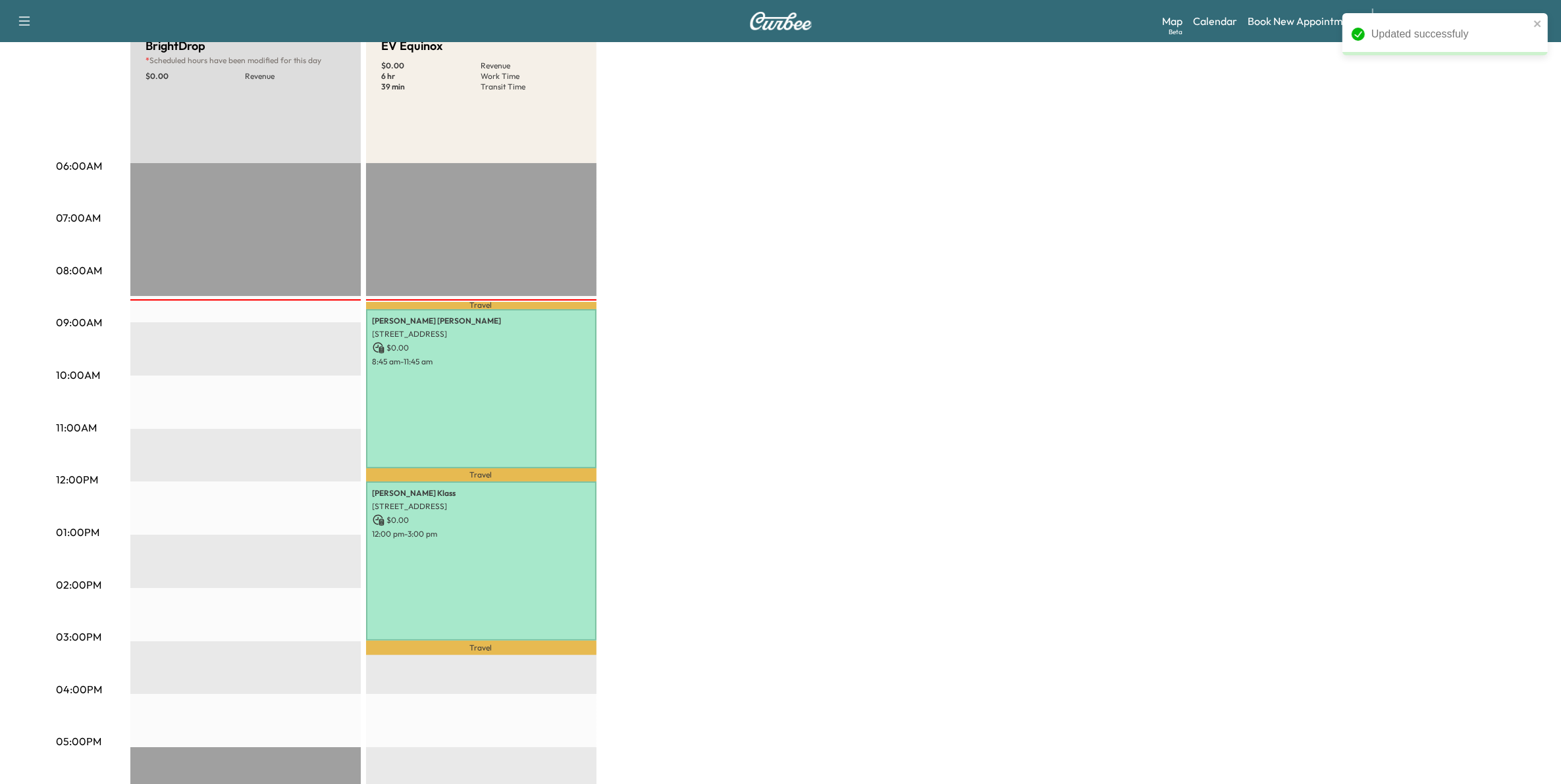
scroll to position [165, 0]
